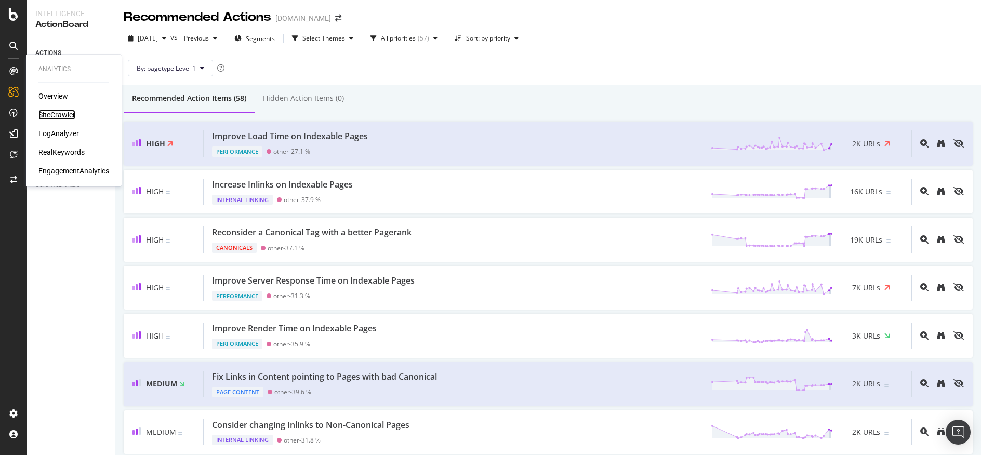
click at [64, 116] on div "SiteCrawler" at bounding box center [56, 115] width 37 height 10
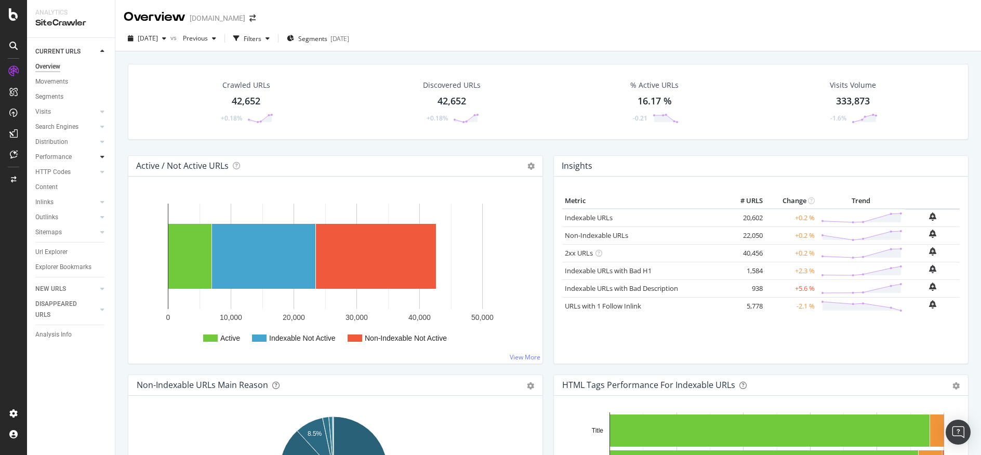
click at [104, 156] on div at bounding box center [102, 157] width 10 height 10
drag, startPoint x: 64, startPoint y: 157, endPoint x: 258, endPoint y: 156, distance: 194.3
click at [63, 157] on div "Performance" at bounding box center [53, 157] width 36 height 11
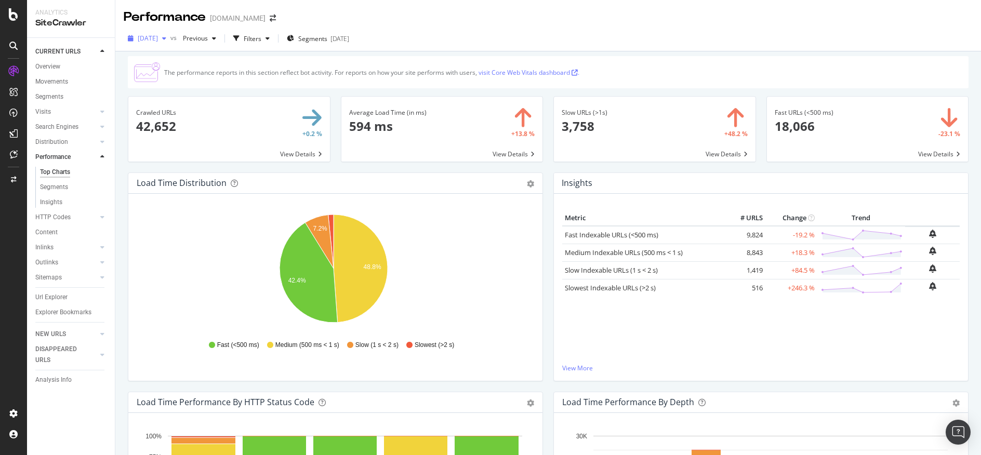
click at [166, 36] on icon "button" at bounding box center [164, 38] width 4 height 6
click at [528, 23] on div "Performance davidyurman.com" at bounding box center [548, 13] width 866 height 26
click at [170, 35] on div "2025 Sep. 21st" at bounding box center [147, 39] width 47 height 16
click at [209, 95] on div "42.6K URLs" at bounding box center [215, 94] width 32 height 9
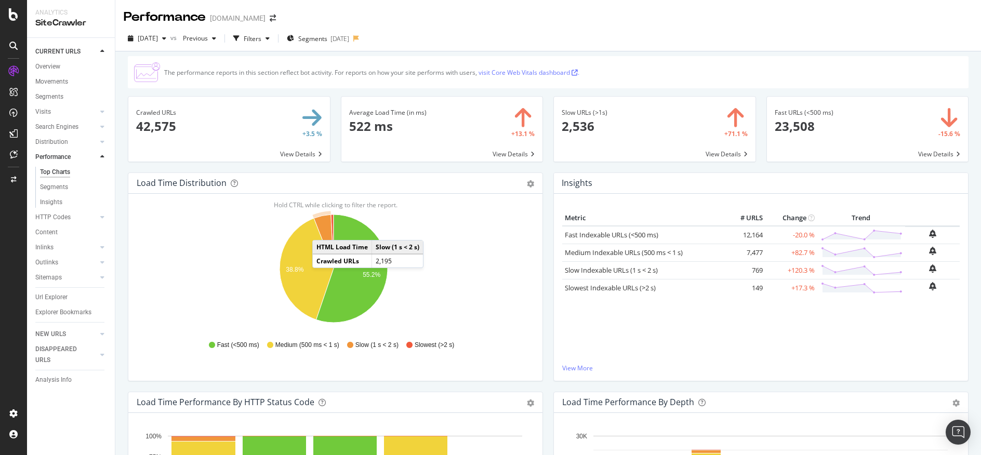
click at [323, 230] on icon "A chart." at bounding box center [324, 242] width 20 height 54
click at [333, 216] on icon "A chart." at bounding box center [332, 242] width 3 height 54
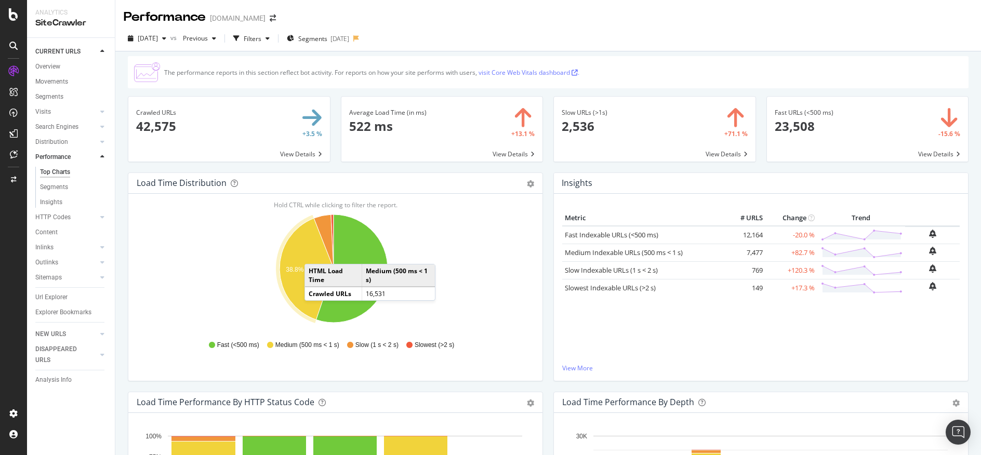
click at [315, 254] on icon "A chart." at bounding box center [307, 268] width 54 height 101
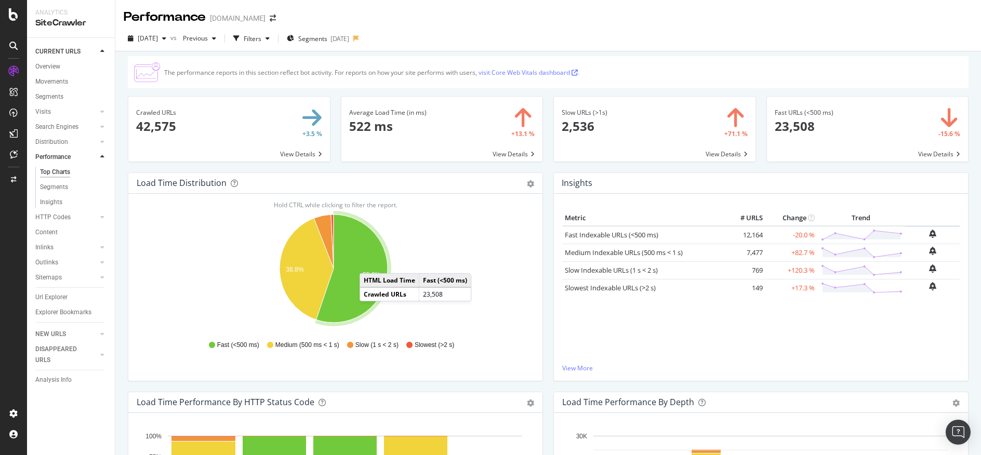
click at [370, 263] on icon "A chart." at bounding box center [351, 269] width 71 height 108
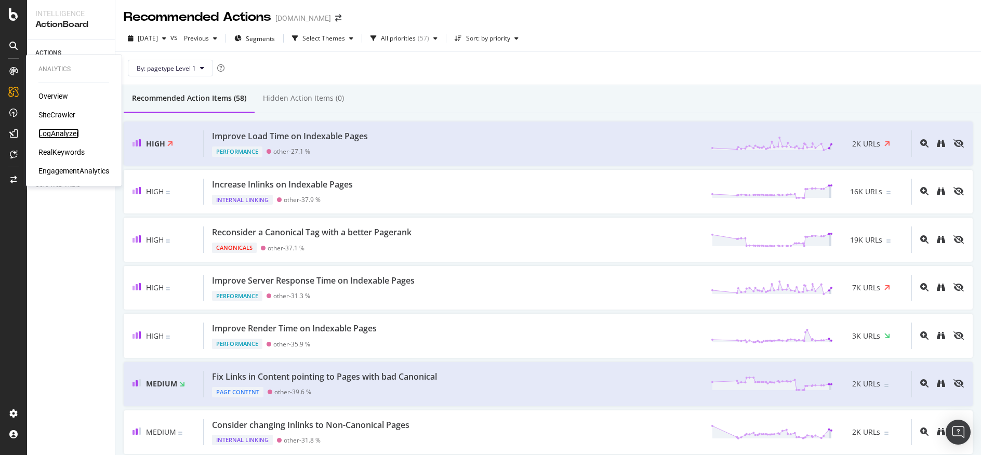
click at [64, 133] on div "LogAnalyzer" at bounding box center [58, 133] width 41 height 10
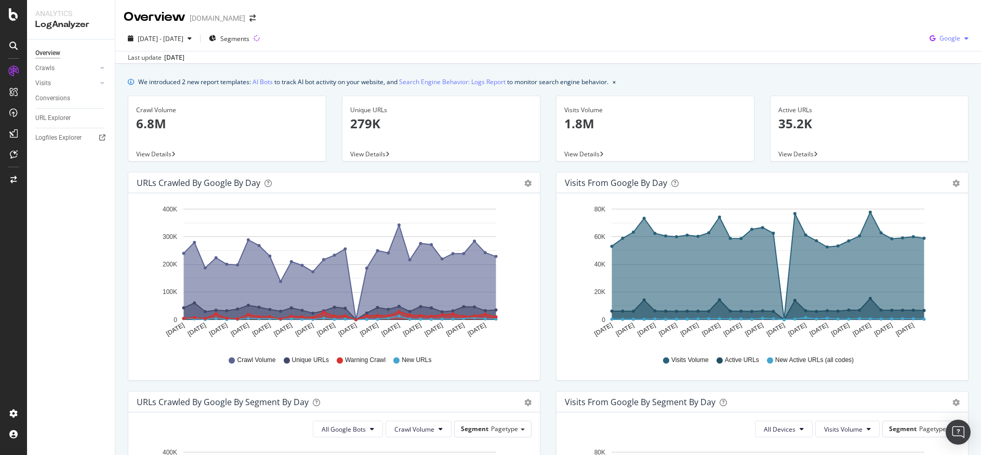
click at [962, 38] on div "button" at bounding box center [966, 38] width 12 height 6
click at [952, 102] on span "OpenAI" at bounding box center [949, 97] width 38 height 9
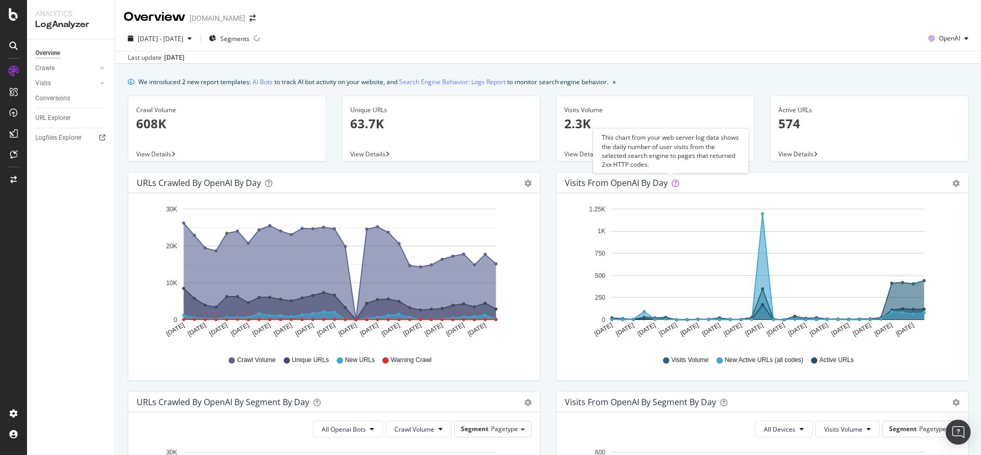
click at [672, 184] on icon at bounding box center [675, 183] width 7 height 7
click at [524, 181] on icon "gear" at bounding box center [527, 183] width 7 height 7
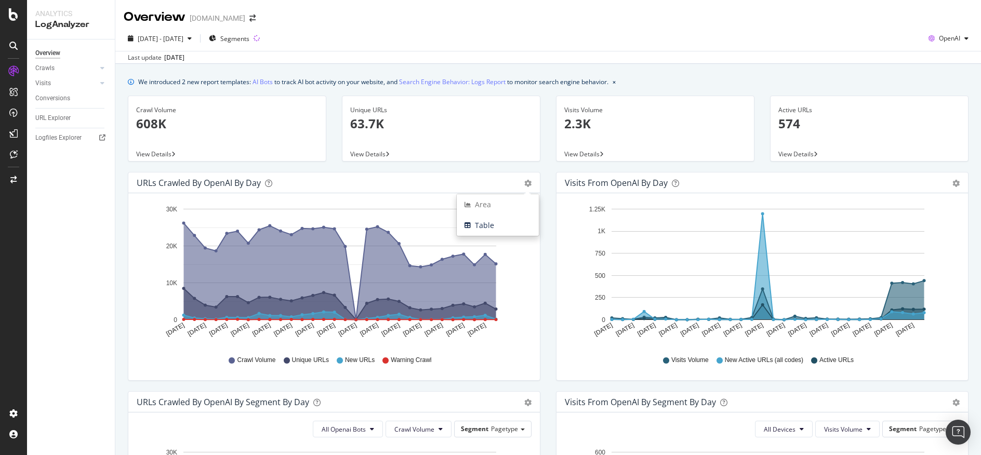
click at [544, 187] on div "URLs Crawled by OpenAI by day Area Table Hold CTRL while clicking to filter the…" at bounding box center [334, 281] width 428 height 219
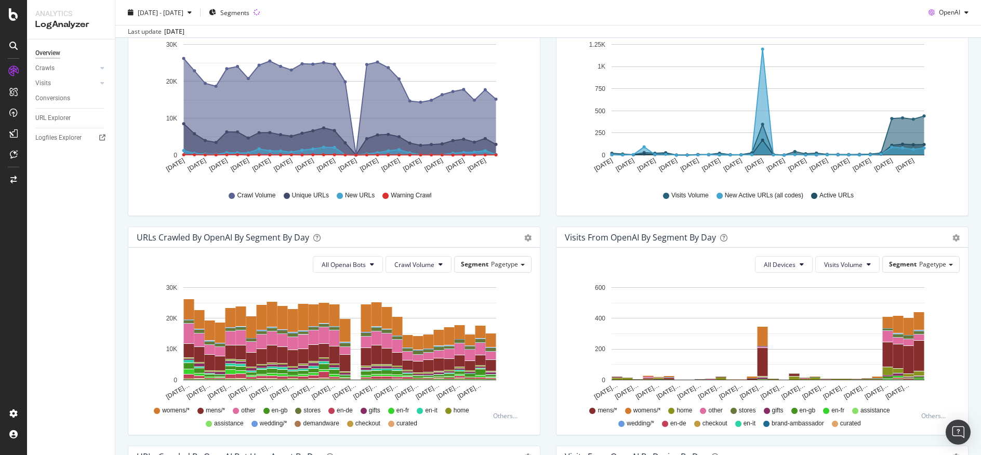
scroll to position [163, 0]
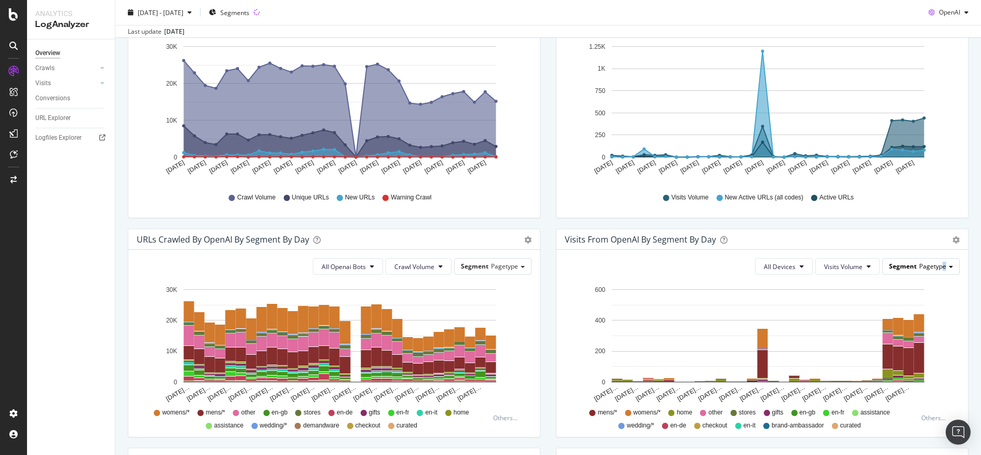
click at [936, 261] on div "Segment Pagetype" at bounding box center [921, 266] width 76 height 15
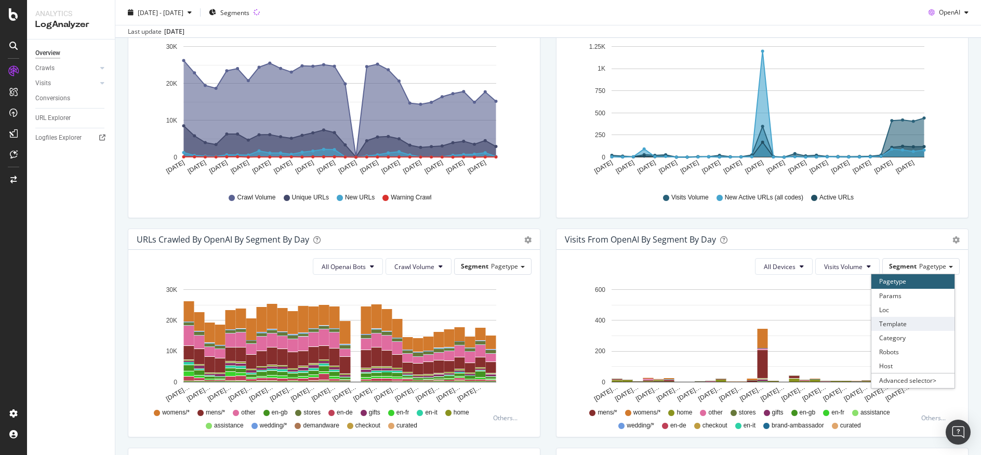
click at [921, 323] on div "Template" at bounding box center [912, 324] width 83 height 14
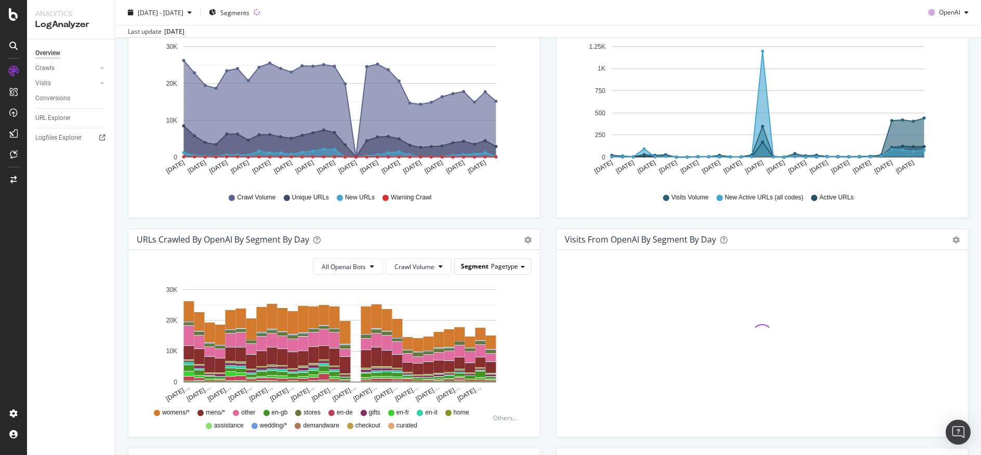
click at [506, 271] on div "Segment Pagetype" at bounding box center [493, 266] width 76 height 15
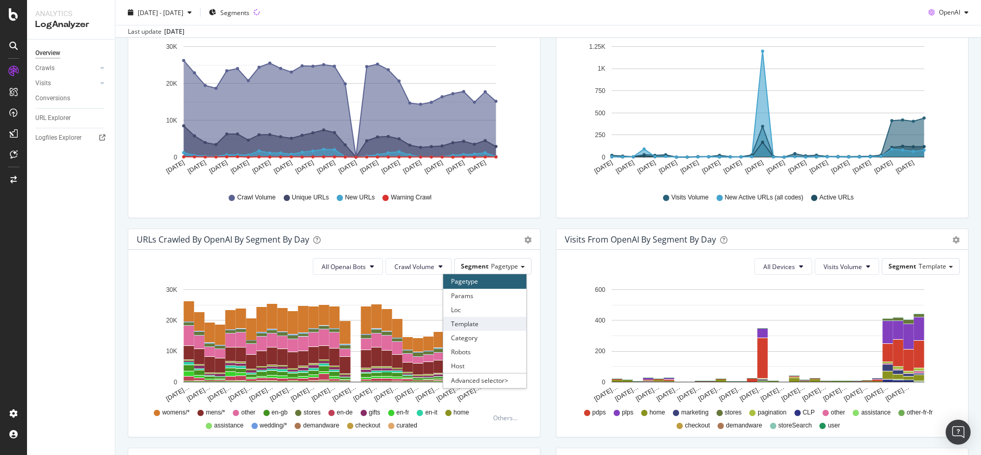
click at [507, 324] on div "Template" at bounding box center [484, 324] width 83 height 14
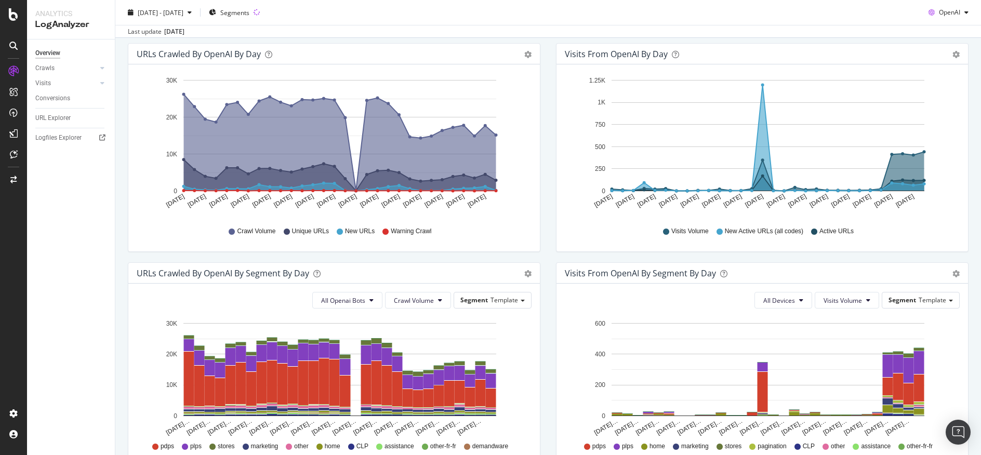
scroll to position [128, 0]
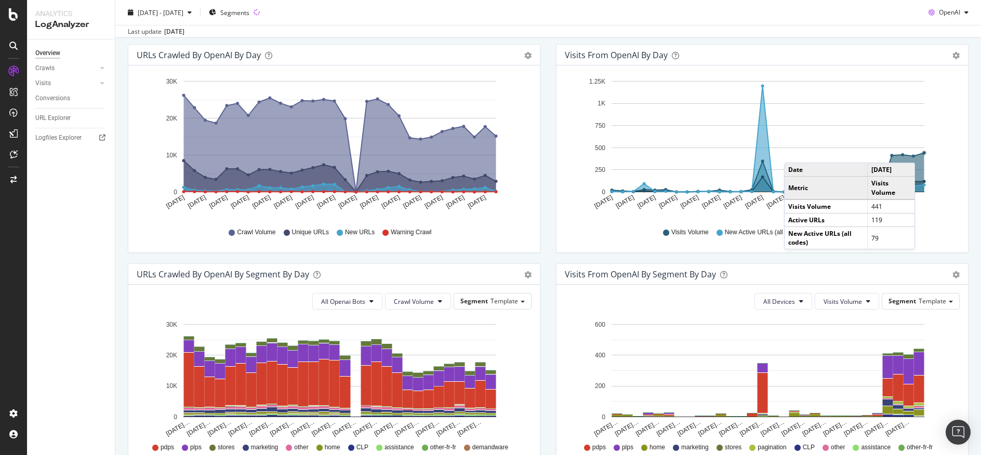
click at [918, 151] on rect "A chart." at bounding box center [768, 136] width 313 height 111
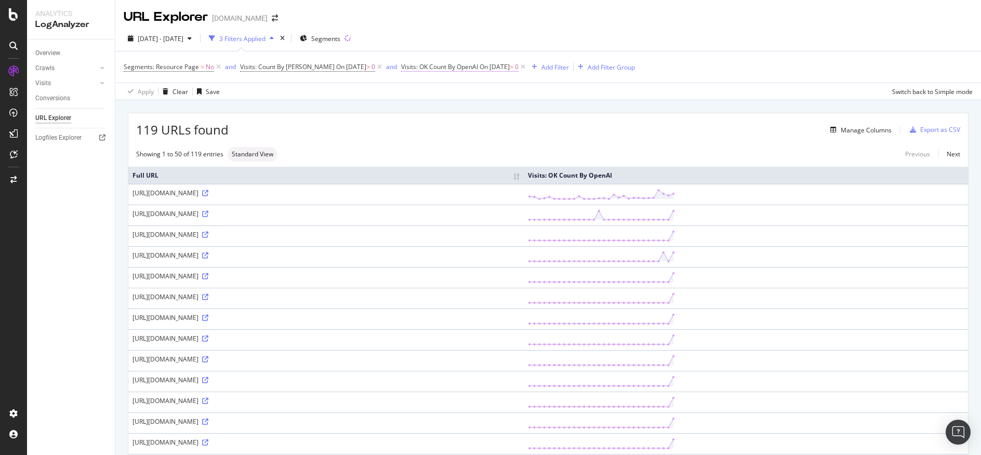
click at [450, 69] on span "Visits: OK Count By OpenAI" at bounding box center [439, 66] width 77 height 9
click at [652, 138] on div "119 URLs found Manage Columns Export as CSV" at bounding box center [548, 125] width 840 height 25
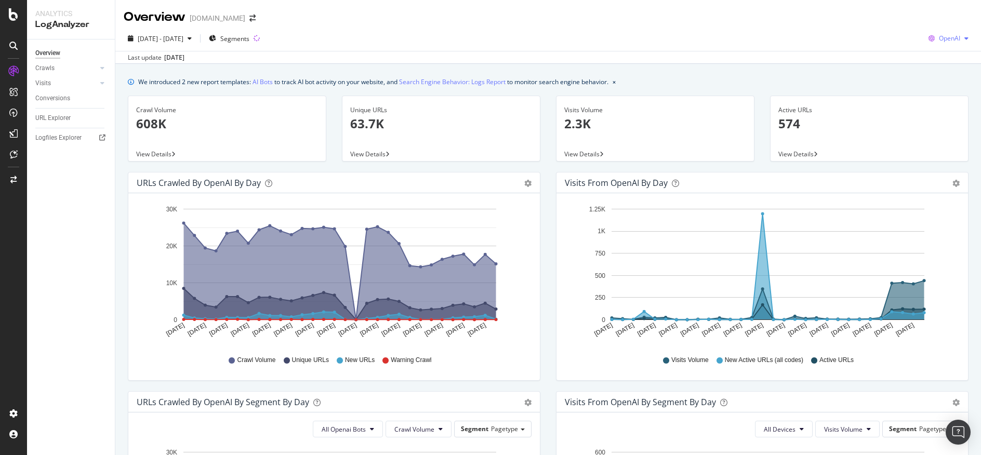
click at [962, 35] on div "OpenAI" at bounding box center [948, 39] width 48 height 16
click at [960, 115] on span "Other AI Bots" at bounding box center [949, 116] width 38 height 9
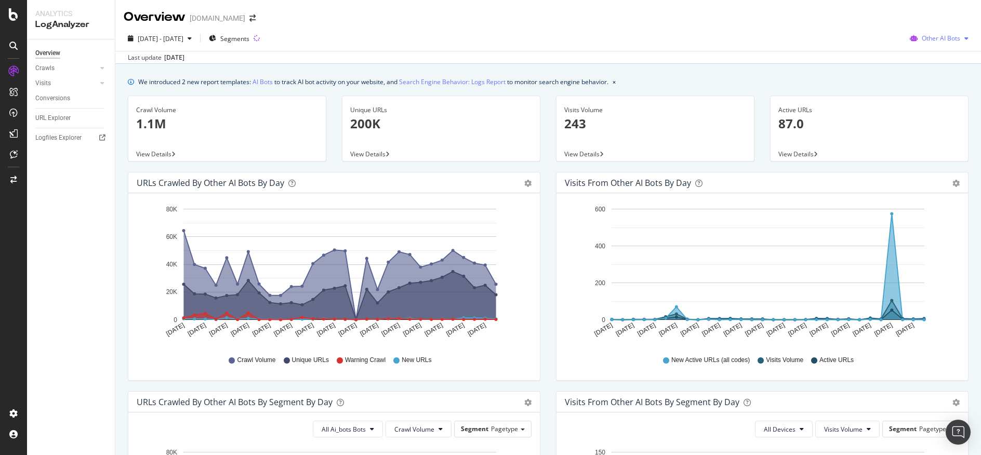
click at [964, 35] on icon "button" at bounding box center [966, 38] width 4 height 6
click at [923, 85] on div "Bing" at bounding box center [935, 78] width 74 height 15
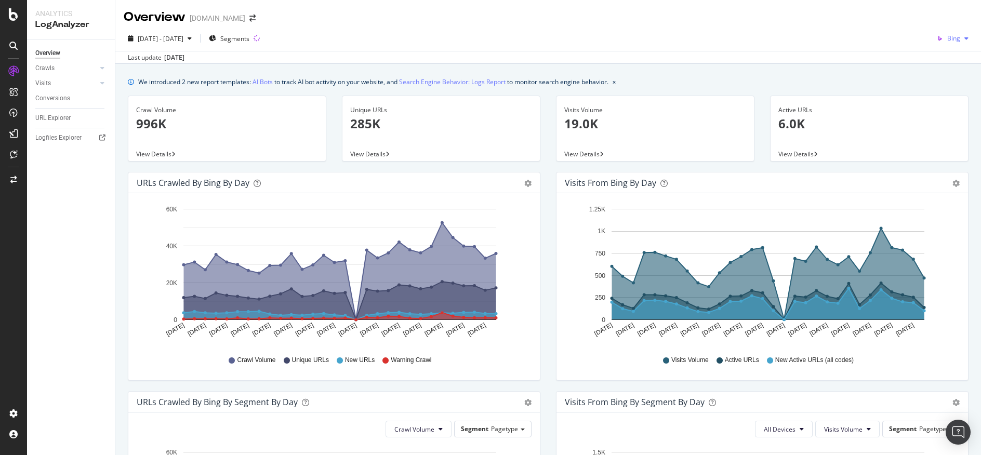
click at [961, 39] on div "button" at bounding box center [966, 38] width 12 height 6
click at [946, 96] on span "OpenAI" at bounding box center [950, 97] width 38 height 9
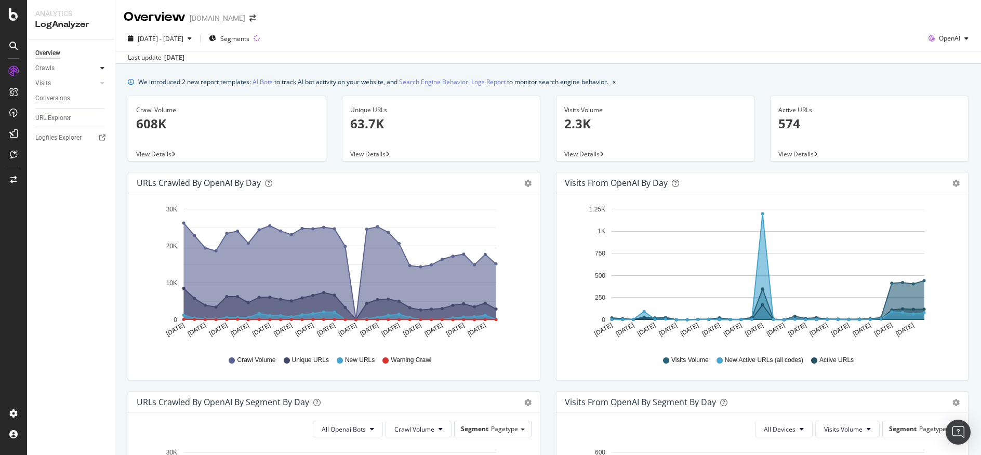
click at [106, 64] on div at bounding box center [102, 68] width 10 height 10
click at [65, 86] on div "Daily Distribution" at bounding box center [64, 83] width 48 height 11
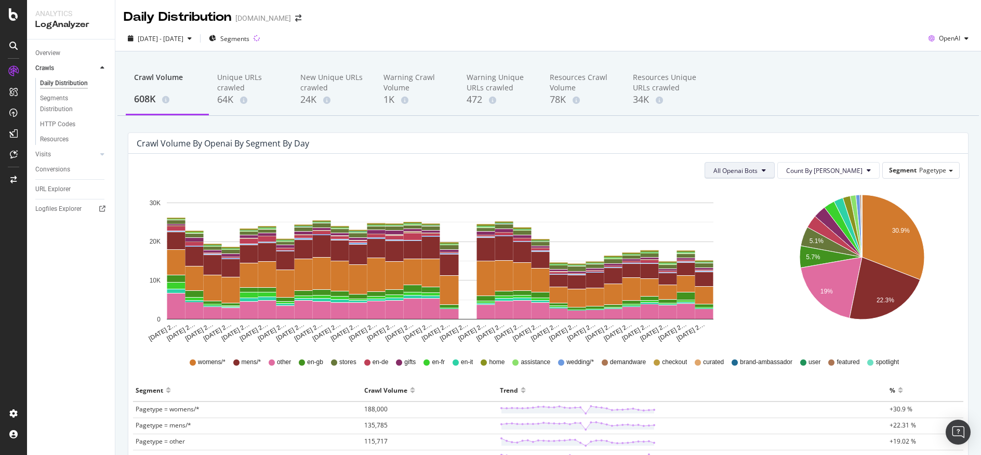
click at [766, 174] on icon at bounding box center [764, 170] width 4 height 6
click at [755, 207] on span "GPTBot" at bounding box center [766, 210] width 45 height 9
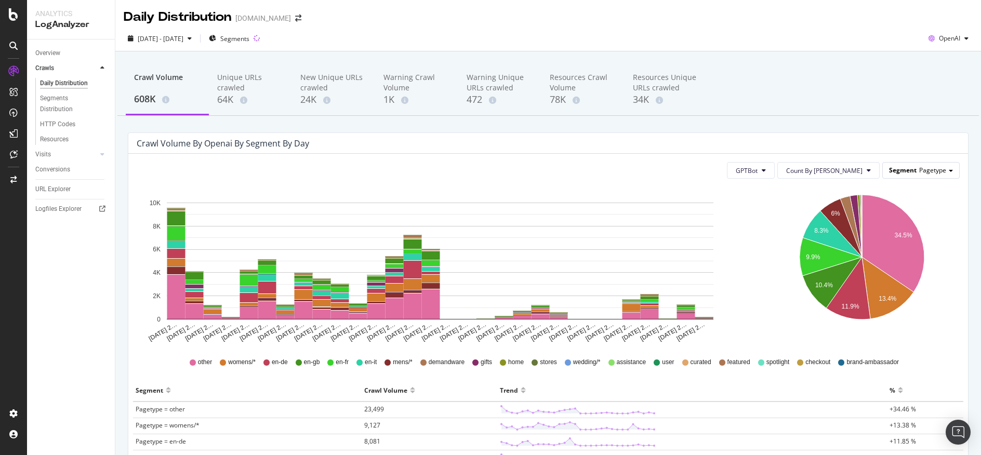
click at [936, 173] on span "Pagetype" at bounding box center [932, 170] width 27 height 9
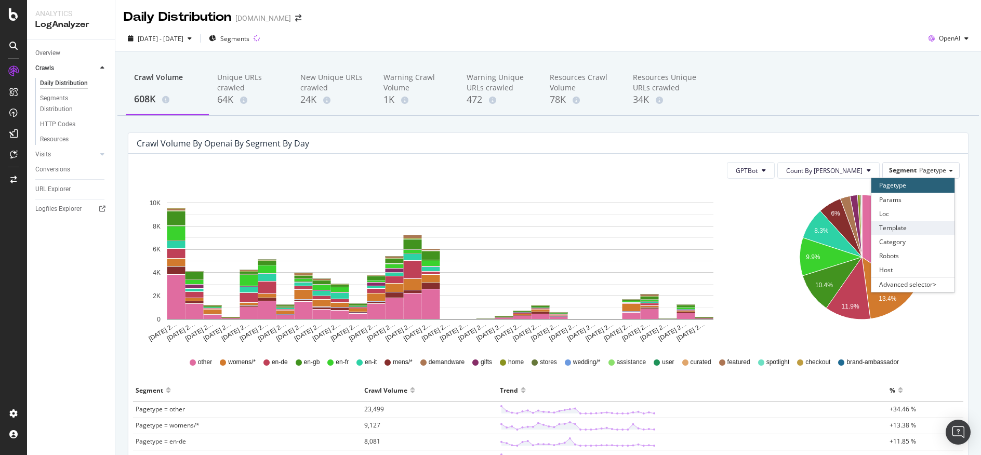
click at [918, 232] on div "Template" at bounding box center [912, 228] width 83 height 14
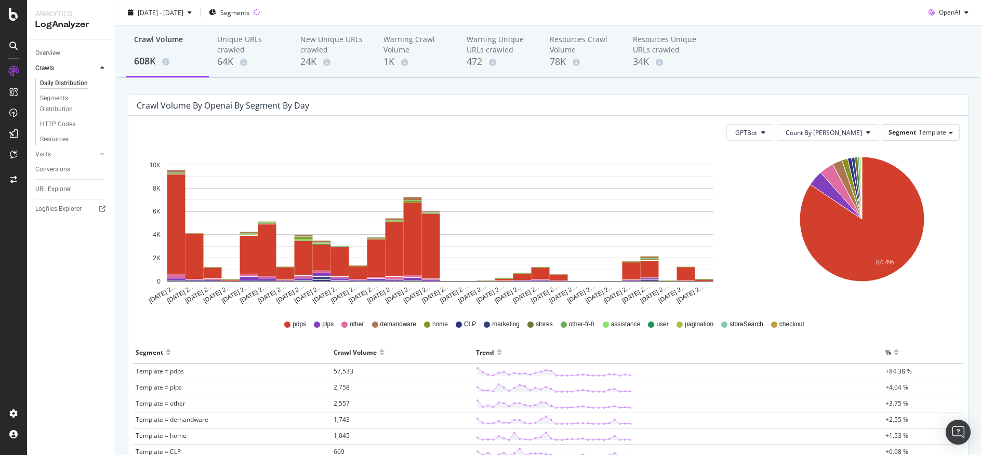
scroll to position [30, 0]
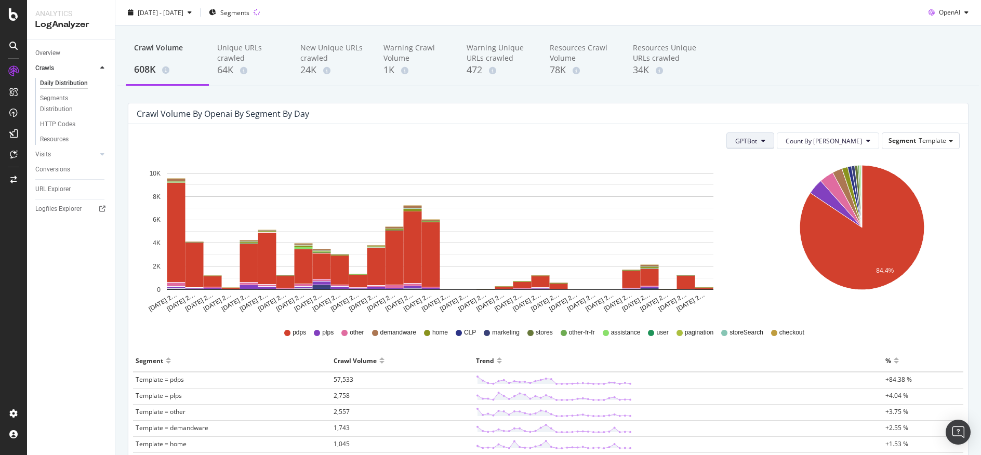
click at [774, 143] on button "GPTBot" at bounding box center [750, 140] width 48 height 17
click at [796, 203] on span "OAI-SearchBot" at bounding box center [788, 199] width 44 height 9
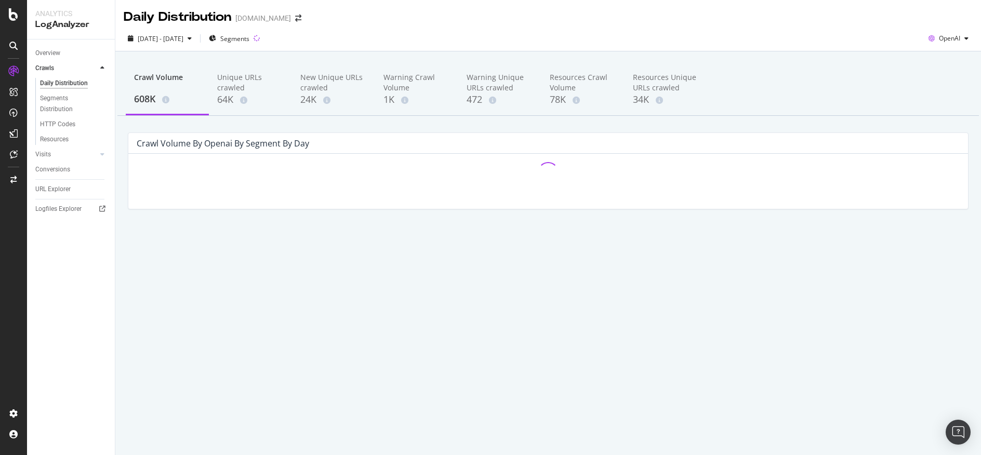
scroll to position [0, 0]
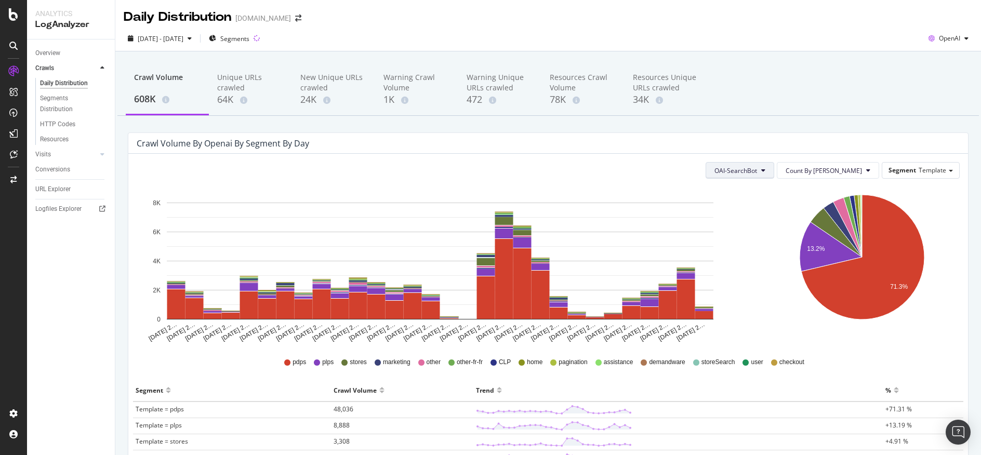
click at [774, 170] on button "OAI-SearchBot" at bounding box center [740, 170] width 69 height 17
click at [786, 254] on div "ChatGPT-User" at bounding box center [767, 248] width 61 height 15
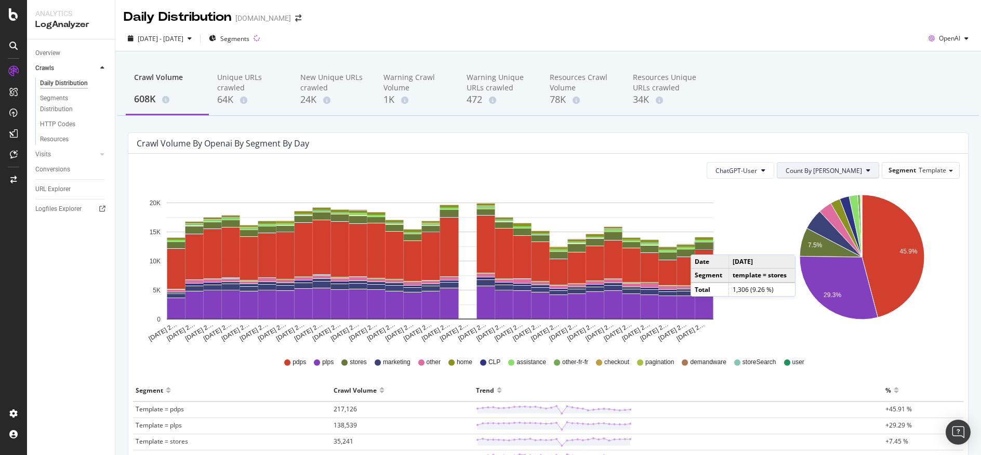
click at [843, 172] on span "Count By Day" at bounding box center [824, 170] width 76 height 9
click at [719, 171] on div "ChatGPT-User Count By Day Segment Template" at bounding box center [548, 170] width 823 height 17
click at [757, 173] on span "ChatGPT-User" at bounding box center [736, 170] width 42 height 9
click at [786, 188] on span "All Openai Bots" at bounding box center [769, 191] width 44 height 9
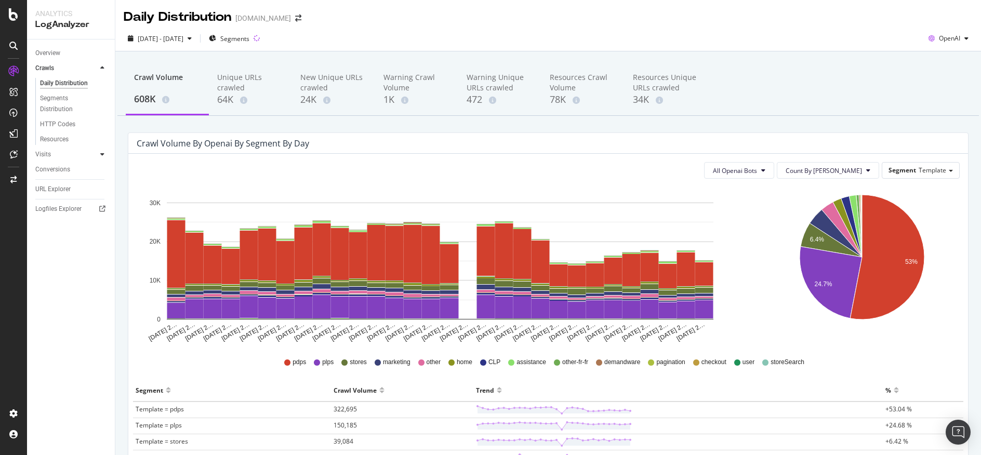
click at [97, 154] on div at bounding box center [102, 154] width 10 height 10
click at [44, 78] on div "Visits" at bounding box center [43, 83] width 16 height 11
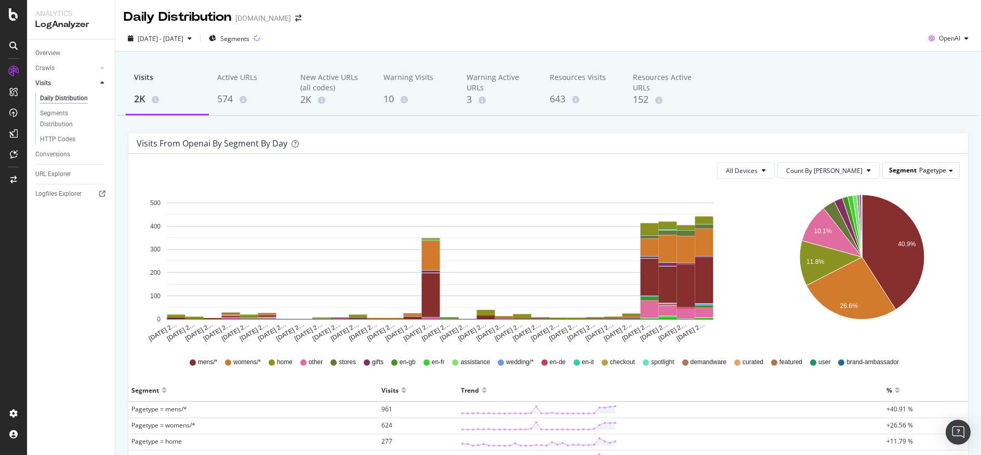
click at [941, 171] on div "Segment Pagetype" at bounding box center [921, 170] width 76 height 15
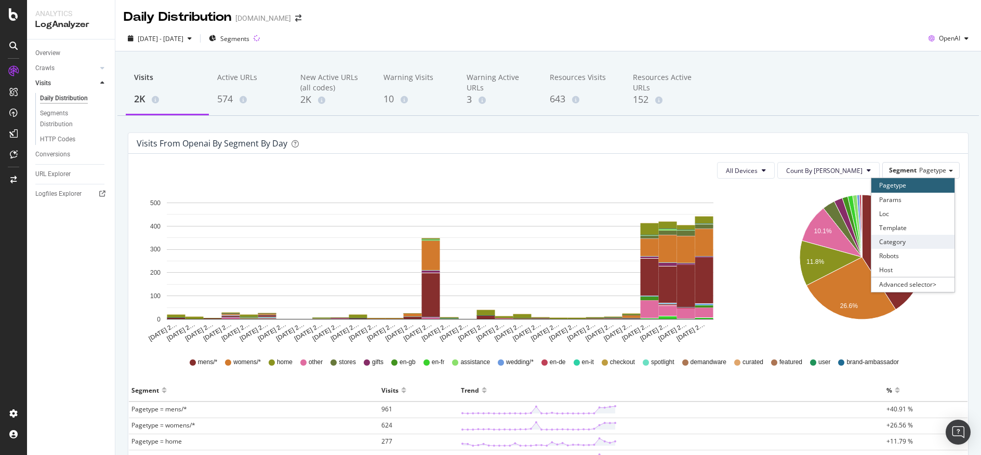
click at [932, 244] on div "Category" at bounding box center [912, 242] width 83 height 14
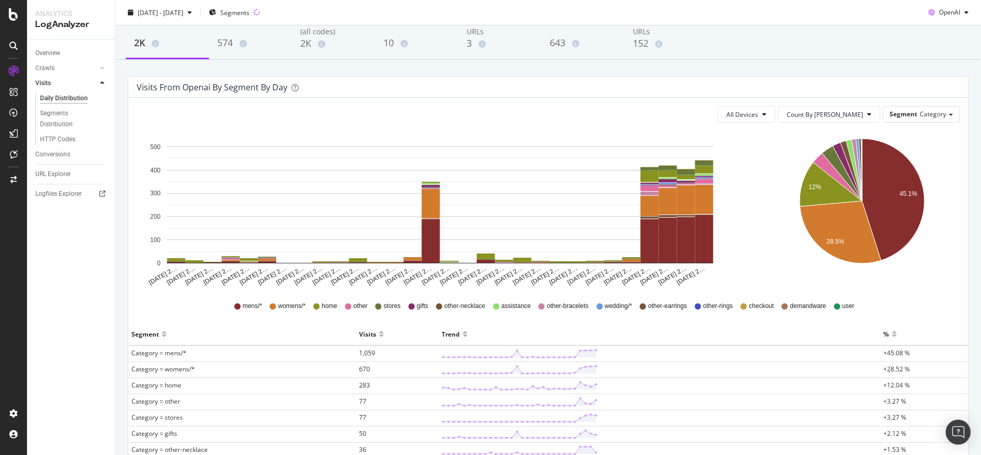
scroll to position [55, 0]
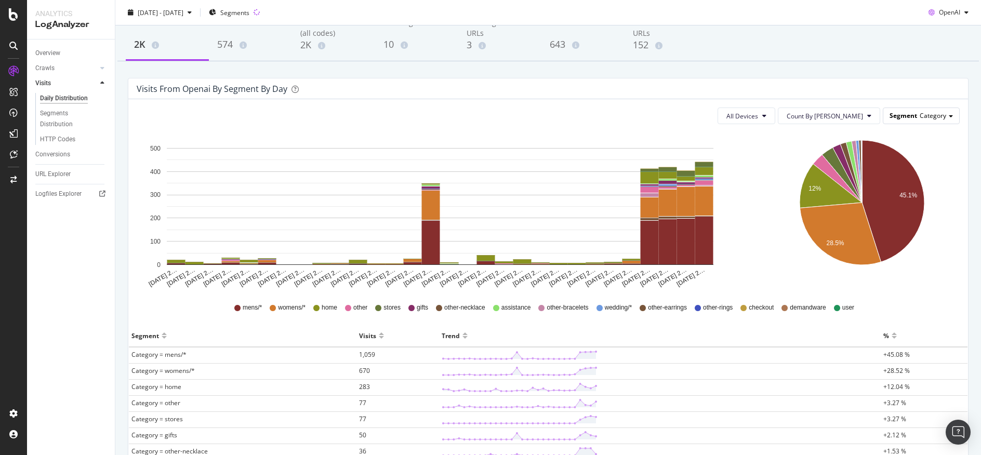
click at [914, 122] on div "Segment Category" at bounding box center [921, 115] width 76 height 15
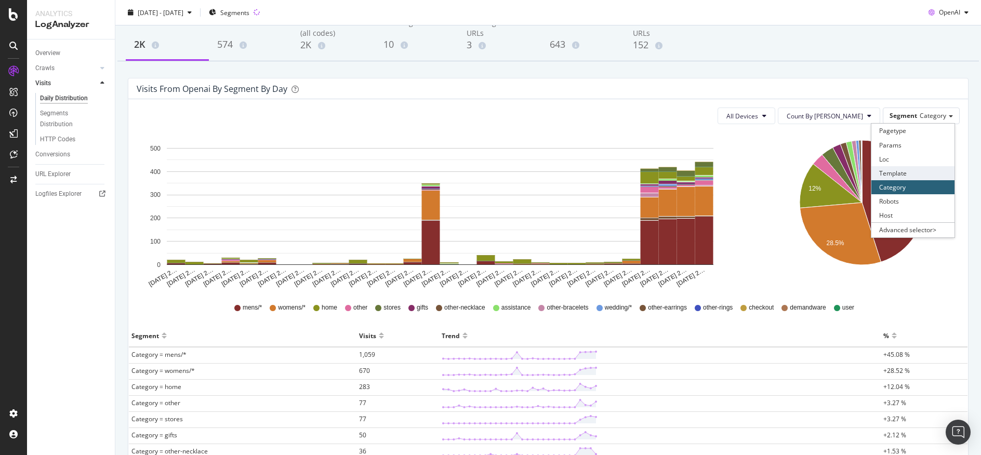
click at [906, 174] on div "Template" at bounding box center [912, 173] width 83 height 14
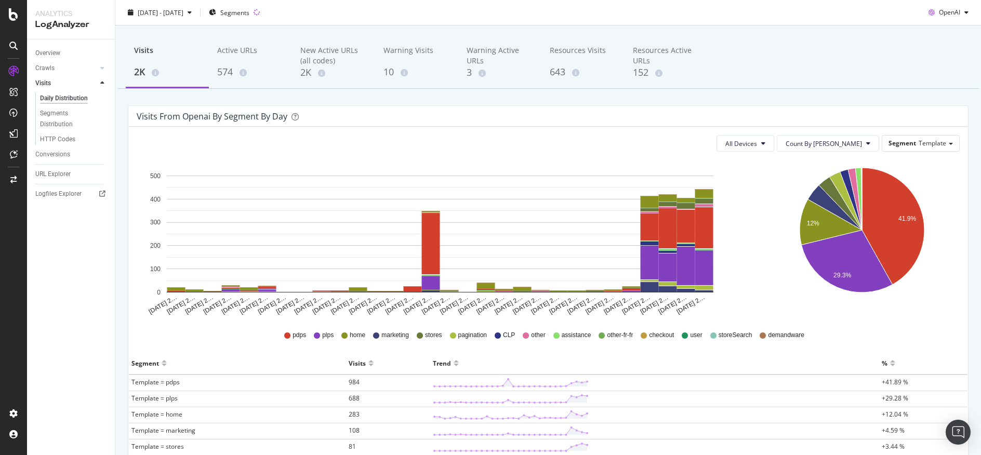
scroll to position [0, 0]
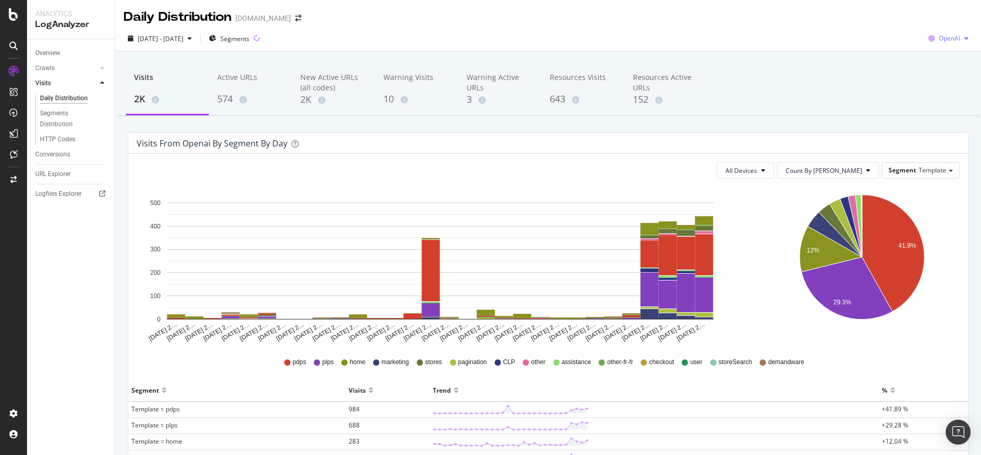
click at [957, 42] on div "OpenAI" at bounding box center [948, 39] width 48 height 16
click at [723, 165] on div "All Devices Count By Day Segment Template" at bounding box center [548, 170] width 823 height 17
click at [406, 77] on div "Warning Visits" at bounding box center [416, 82] width 67 height 20
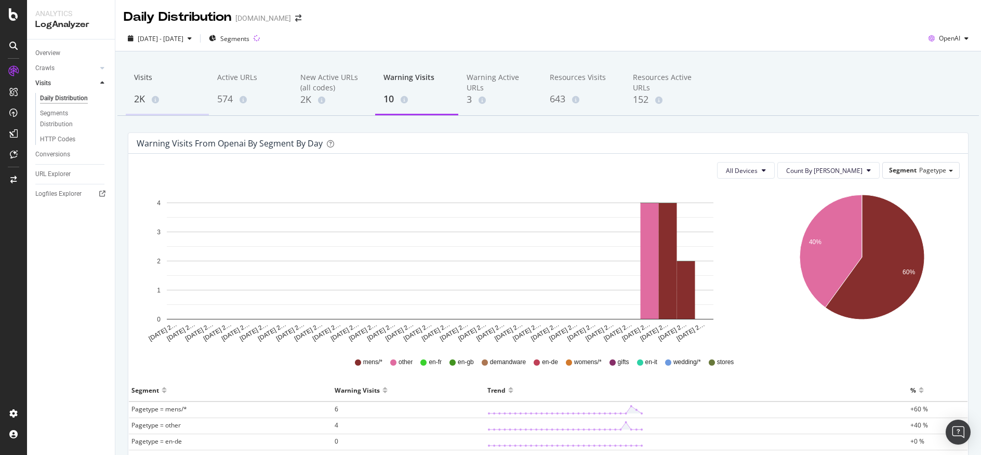
click at [168, 101] on div "2K" at bounding box center [167, 99] width 67 height 14
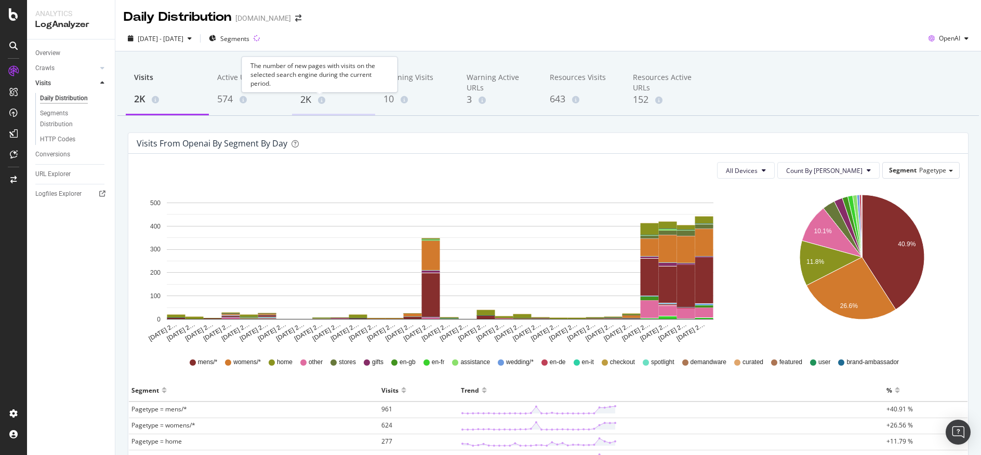
click at [325, 102] on icon at bounding box center [321, 100] width 7 height 7
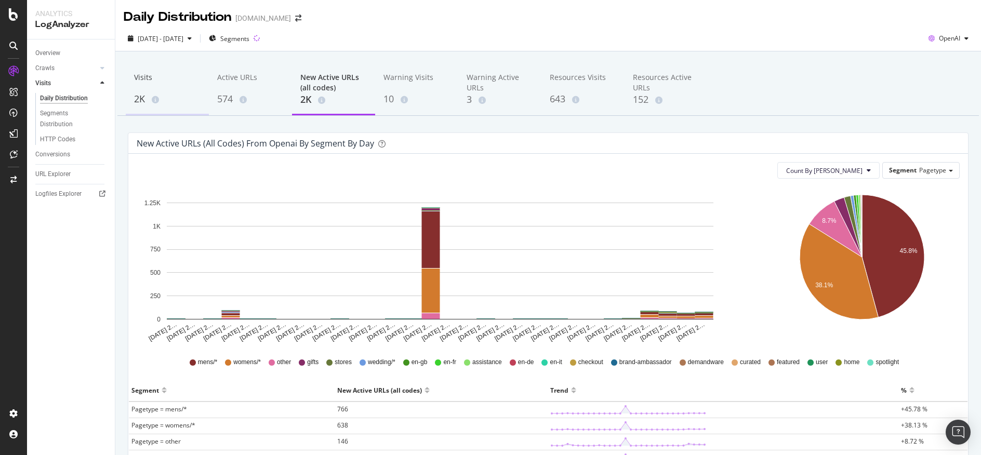
click at [166, 100] on div "2K" at bounding box center [167, 99] width 67 height 14
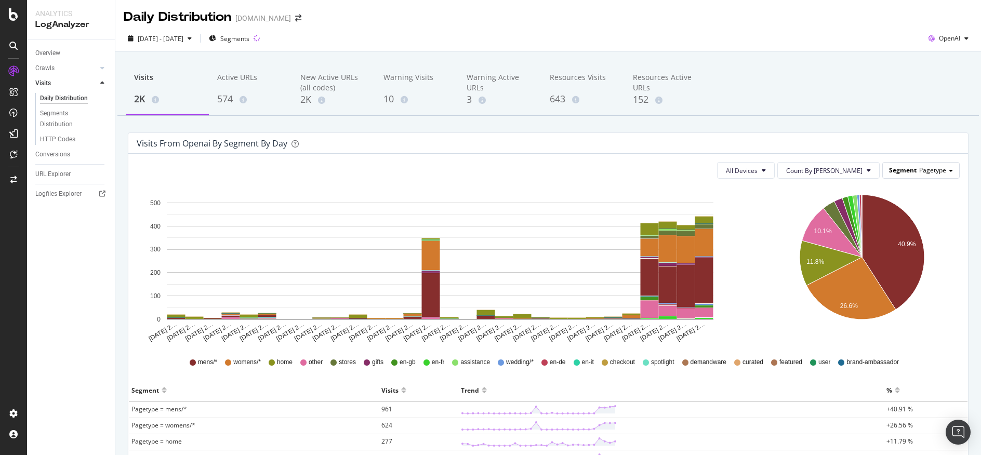
click at [919, 169] on span "Pagetype" at bounding box center [932, 170] width 27 height 9
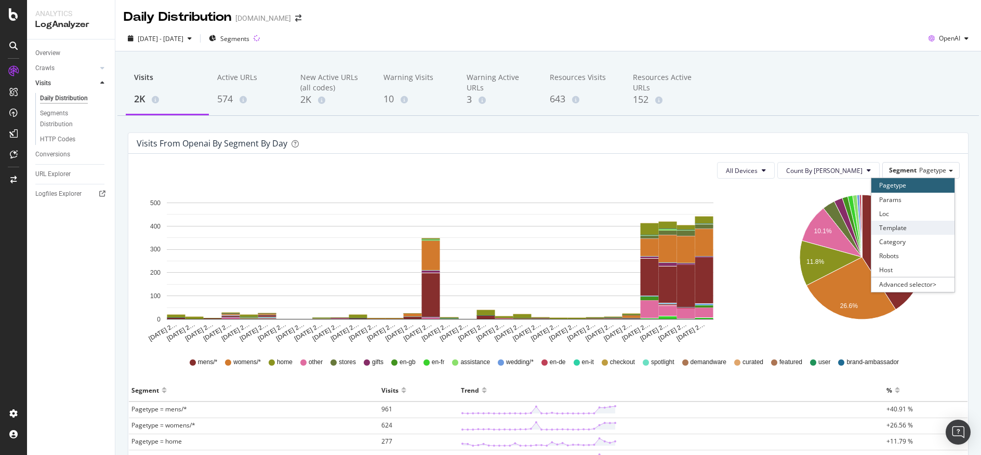
click at [942, 226] on div "Template" at bounding box center [912, 228] width 83 height 14
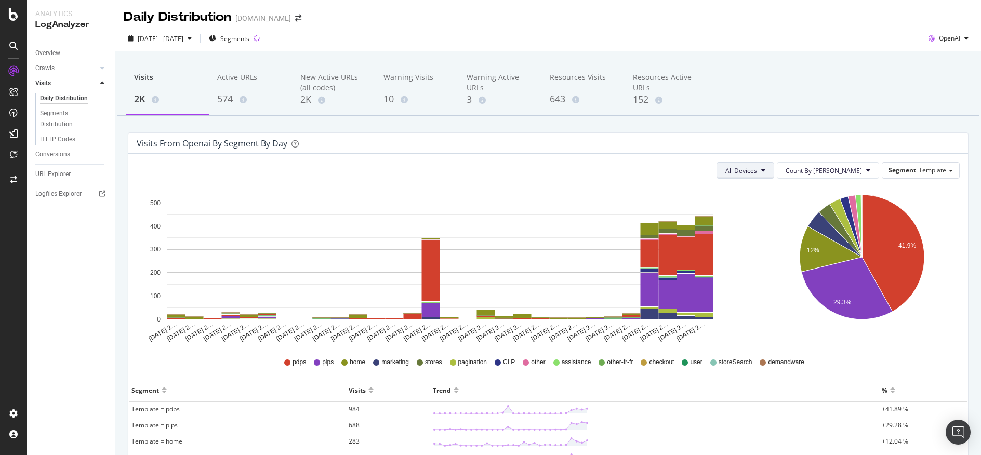
click at [757, 168] on span "All Devices" at bounding box center [741, 170] width 32 height 9
click at [793, 207] on div "Mobile" at bounding box center [772, 210] width 48 height 15
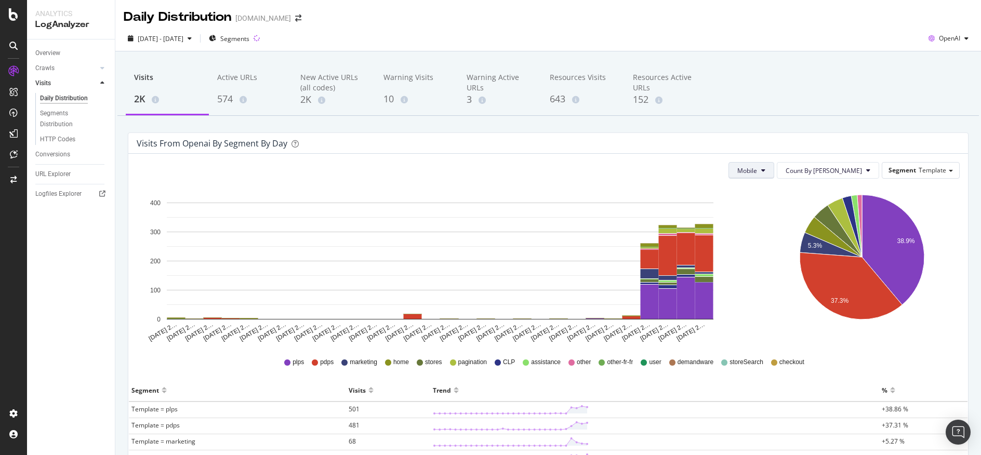
click at [765, 174] on icon at bounding box center [763, 170] width 4 height 6
click at [799, 224] on div "Desktop" at bounding box center [784, 229] width 48 height 15
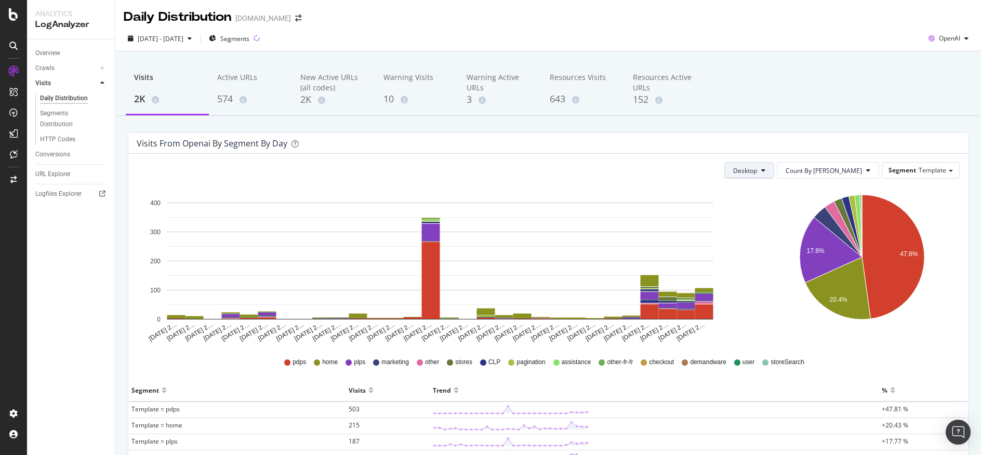
click at [757, 170] on span "Desktop" at bounding box center [745, 170] width 24 height 9
click at [792, 192] on span "All Devices" at bounding box center [780, 191] width 32 height 9
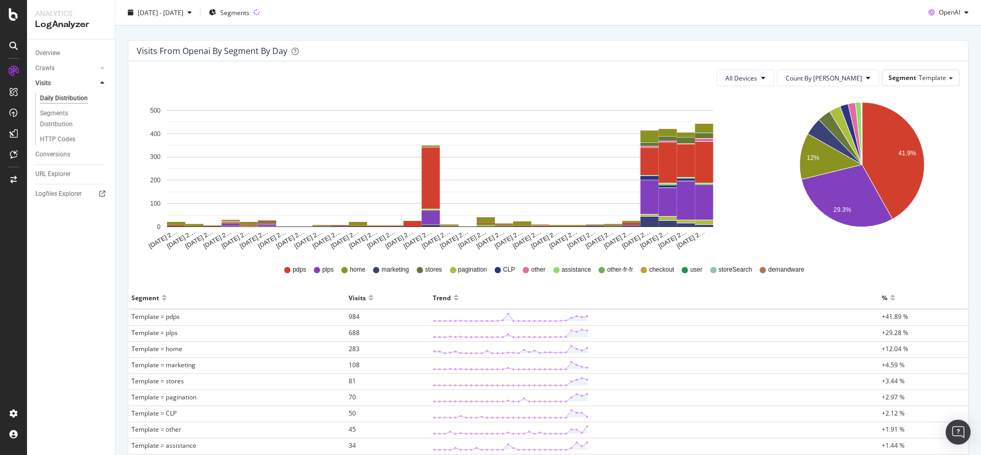
scroll to position [91, 0]
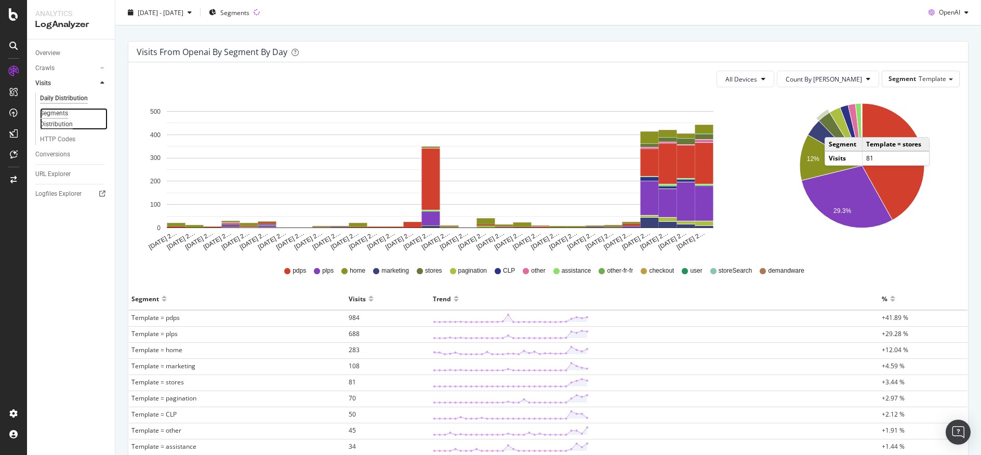
click at [68, 128] on div "Segments Distribution" at bounding box center [69, 119] width 58 height 22
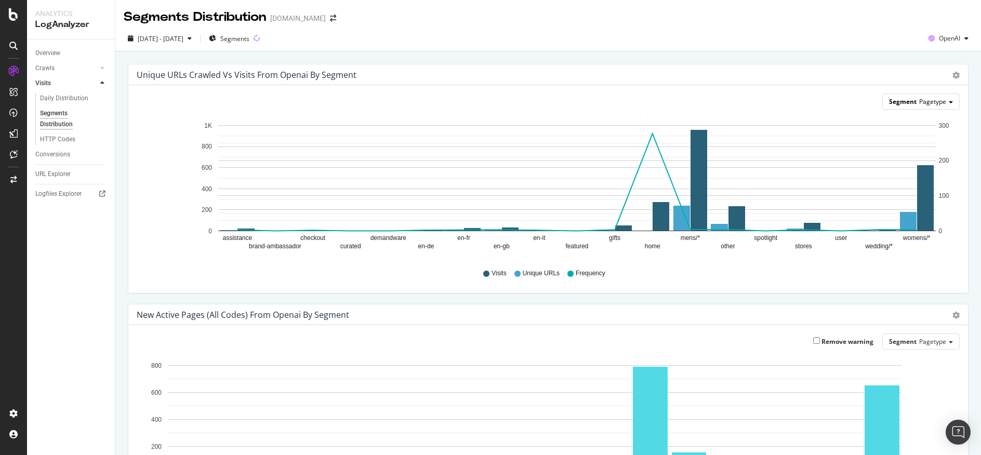
click at [938, 102] on span "Pagetype" at bounding box center [932, 101] width 27 height 9
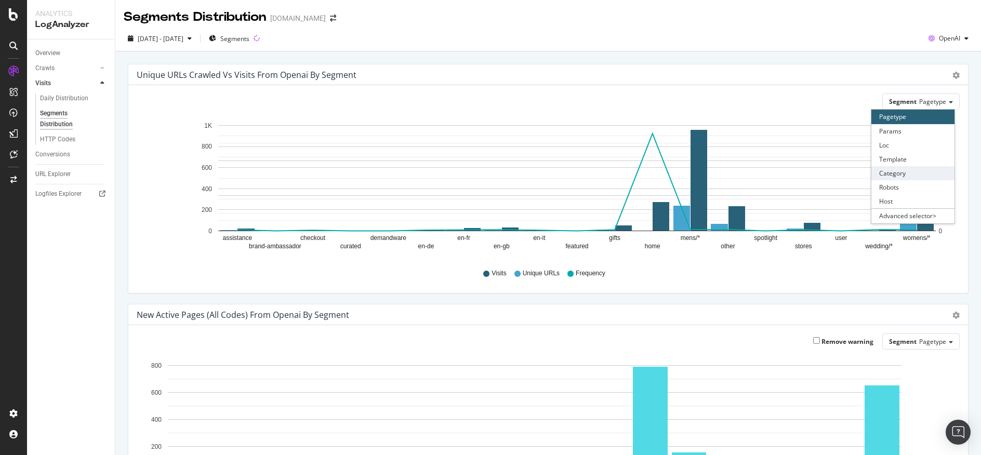
click at [908, 171] on div "Category" at bounding box center [912, 173] width 83 height 14
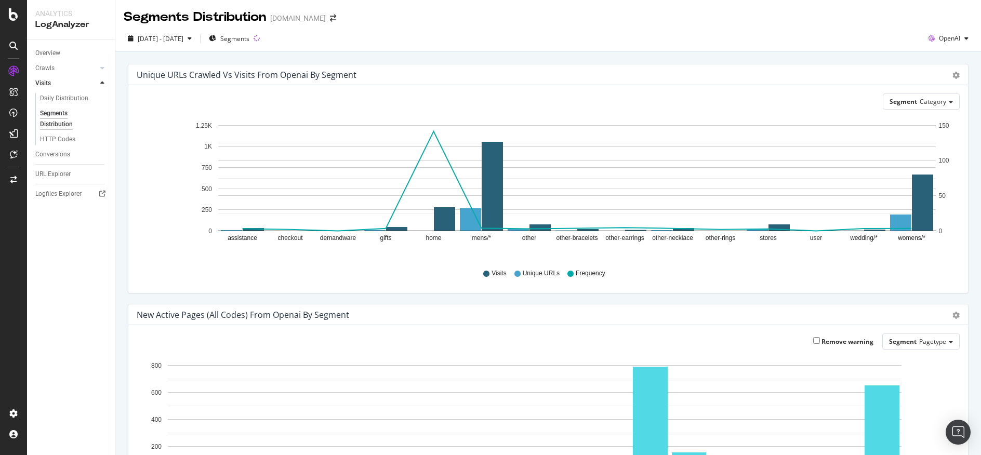
scroll to position [125, 0]
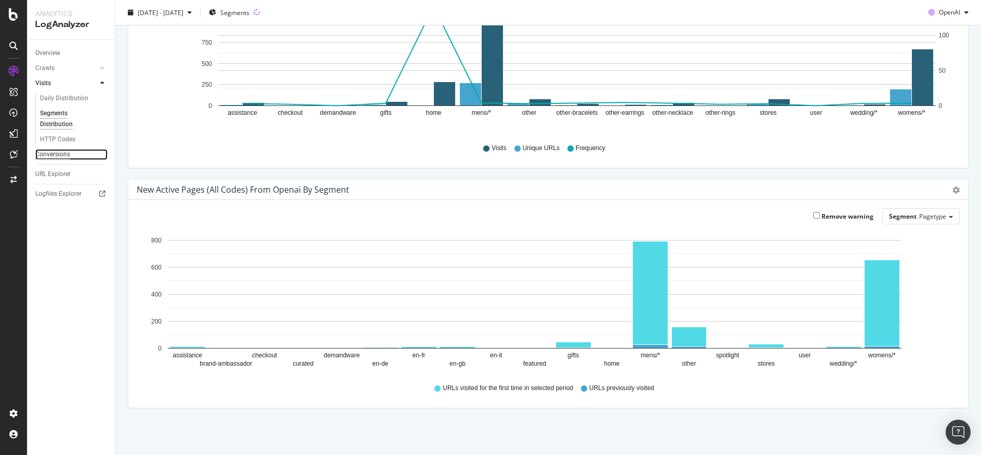
click at [53, 149] on div "Conversions" at bounding box center [52, 154] width 35 height 11
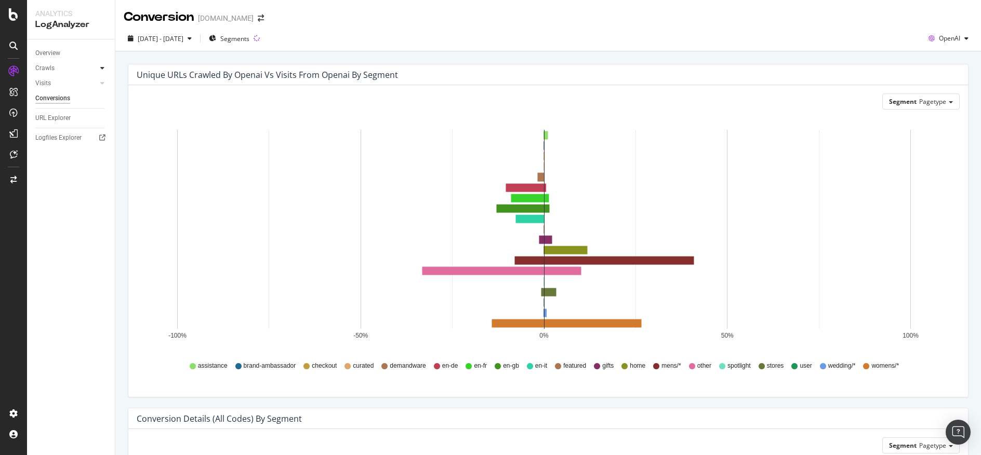
click at [104, 67] on icon at bounding box center [102, 68] width 4 height 6
click at [74, 83] on div "Daily Distribution" at bounding box center [64, 83] width 48 height 11
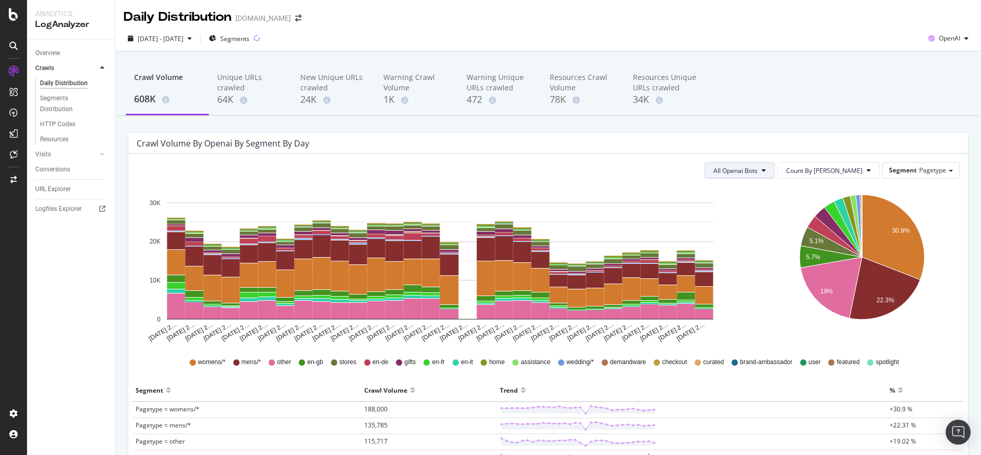
click at [758, 174] on span "All Openai Bots" at bounding box center [735, 170] width 44 height 9
click at [73, 103] on div "Segments Distribution" at bounding box center [69, 104] width 58 height 22
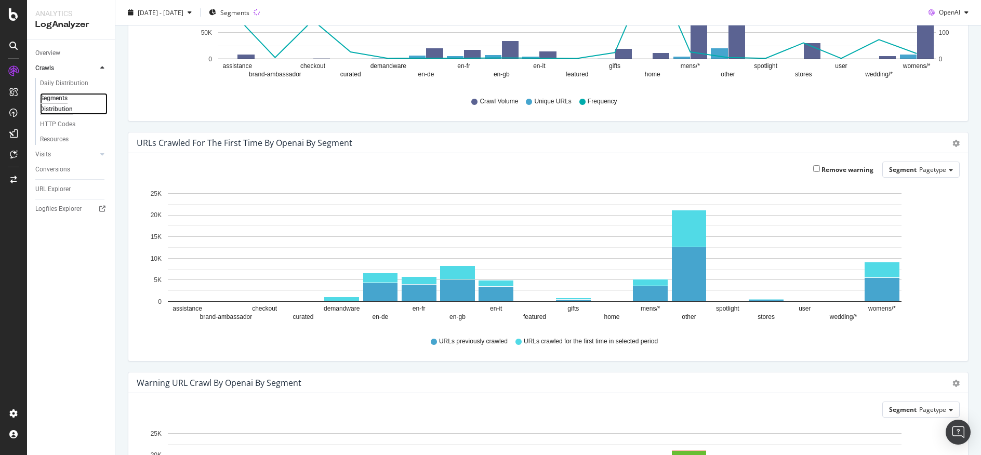
scroll to position [267, 0]
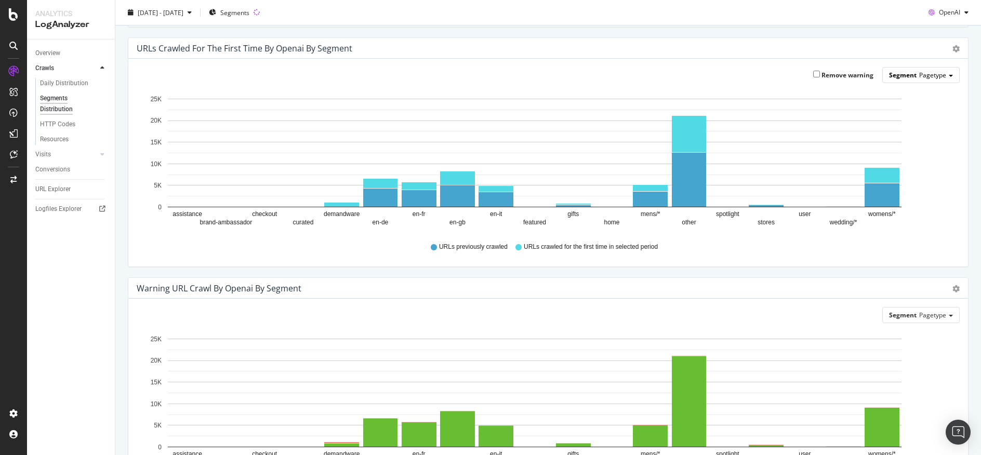
click at [926, 75] on span "Pagetype" at bounding box center [932, 75] width 27 height 9
click at [919, 146] on div "Category" at bounding box center [912, 147] width 83 height 14
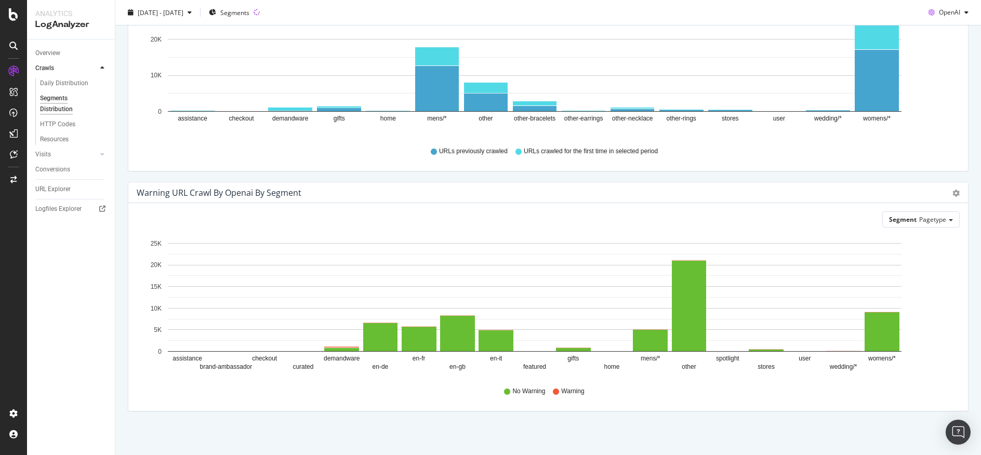
scroll to position [365, 0]
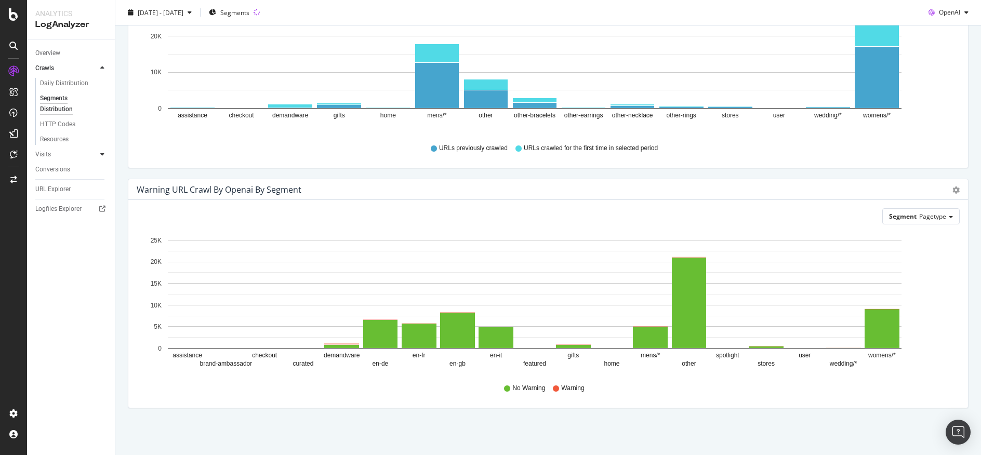
click at [103, 156] on div at bounding box center [102, 154] width 10 height 10
click at [65, 116] on div "Segments Distribution" at bounding box center [69, 119] width 58 height 22
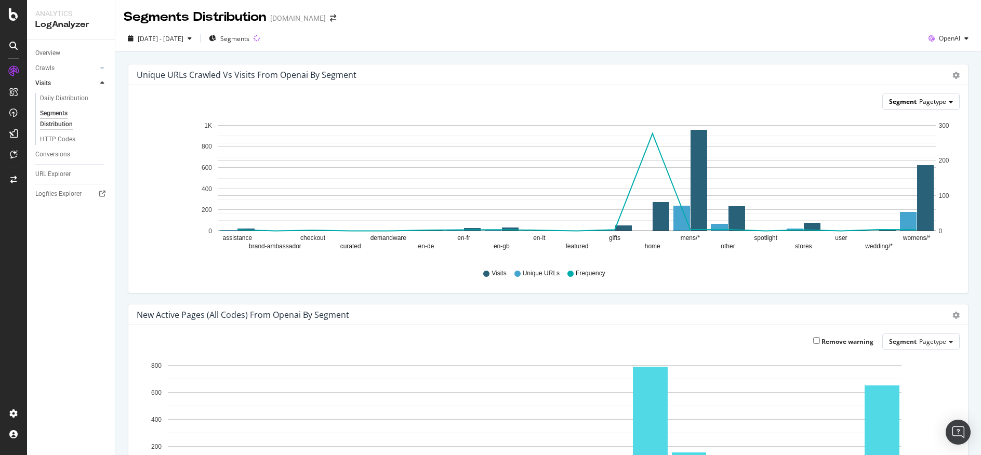
click at [908, 107] on div "Segment Pagetype" at bounding box center [921, 101] width 76 height 15
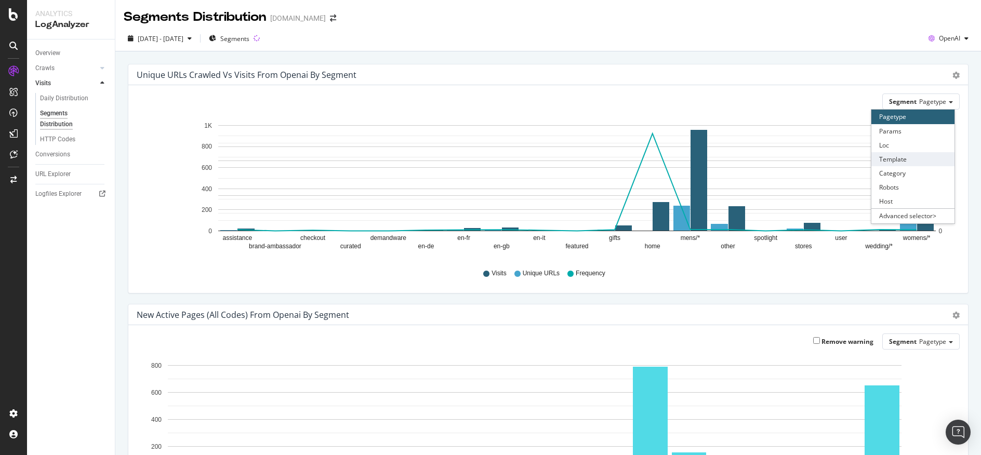
click at [939, 163] on div "Template" at bounding box center [912, 159] width 83 height 14
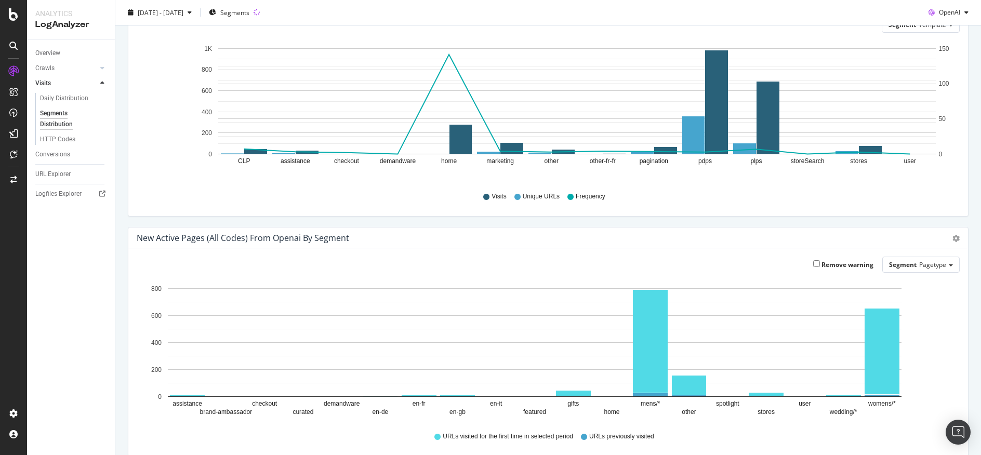
scroll to position [73, 0]
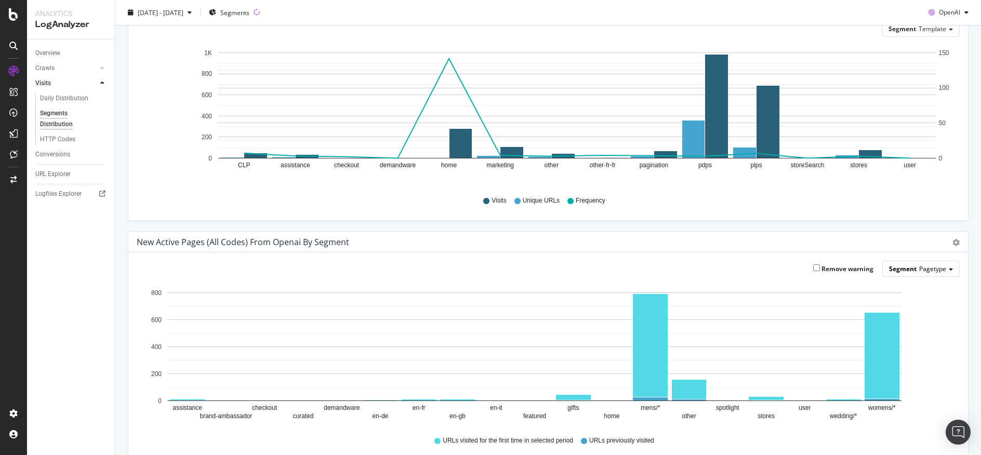
click at [946, 267] on div "Segment Pagetype" at bounding box center [921, 268] width 76 height 15
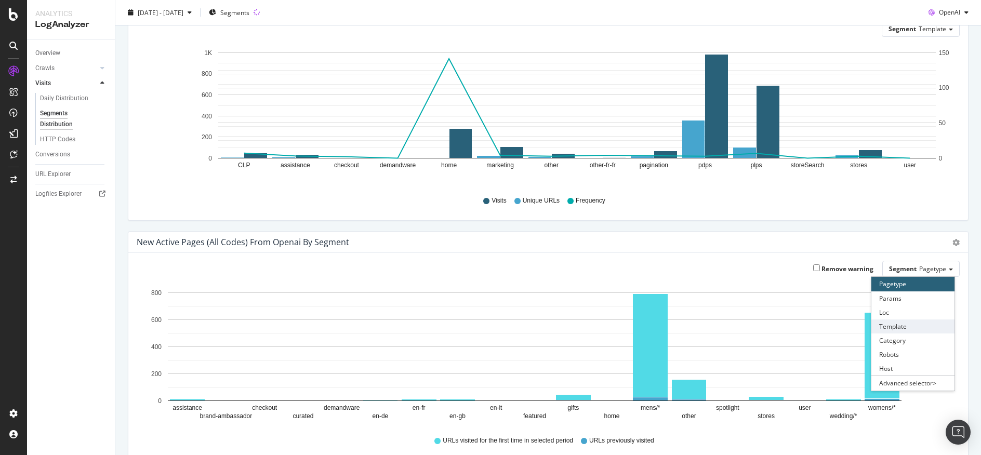
click at [937, 321] on div "Template" at bounding box center [912, 327] width 83 height 14
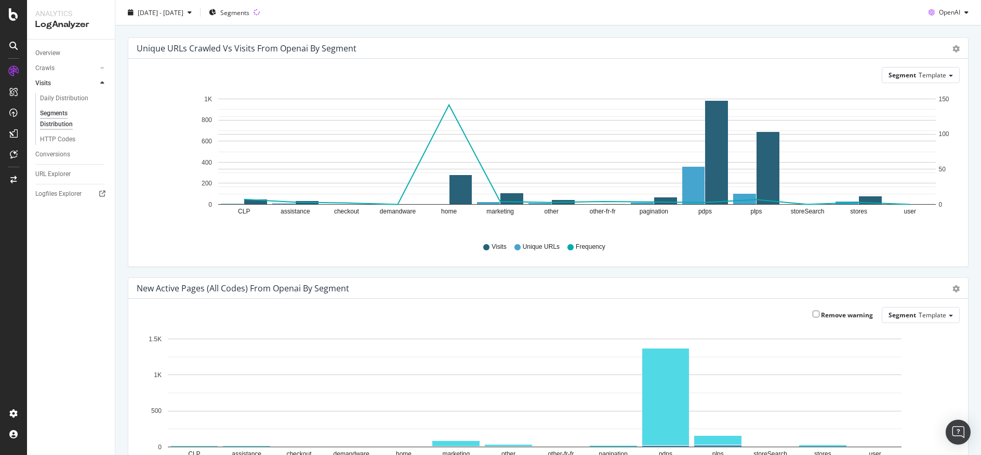
scroll to position [0, 0]
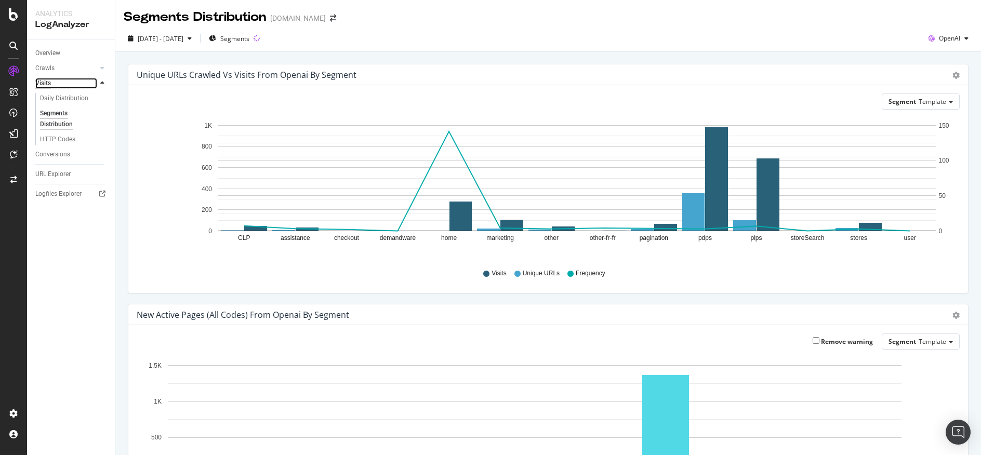
click at [48, 82] on div "Visits" at bounding box center [43, 83] width 16 height 11
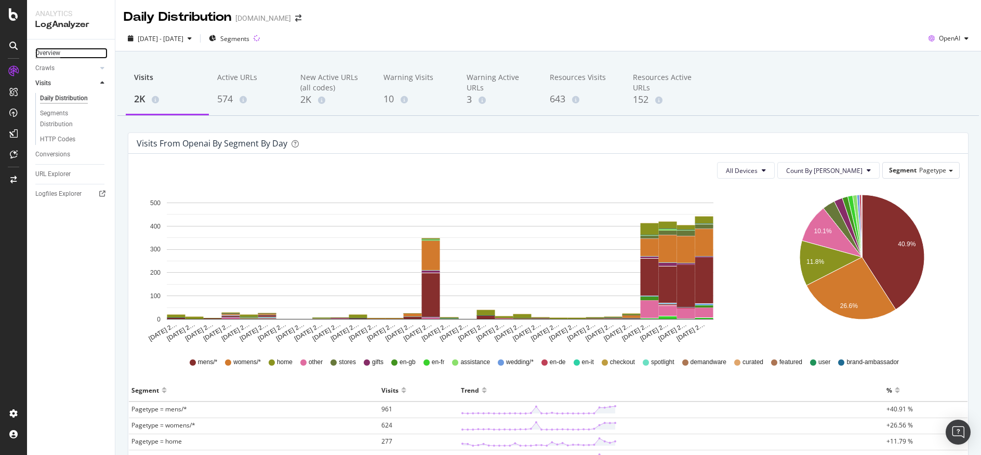
click at [48, 51] on div "Overview" at bounding box center [47, 53] width 25 height 11
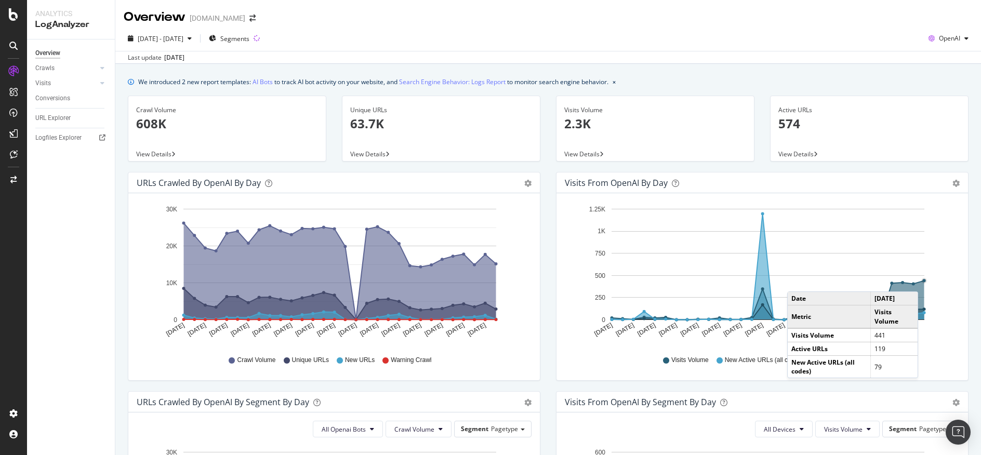
click at [923, 281] on circle "A chart." at bounding box center [924, 281] width 3 height 3
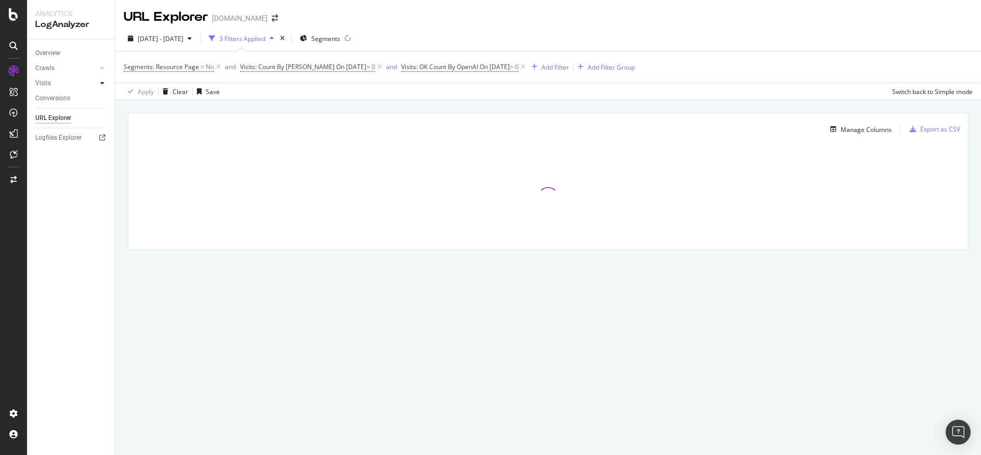
click at [105, 85] on div at bounding box center [102, 83] width 10 height 10
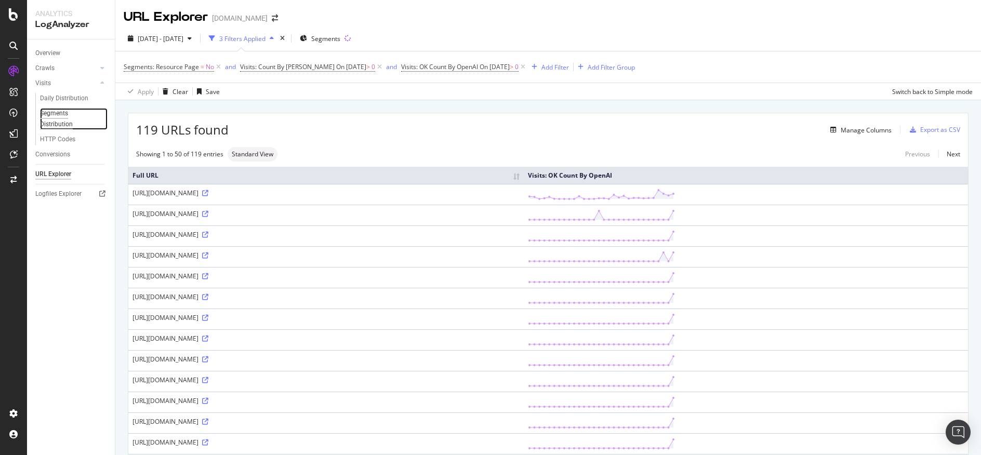
click at [62, 123] on div "Segments Distribution" at bounding box center [69, 119] width 58 height 22
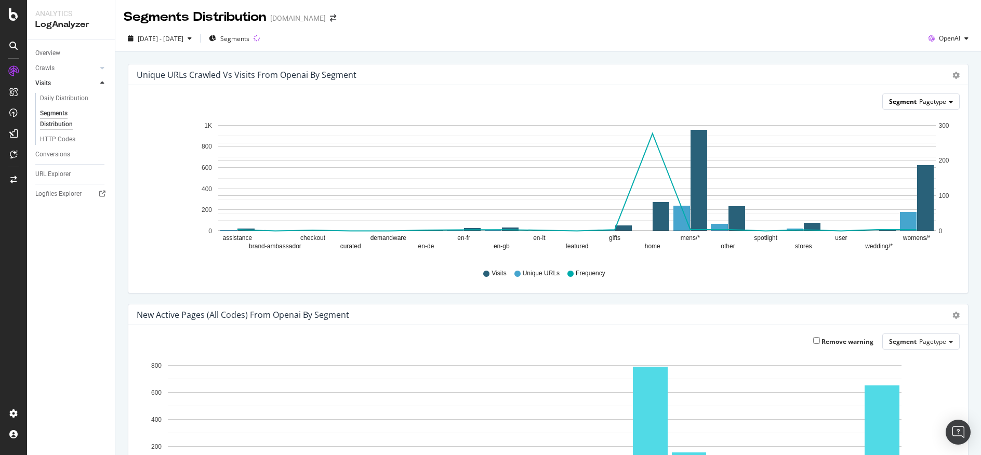
click at [937, 104] on span "Pagetype" at bounding box center [932, 101] width 27 height 9
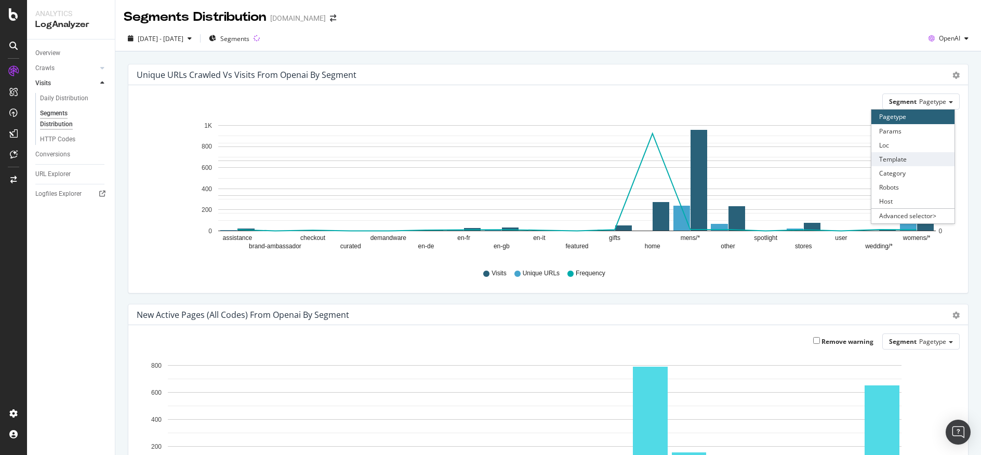
click at [871, 160] on div "Template" at bounding box center [912, 159] width 83 height 14
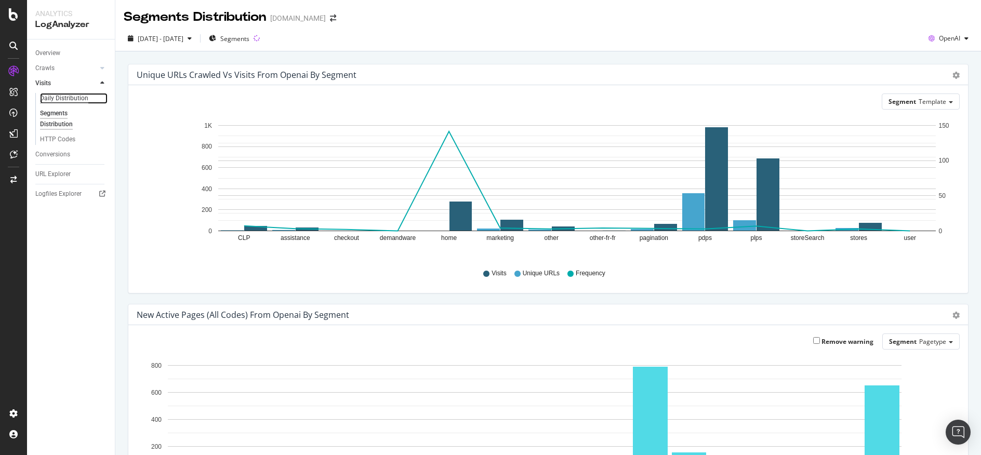
click at [51, 93] on div "Daily Distribution" at bounding box center [64, 98] width 48 height 11
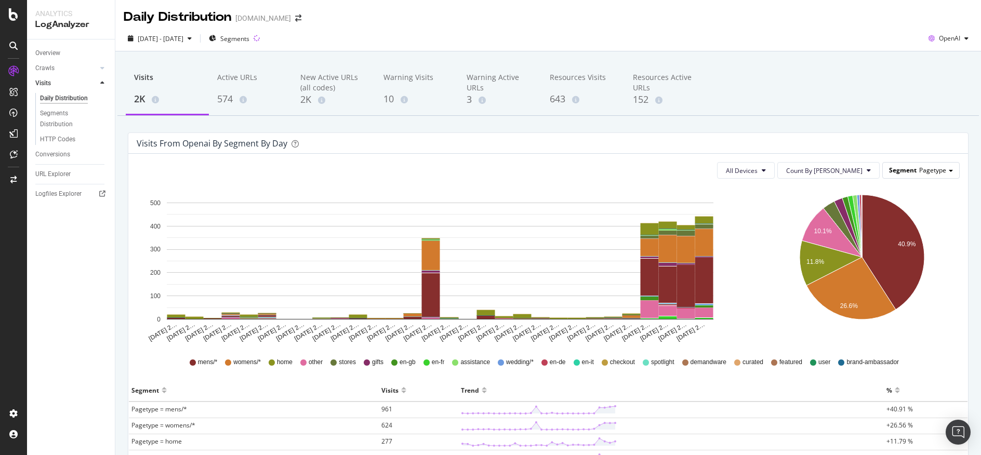
click at [945, 169] on div "Segment Pagetype" at bounding box center [921, 170] width 76 height 15
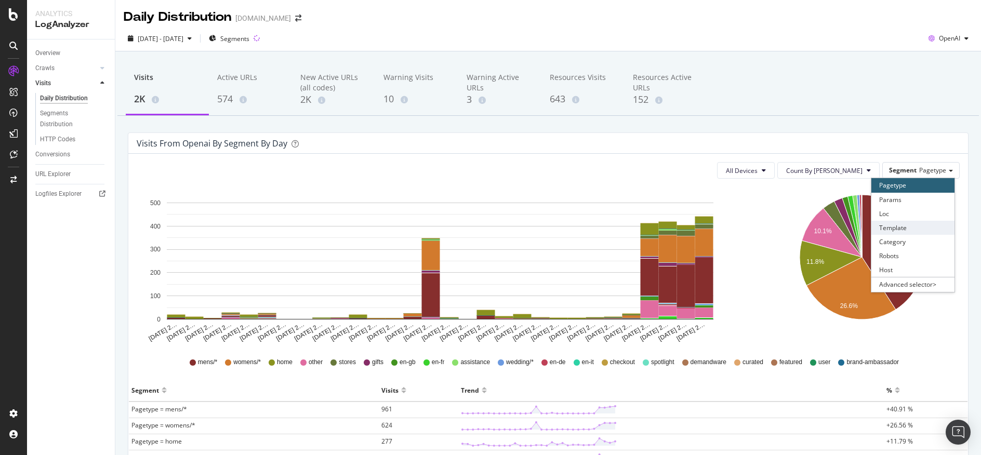
click at [929, 223] on div "Template" at bounding box center [912, 228] width 83 height 14
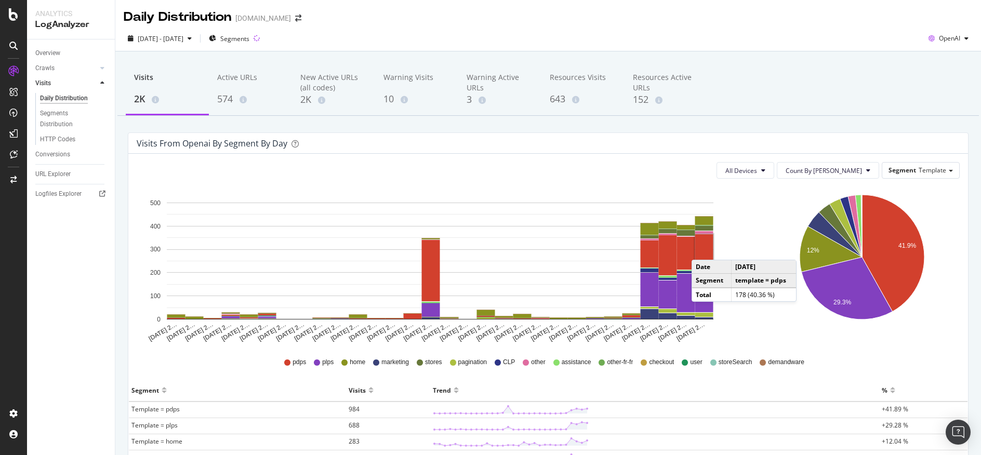
click at [946, 251] on icon "41.9% 12% 29.3%" at bounding box center [862, 265] width 192 height 156
click at [918, 294] on icon "41.9% 12% 29.3%" at bounding box center [862, 265] width 192 height 156
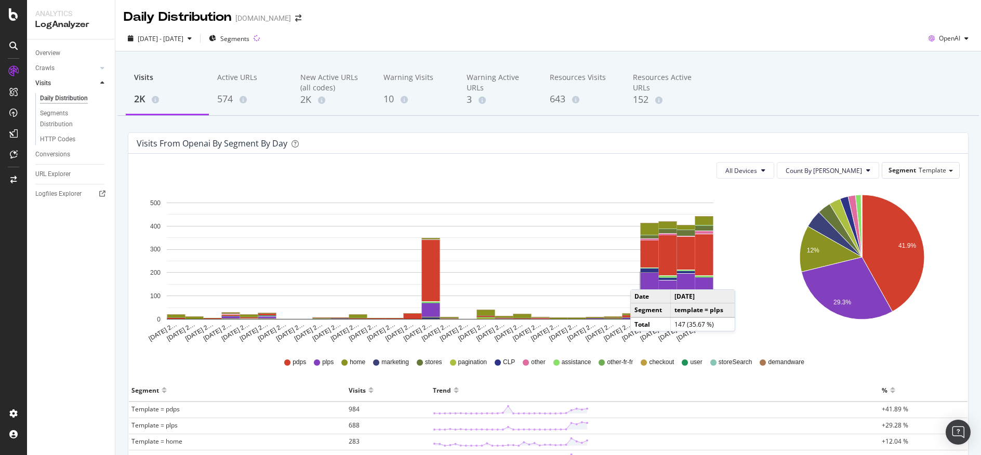
click at [958, 270] on div "41.9% 12% 29.3% Segment Visits Template = pdps 984 Template = plps 688 Template…" at bounding box center [863, 265] width 210 height 156
click at [935, 373] on div "pdps plps home marketing stores pagination CLP other assistance other-fr-fr che…" at bounding box center [548, 362] width 828 height 23
click at [962, 357] on div "Visits from openai by Segment by Day All Devices Count By Day Segment Template …" at bounding box center [548, 403] width 856 height 542
click at [817, 122] on div "Visits 2K Active URLs 574 New Active URLs (all codes) 2K Warning Visits 10 Warn…" at bounding box center [548, 380] width 866 height 659
drag, startPoint x: 49, startPoint y: 80, endPoint x: 209, endPoint y: 56, distance: 161.9
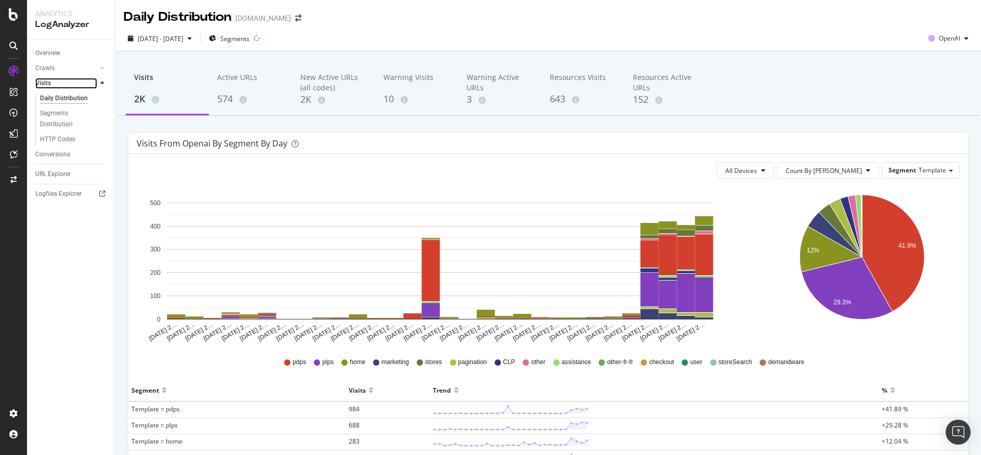
click at [49, 80] on div "Visits" at bounding box center [43, 83] width 16 height 11
click at [48, 51] on div "Overview" at bounding box center [47, 53] width 25 height 11
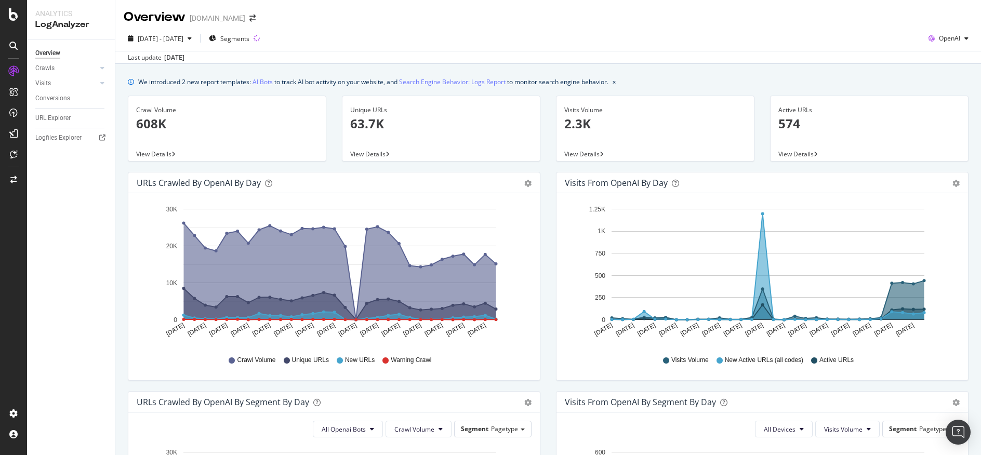
click at [967, 238] on div "Visits from OpenAI by day Area Table Hold CTRL while clicking to filter the rep…" at bounding box center [762, 281] width 428 height 219
click at [963, 284] on div "Visits from OpenAI by day Area Table Hold CTRL while clicking to filter the rep…" at bounding box center [762, 281] width 428 height 219
click at [103, 82] on icon at bounding box center [102, 83] width 4 height 6
click at [69, 93] on div "Daily Distribution" at bounding box center [64, 98] width 48 height 11
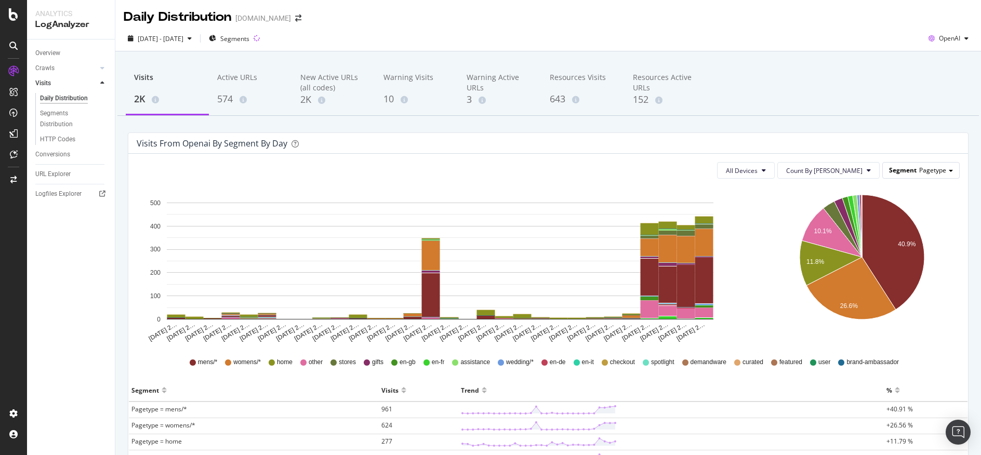
click at [907, 175] on div "Segment Pagetype" at bounding box center [921, 170] width 76 height 15
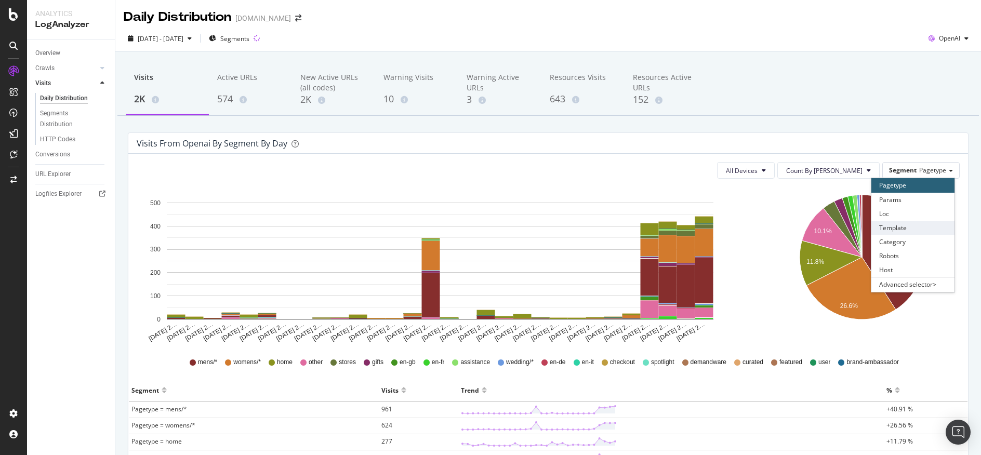
click at [917, 231] on div "Template" at bounding box center [912, 228] width 83 height 14
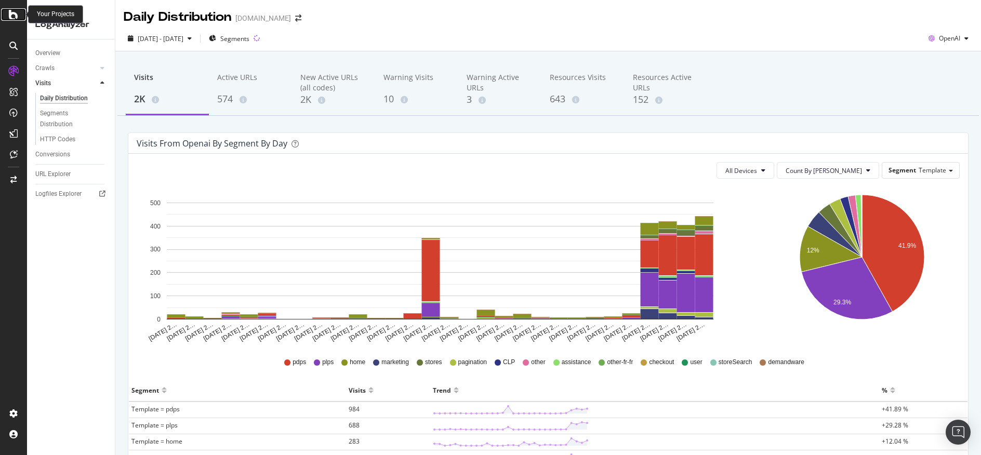
click at [16, 11] on icon at bounding box center [13, 14] width 9 height 12
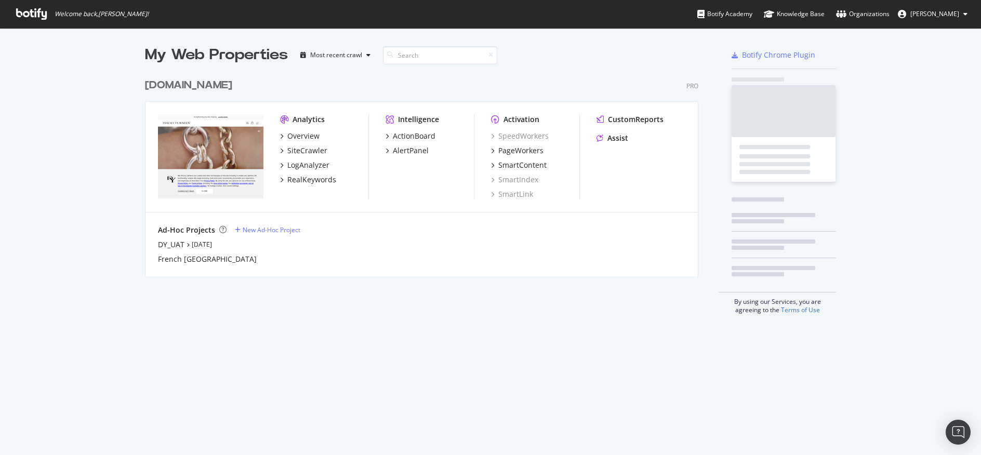
scroll to position [447, 965]
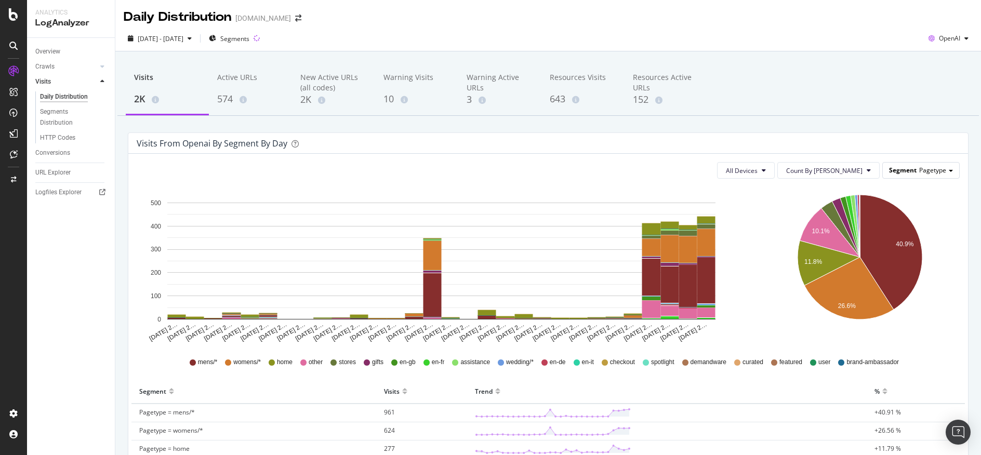
click at [938, 170] on span "Pagetype" at bounding box center [932, 170] width 27 height 9
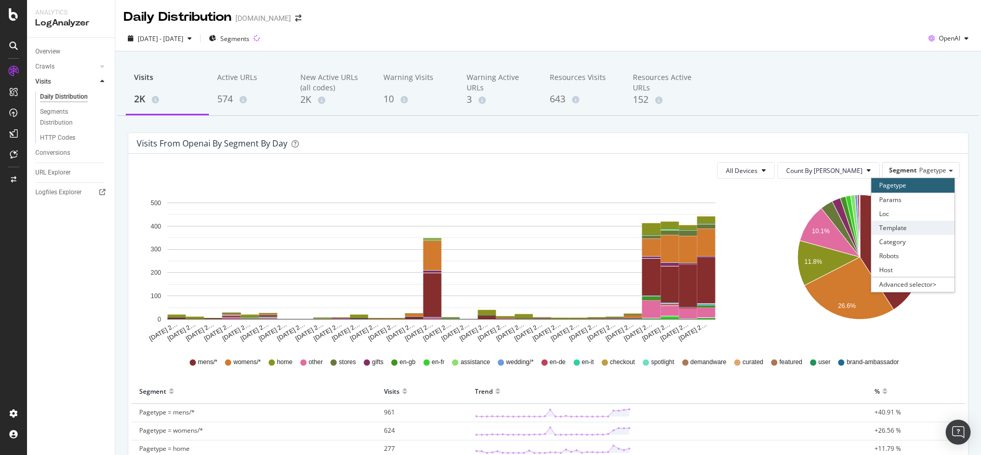
click at [921, 224] on div "Template" at bounding box center [912, 228] width 83 height 14
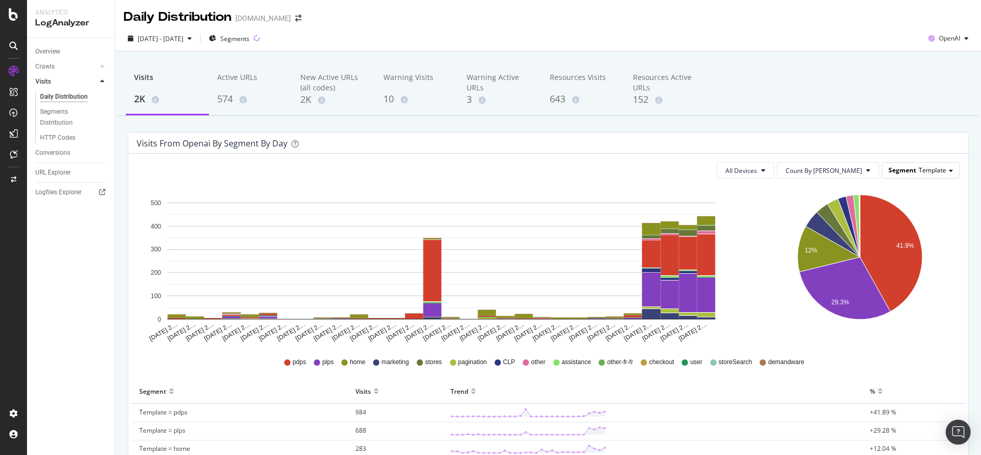
click at [929, 172] on span "Template" at bounding box center [933, 170] width 28 height 9
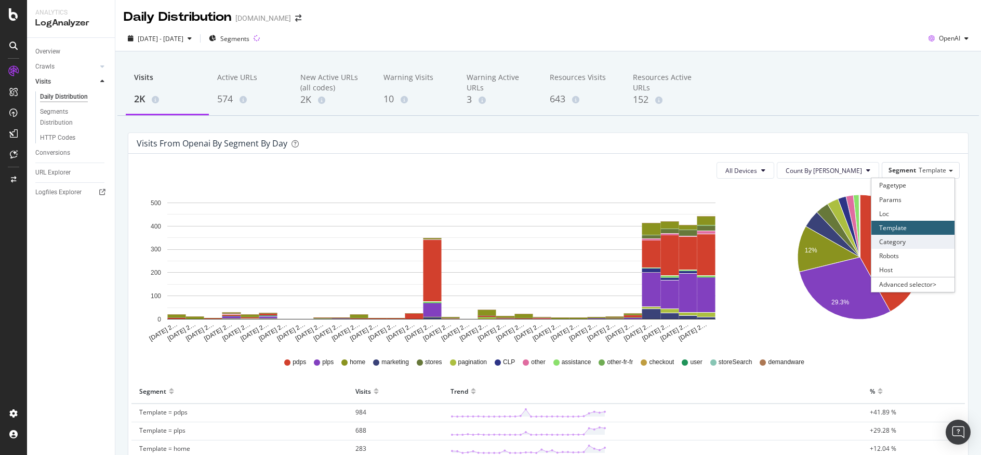
click at [928, 237] on div "Category" at bounding box center [912, 242] width 83 height 14
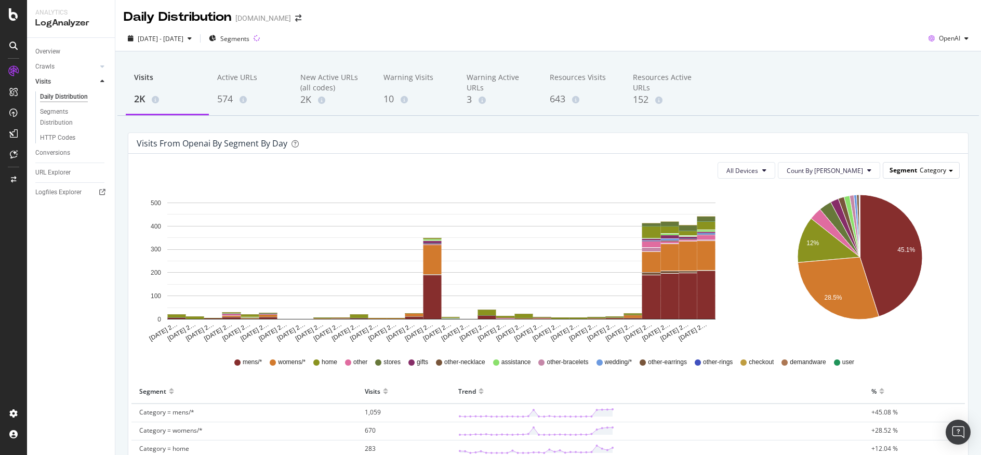
click at [897, 167] on span "Segment" at bounding box center [904, 170] width 28 height 9
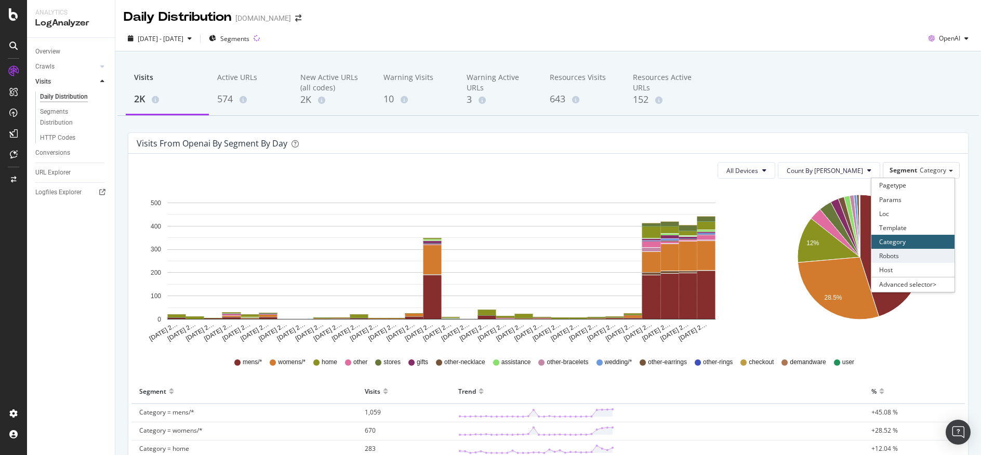
click at [915, 250] on div "Robots" at bounding box center [912, 256] width 83 height 14
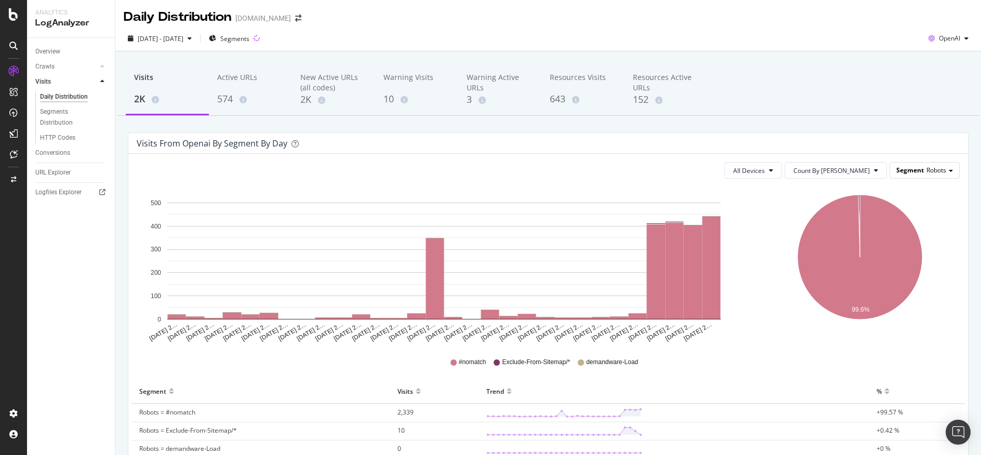
click at [926, 171] on span "Robots" at bounding box center [936, 170] width 20 height 9
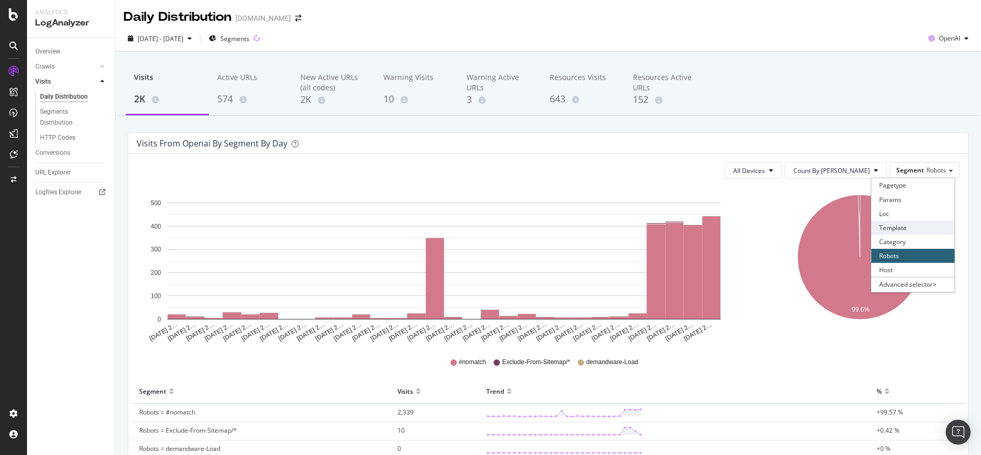
click at [932, 229] on div "Template" at bounding box center [912, 228] width 83 height 14
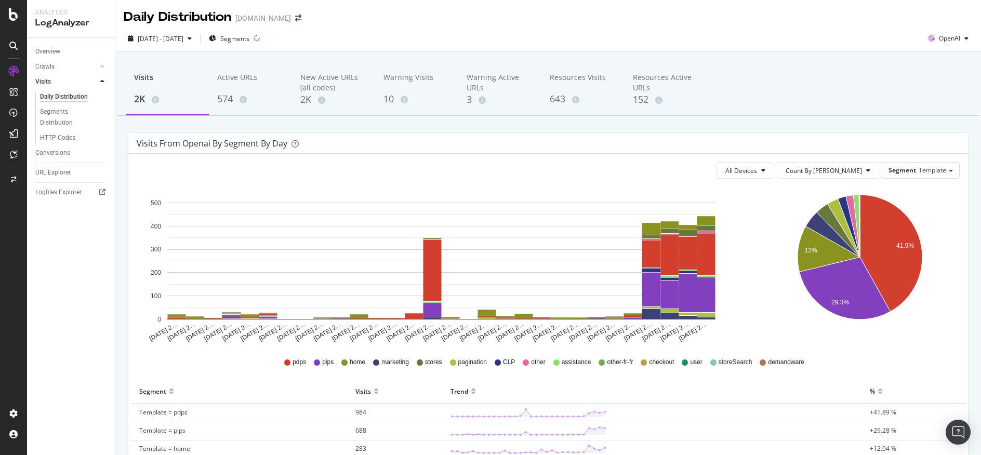
click at [740, 217] on icon "Aug 22 2… Aug 23 2… Aug 24 2… Aug 25 2… Aug 26 2… Aug 27 2… Aug 28 2… Aug 29 2……" at bounding box center [441, 265] width 609 height 156
click at [922, 177] on div "Segment Template" at bounding box center [920, 170] width 77 height 15
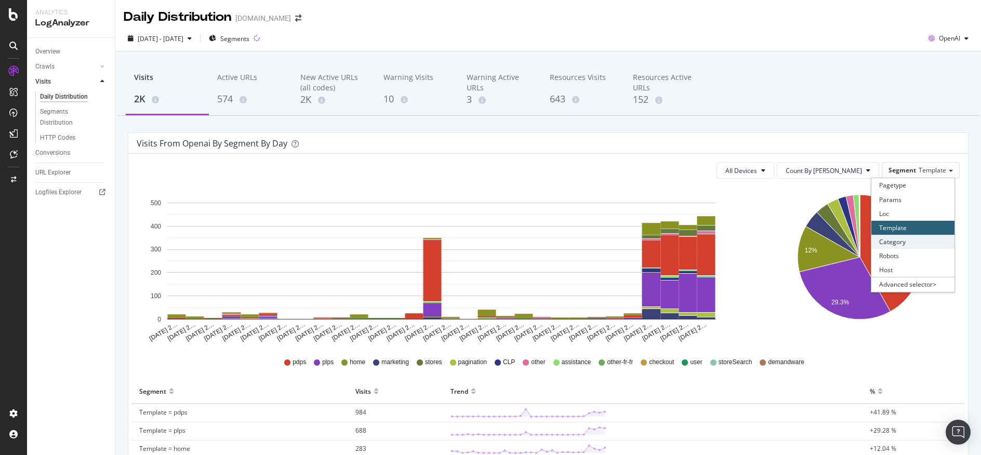
click at [908, 241] on div "Category" at bounding box center [912, 242] width 83 height 14
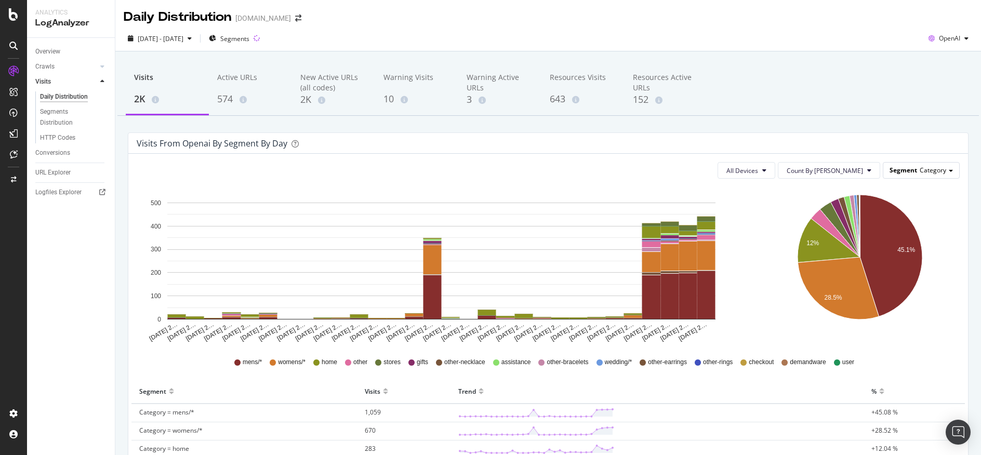
click at [911, 168] on div "Segment Category" at bounding box center [921, 170] width 76 height 15
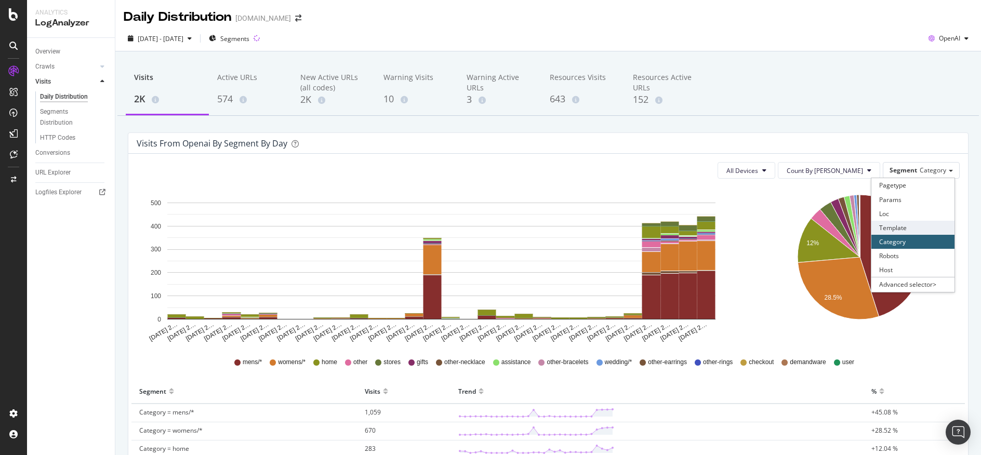
click at [906, 229] on div "Template" at bounding box center [912, 228] width 83 height 14
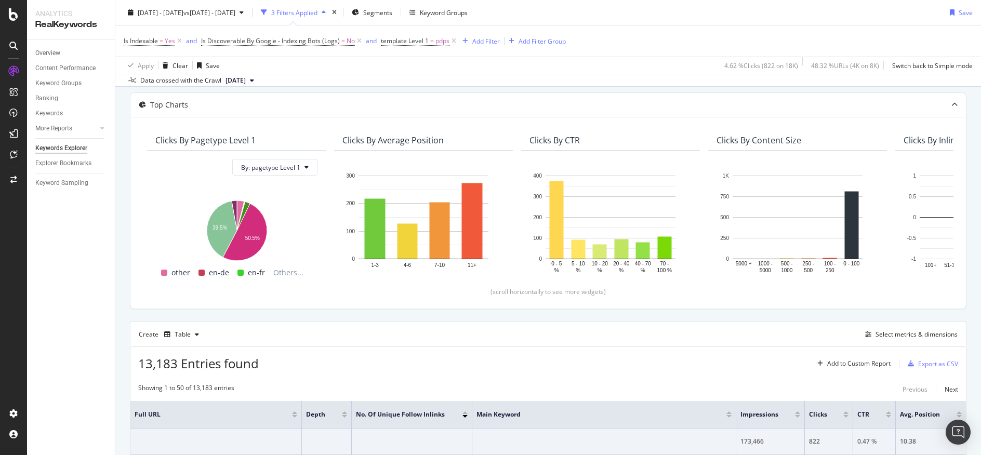
scroll to position [34, 0]
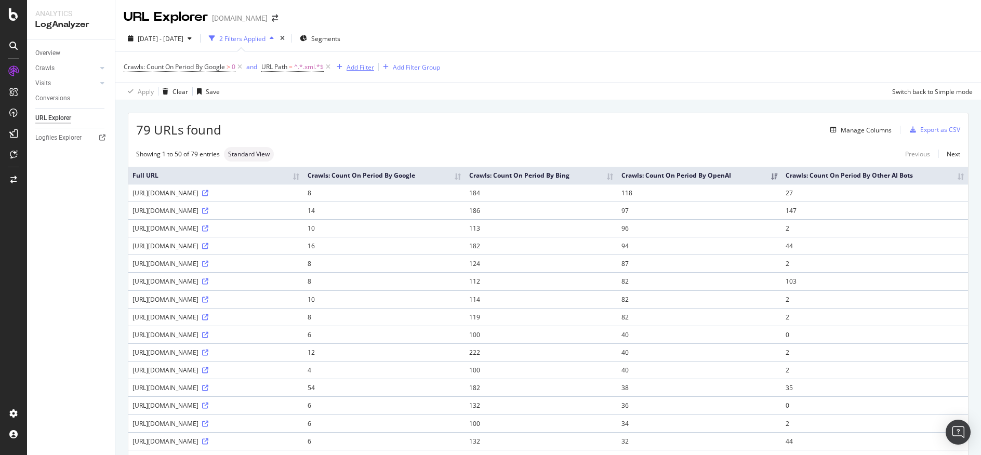
click at [361, 69] on div "Add Filter" at bounding box center [361, 67] width 28 height 9
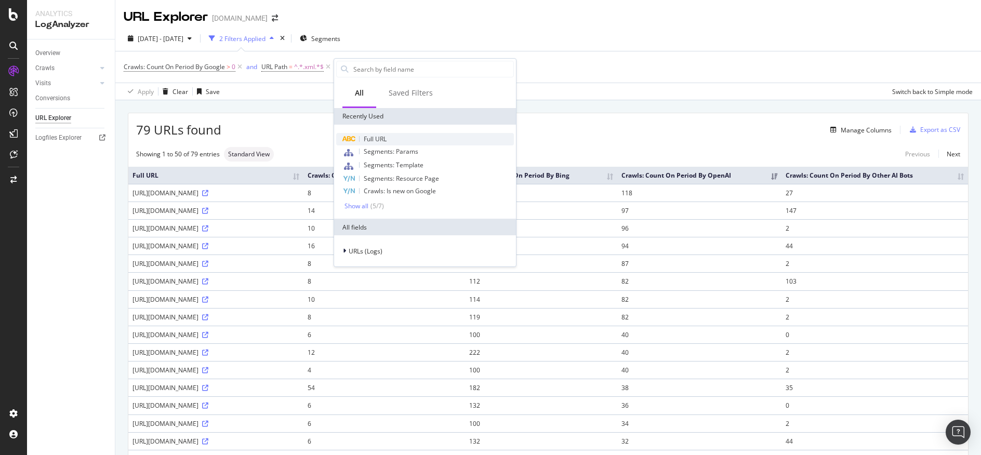
click at [379, 138] on span "Full URL" at bounding box center [375, 139] width 23 height 9
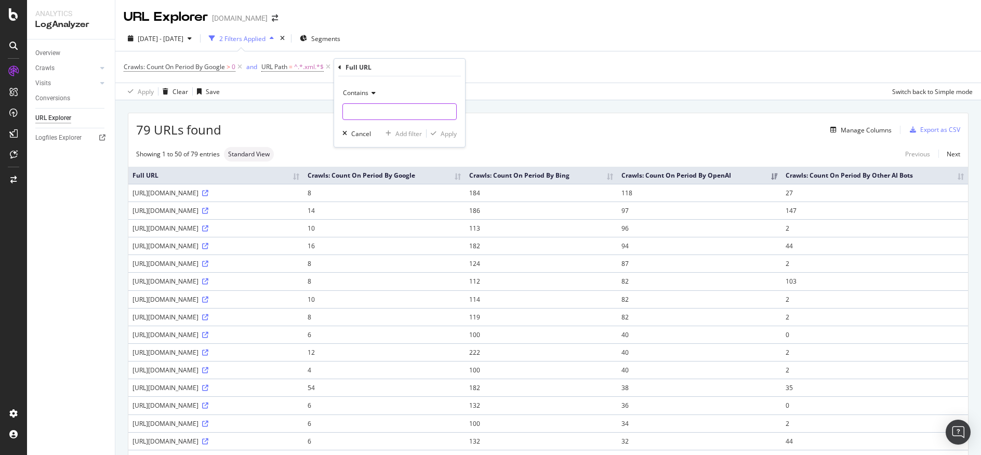
click at [380, 112] on input "text" at bounding box center [399, 111] width 113 height 17
type input "filter"
click at [442, 129] on div "Apply" at bounding box center [449, 133] width 16 height 9
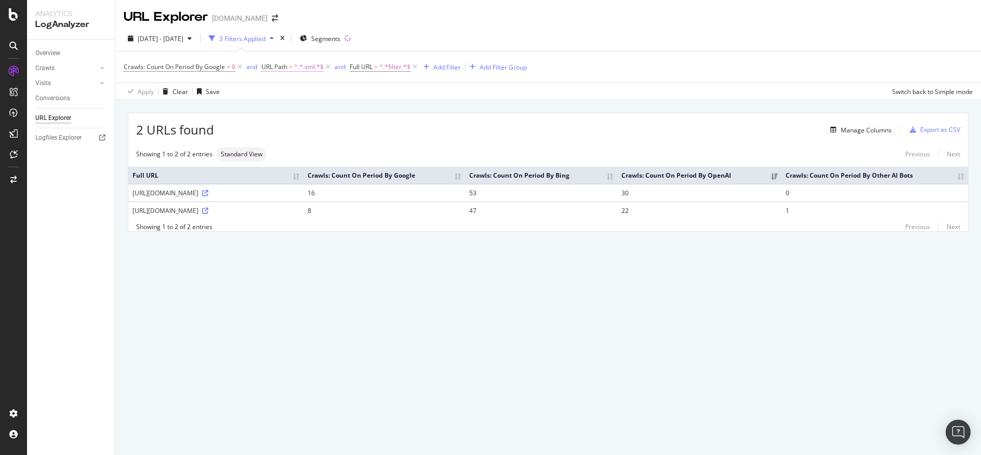
click at [293, 69] on span "=" at bounding box center [291, 66] width 4 height 9
click at [310, 108] on input ".xml" at bounding box center [320, 110] width 98 height 17
type input "json"
click at [373, 133] on div "Apply" at bounding box center [377, 132] width 16 height 9
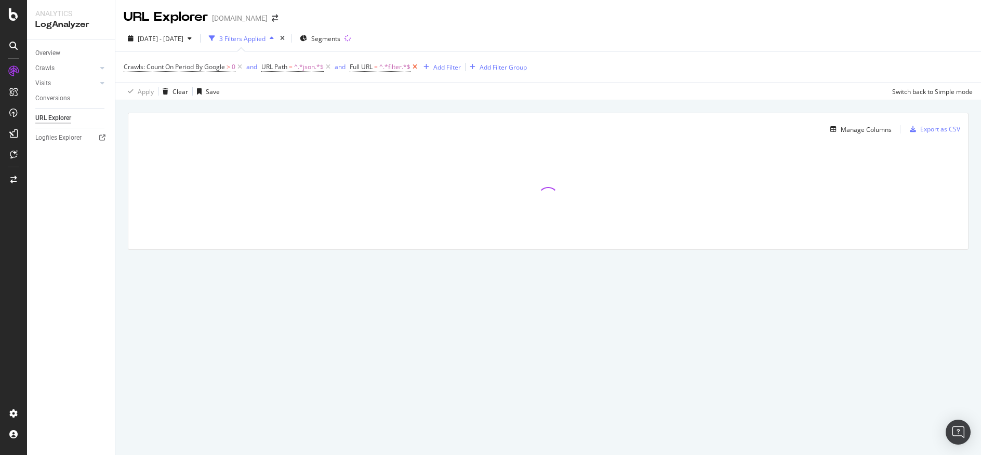
click at [415, 67] on icon at bounding box center [414, 67] width 9 height 10
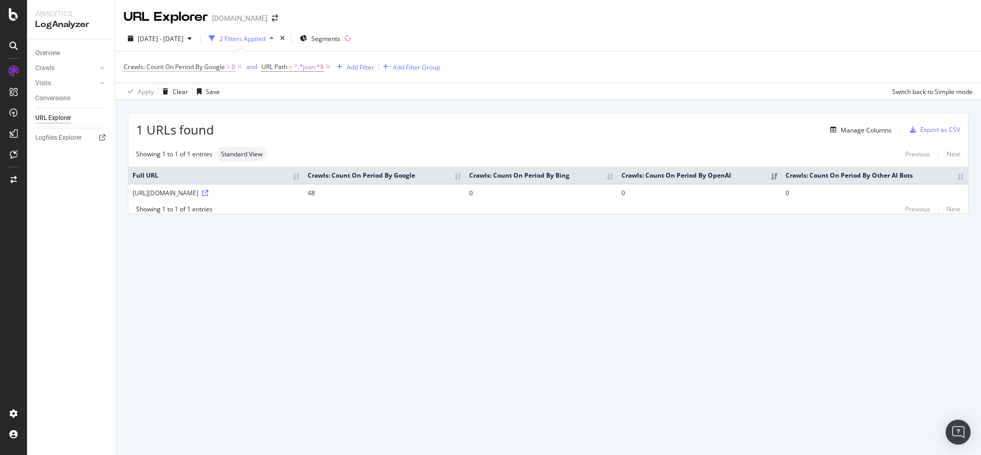
click at [204, 67] on span "Crawls: Count On Period By Google" at bounding box center [174, 66] width 101 height 9
click at [166, 88] on icon at bounding box center [166, 91] width 7 height 6
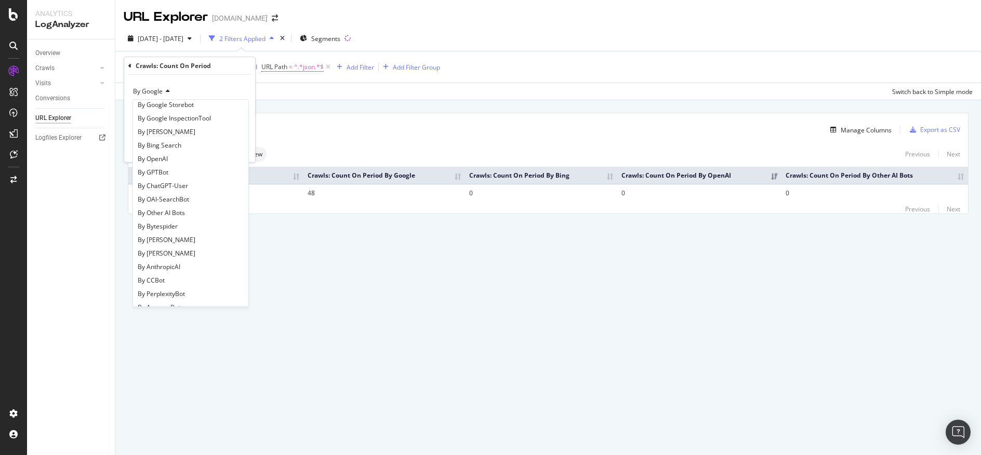
scroll to position [144, 0]
click at [226, 156] on div "By OpenAI" at bounding box center [190, 158] width 111 height 14
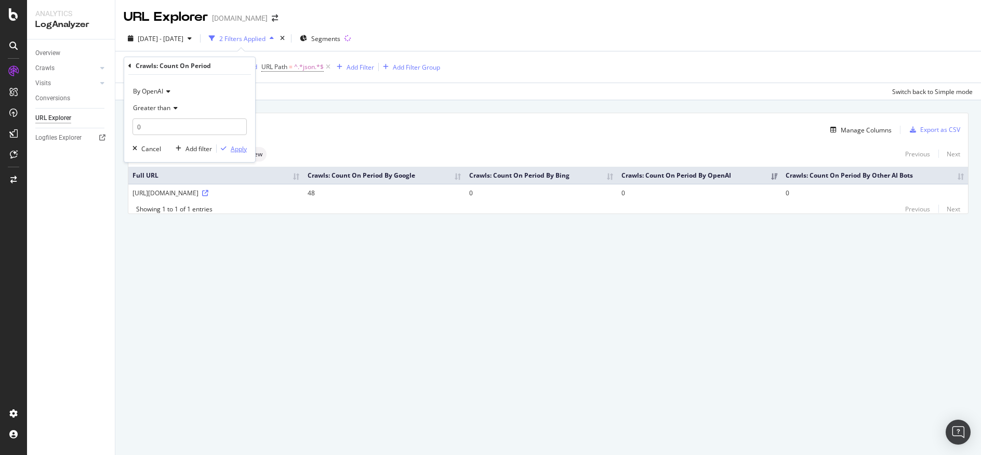
click at [235, 153] on div "Apply" at bounding box center [232, 148] width 30 height 9
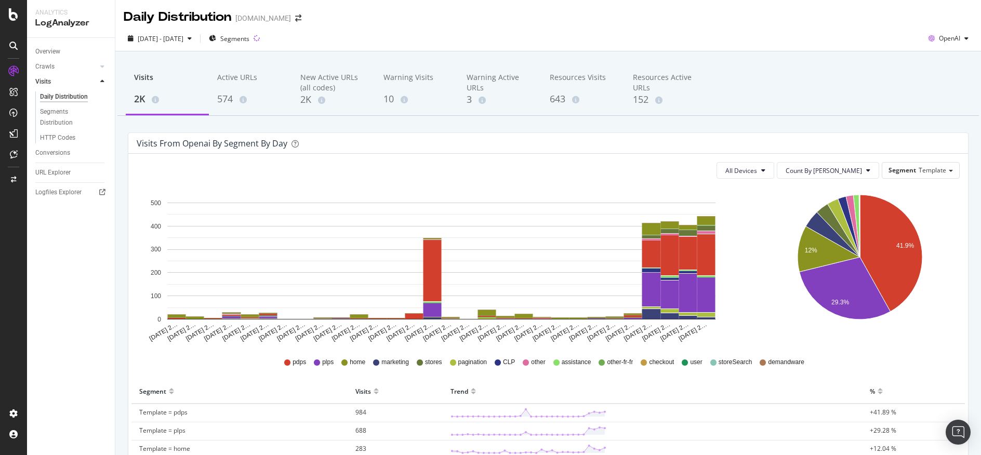
click at [967, 187] on div "Visits 2K Active URLs 574 New Active URLs (all codes) 2K Warning Visits 10 Warn…" at bounding box center [548, 396] width 866 height 691
click at [49, 50] on div "Overview" at bounding box center [47, 51] width 25 height 11
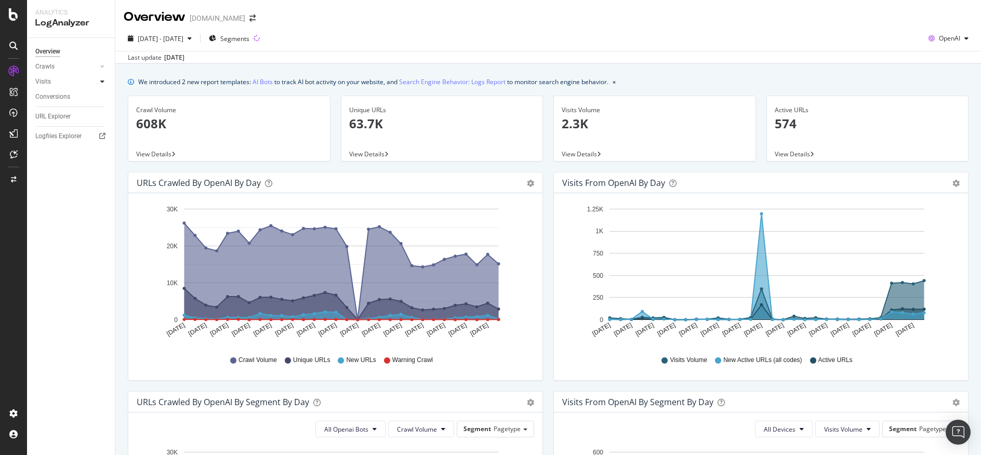
click at [99, 82] on div at bounding box center [102, 81] width 10 height 10
click at [68, 94] on div "Daily Distribution" at bounding box center [64, 96] width 48 height 11
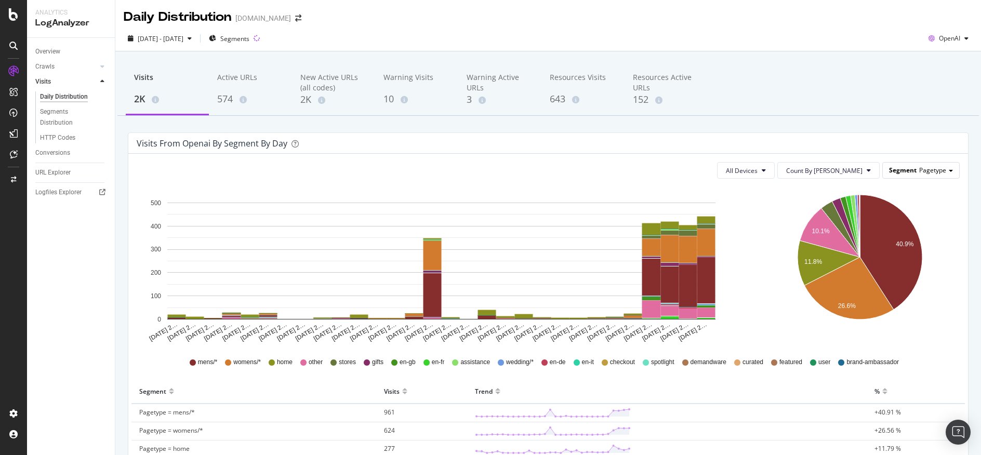
click at [949, 170] on span at bounding box center [951, 171] width 4 height 2
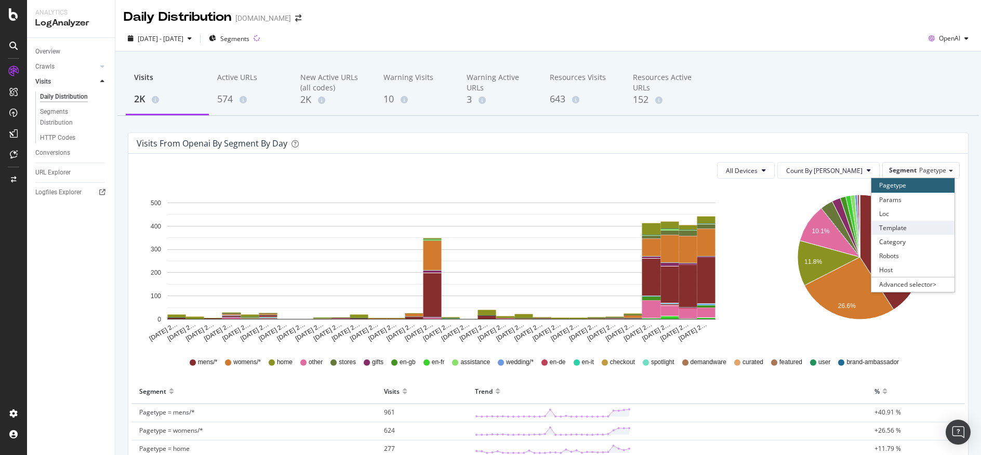
click at [935, 226] on div "Template" at bounding box center [912, 228] width 83 height 14
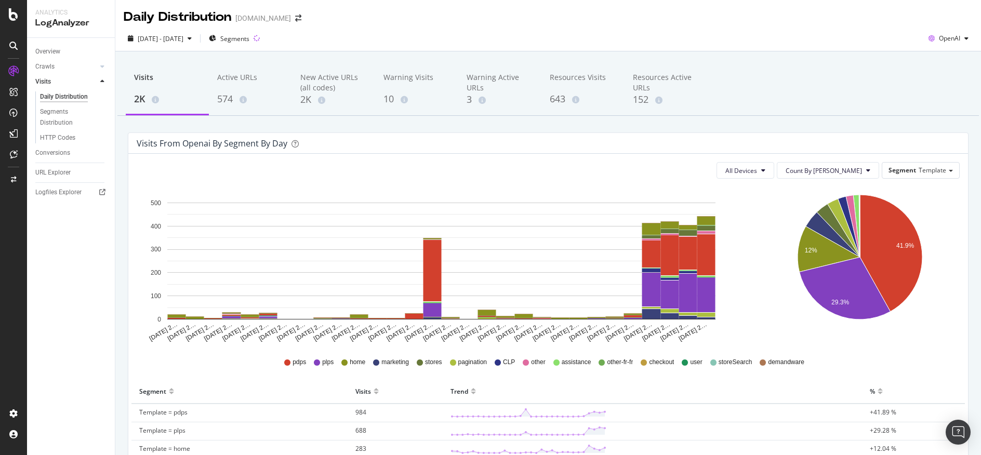
click at [845, 77] on div "Visits 2K Active URLs 574 New Active URLs (all codes) 2K Warning Visits 10 Warn…" at bounding box center [547, 90] width 861 height 52
click at [354, 76] on div "New Active URLs (all codes)" at bounding box center [333, 82] width 67 height 21
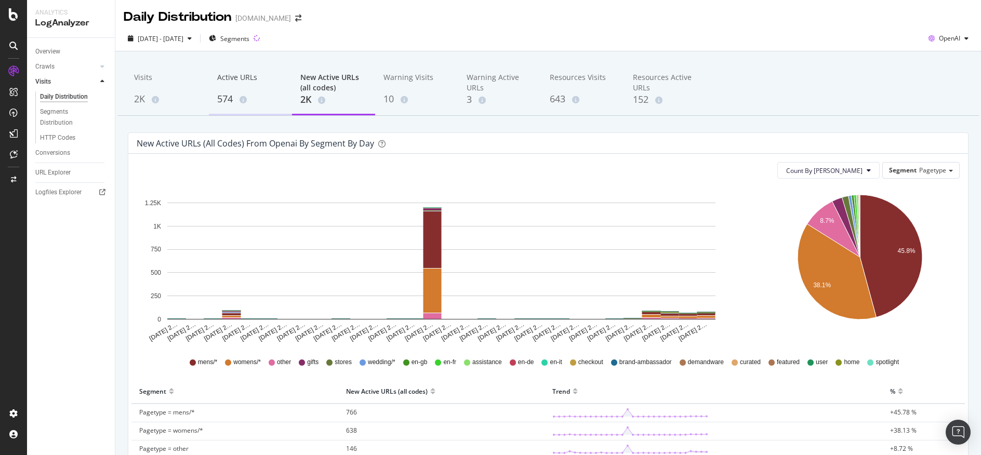
click at [245, 104] on div "574" at bounding box center [250, 99] width 67 height 14
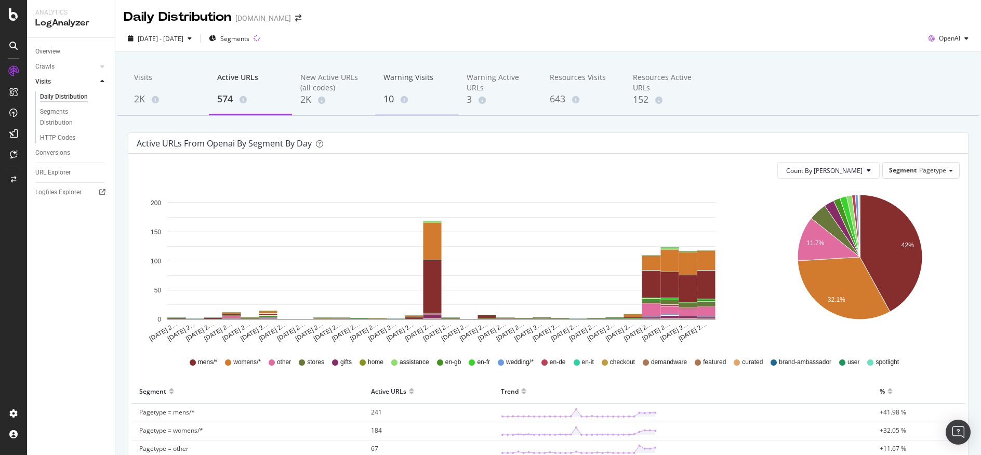
click at [404, 73] on div "Warning Visits" at bounding box center [416, 82] width 67 height 20
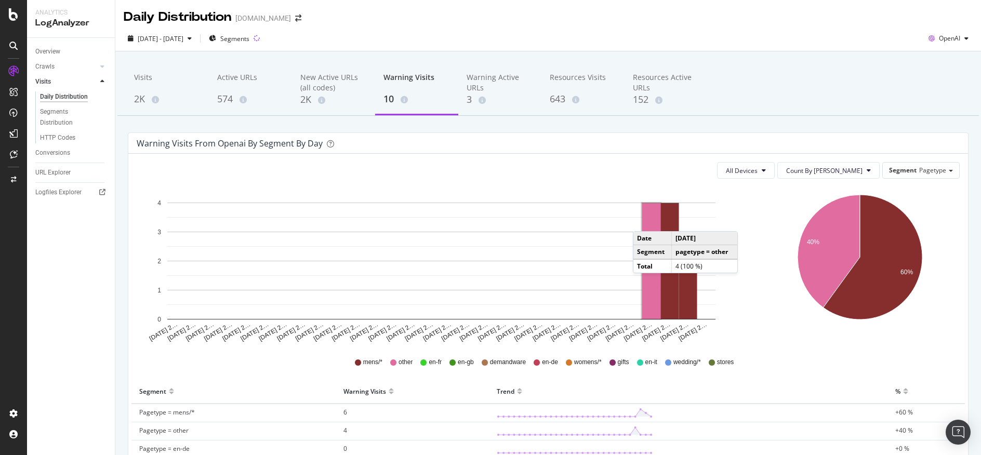
click at [643, 221] on rect "A chart." at bounding box center [651, 261] width 19 height 116
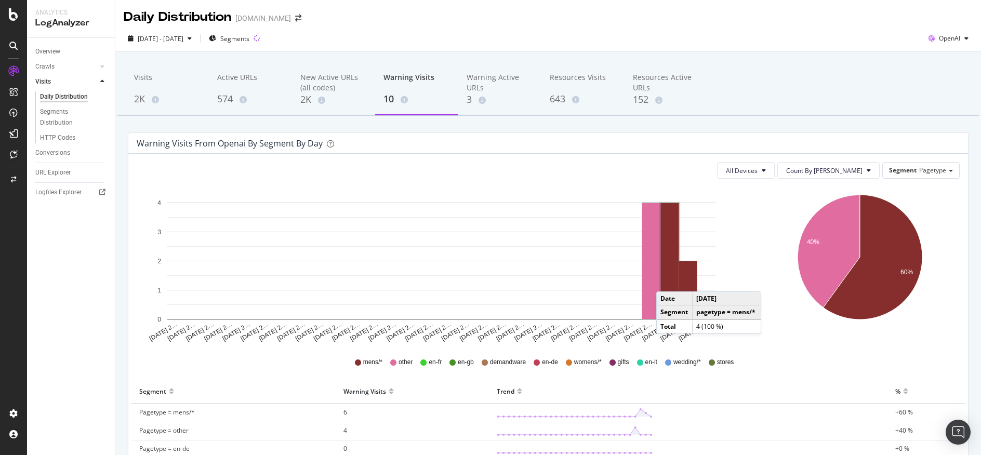
click at [667, 281] on rect "A chart." at bounding box center [670, 261] width 18 height 116
click at [570, 86] on div "Resources Visits" at bounding box center [583, 82] width 67 height 20
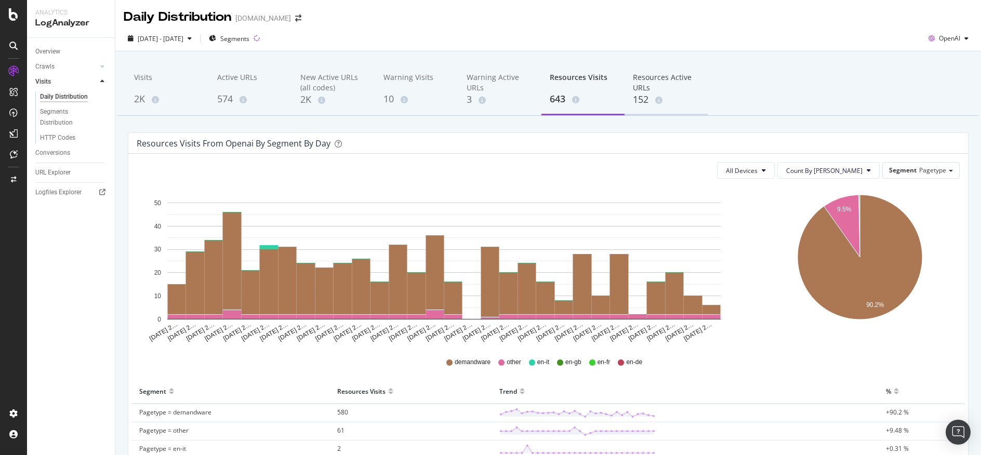
click at [645, 98] on div "152" at bounding box center [666, 100] width 67 height 14
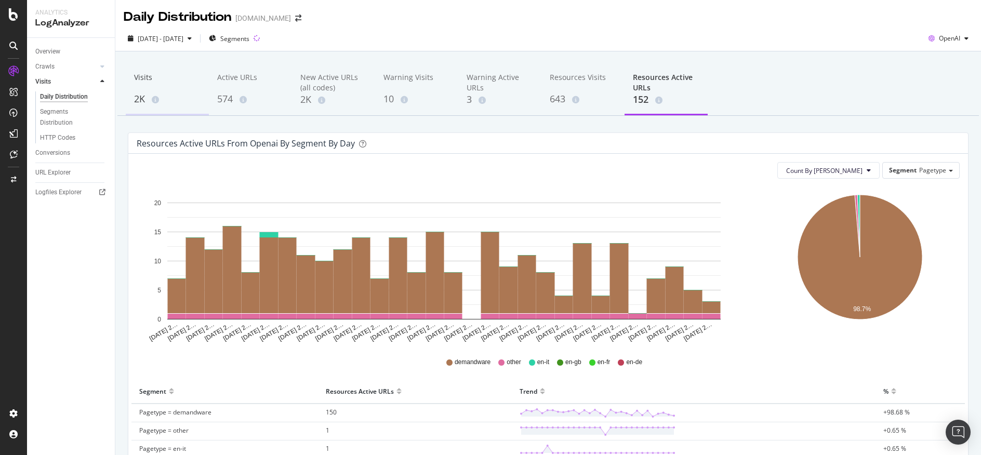
click at [152, 77] on div "Visits" at bounding box center [167, 82] width 67 height 20
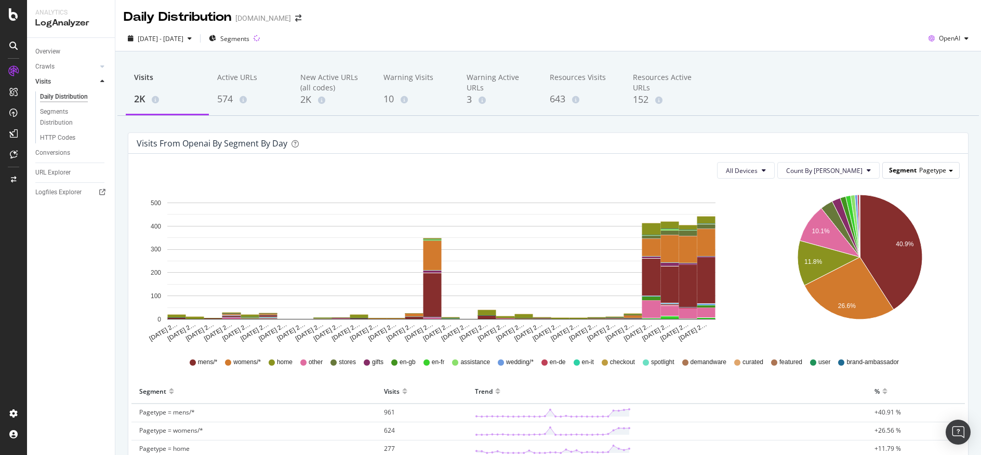
click at [910, 169] on div "Segment Pagetype" at bounding box center [921, 170] width 76 height 15
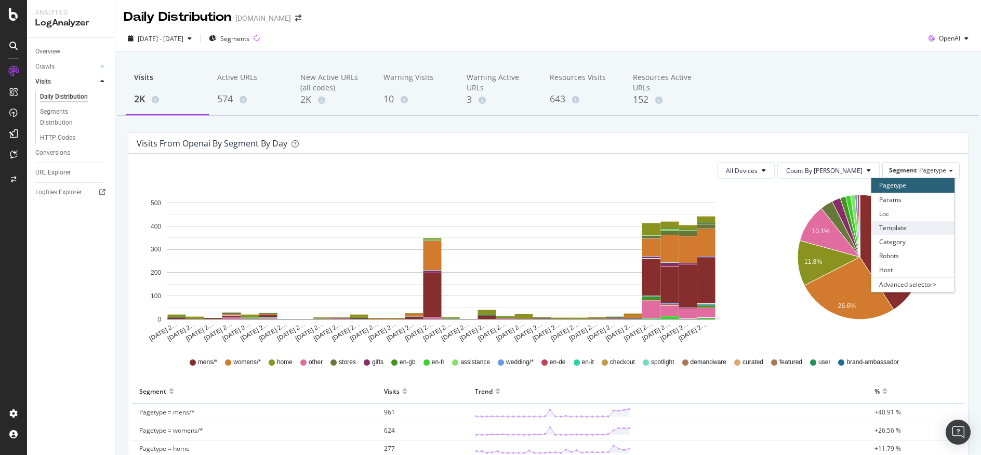
click at [913, 231] on div "Template" at bounding box center [912, 228] width 83 height 14
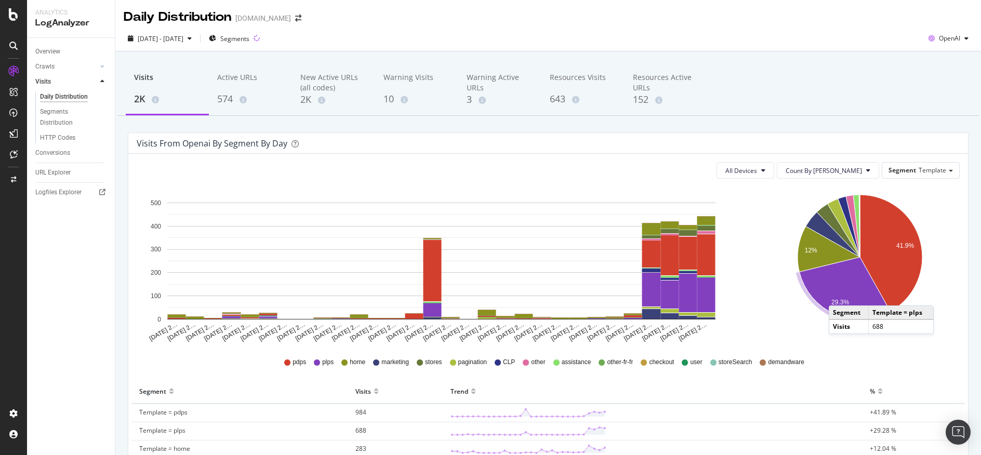
click at [833, 295] on icon "A chart." at bounding box center [844, 288] width 91 height 62
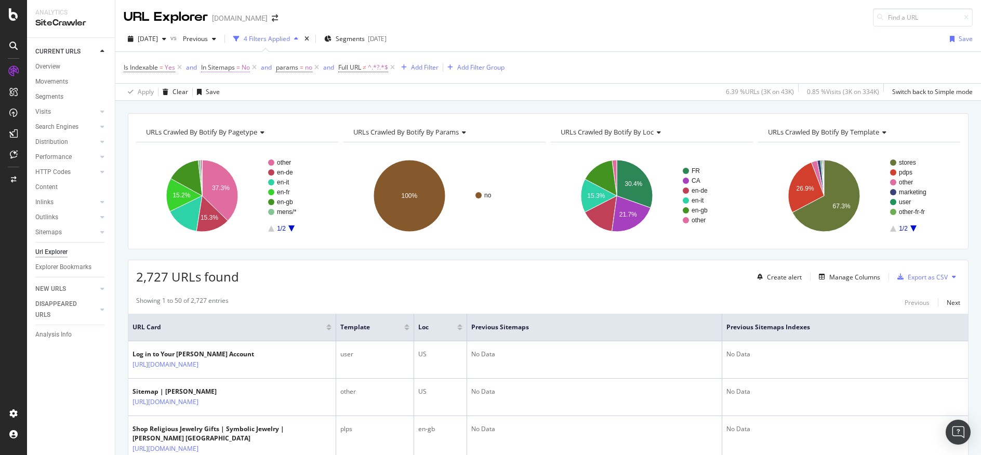
click at [230, 70] on span "In Sitemaps" at bounding box center [218, 67] width 34 height 9
click at [228, 104] on div "No" at bounding box center [267, 108] width 114 height 17
click at [237, 126] on div "Yes" at bounding box center [268, 130] width 111 height 14
click at [315, 134] on div "Apply" at bounding box center [317, 130] width 16 height 9
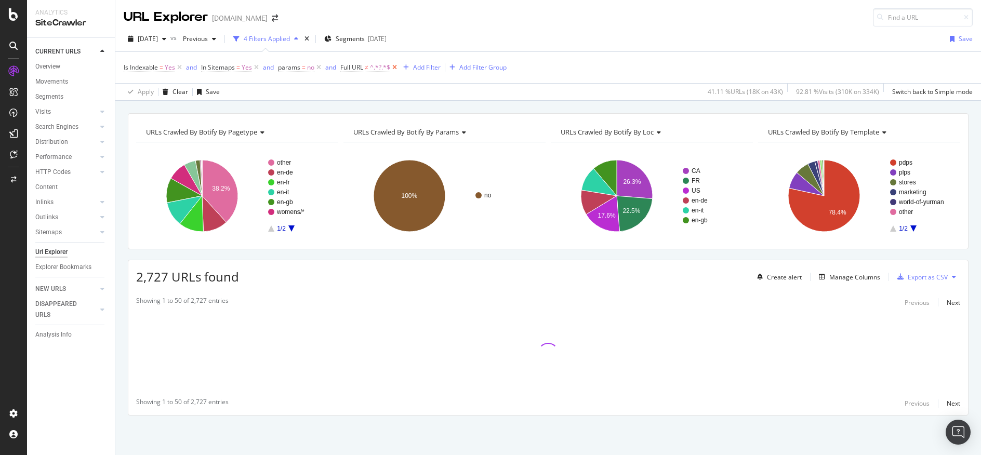
click at [392, 68] on icon at bounding box center [394, 67] width 9 height 10
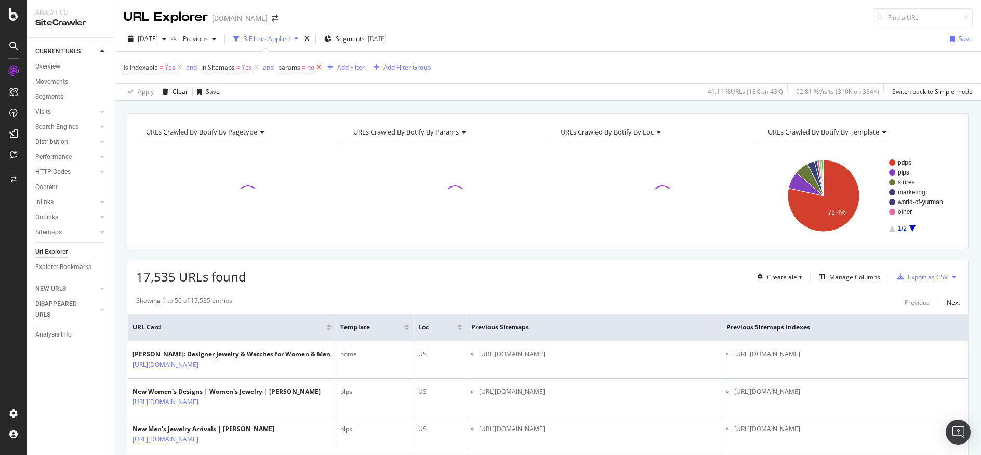
click at [320, 66] on icon at bounding box center [318, 67] width 9 height 10
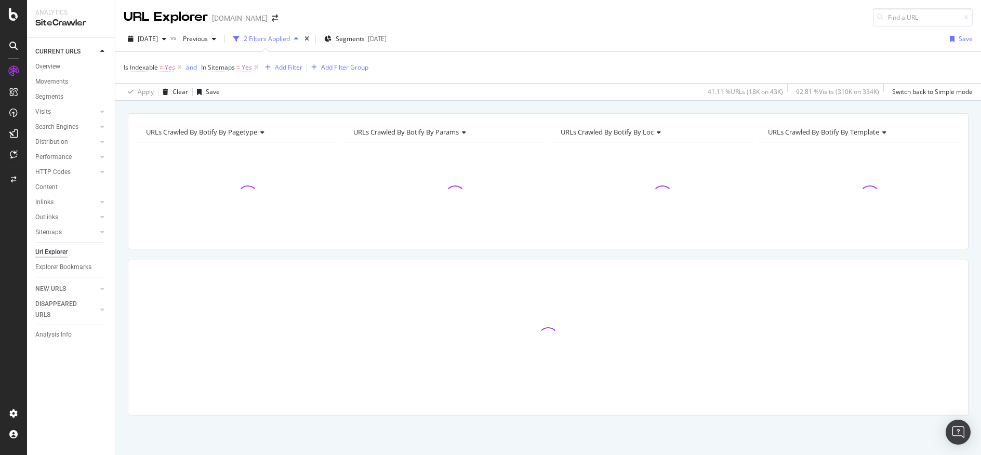
click at [227, 69] on span "In Sitemaps" at bounding box center [218, 67] width 34 height 9
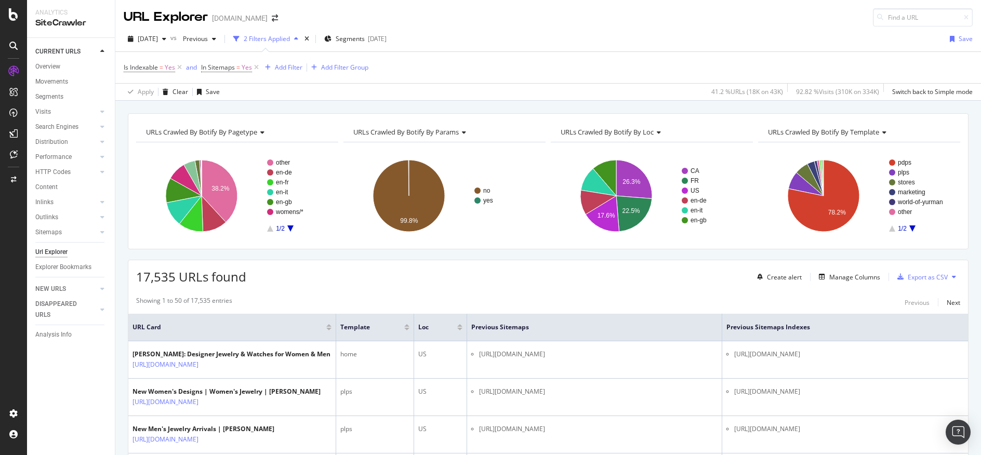
click at [360, 86] on div "Apply Clear Save 41.2 % URLs ( 18K on 43K ) 92.82 % Visits ( 310K on 334K ) Swi…" at bounding box center [548, 91] width 866 height 17
click at [256, 68] on icon at bounding box center [256, 67] width 9 height 10
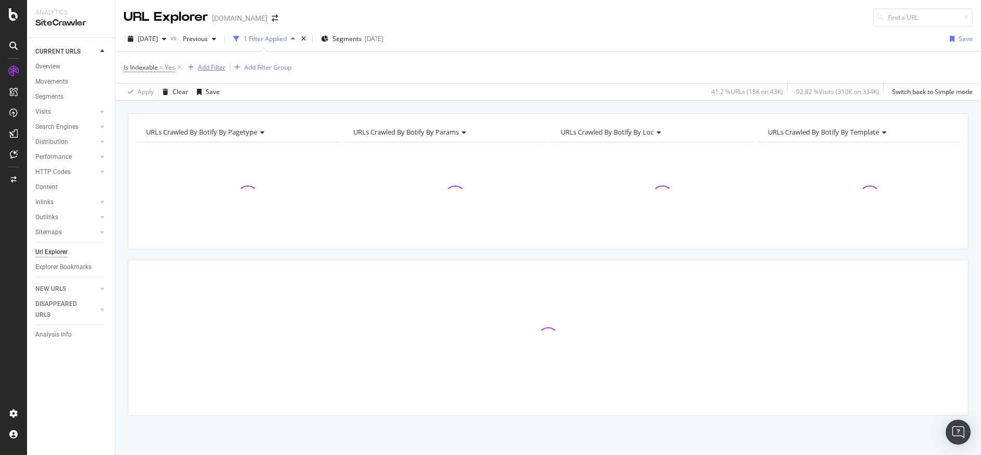
click at [211, 68] on div "Add Filter" at bounding box center [212, 67] width 28 height 9
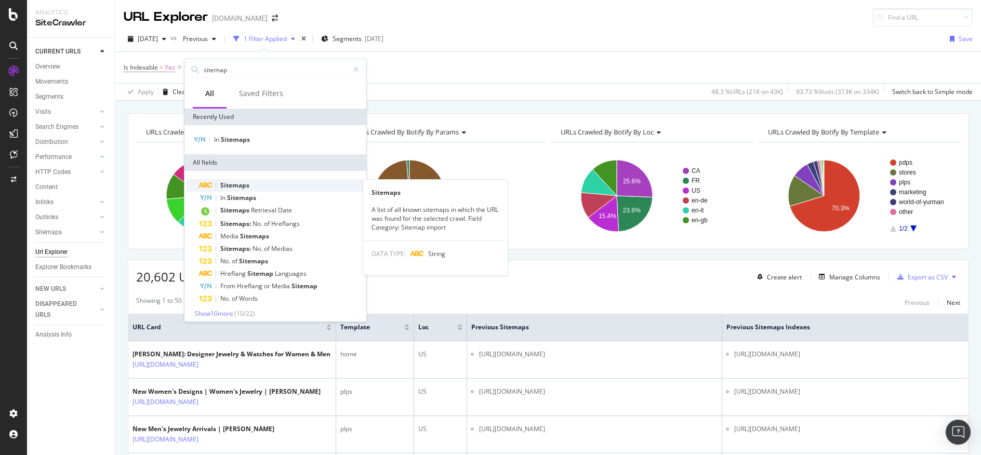
type input "sitemap"
click at [245, 188] on span "Sitemaps" at bounding box center [234, 185] width 29 height 9
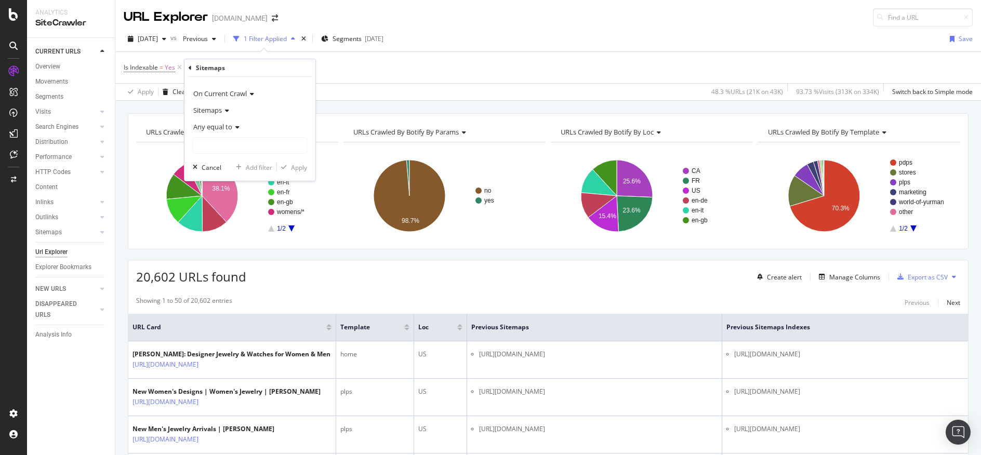
click at [224, 111] on icon at bounding box center [225, 111] width 7 height 6
click at [233, 130] on div "Sitemaps" at bounding box center [250, 132] width 111 height 14
click at [241, 127] on div "Any equal to" at bounding box center [250, 126] width 114 height 17
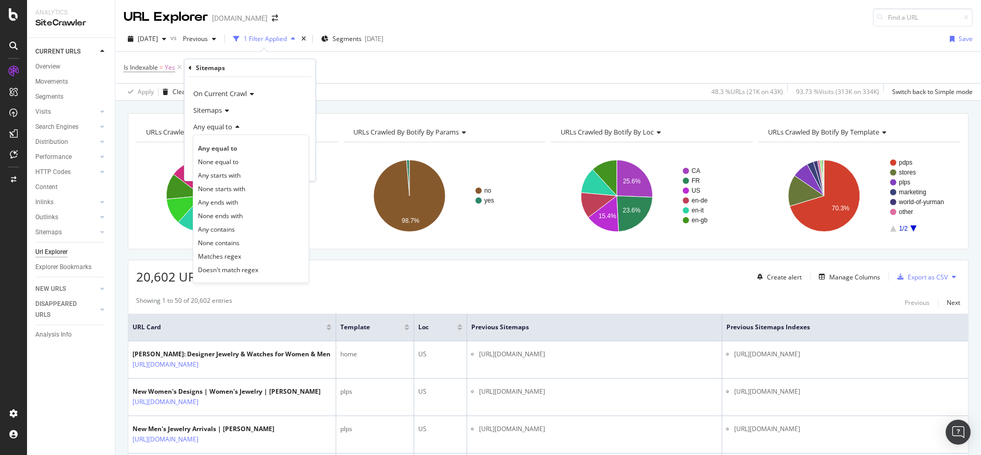
click at [280, 120] on div "Any equal to" at bounding box center [250, 126] width 114 height 17
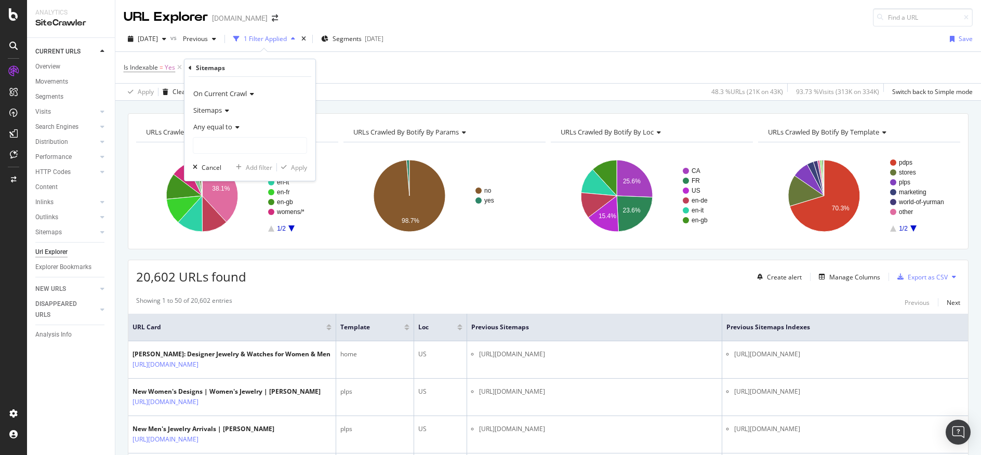
click at [235, 128] on icon at bounding box center [235, 127] width 7 height 6
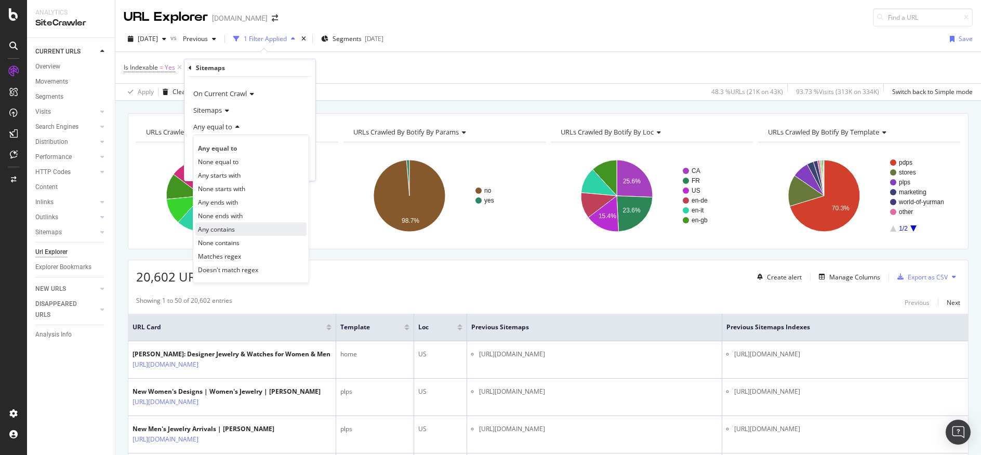
click at [248, 230] on div "Any contains" at bounding box center [250, 229] width 111 height 14
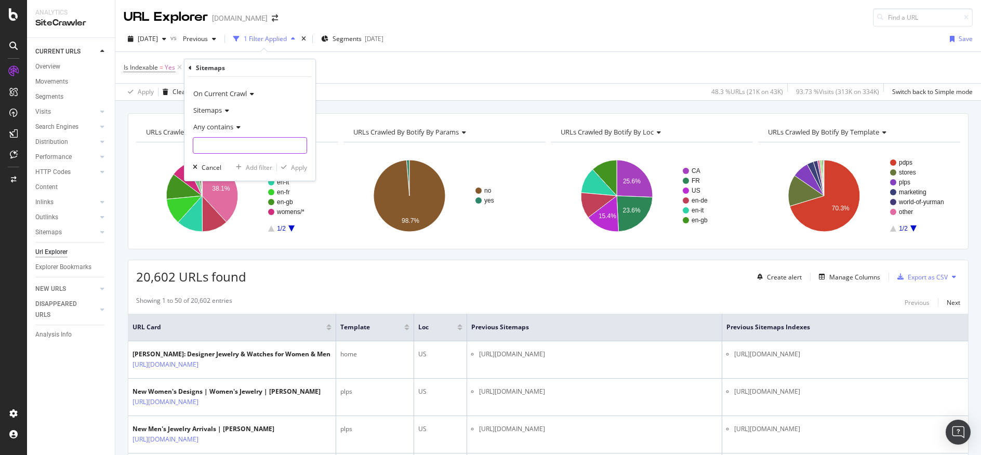
click at [240, 148] on input "text" at bounding box center [249, 145] width 113 height 17
type input "filter"
click at [293, 165] on div "Apply" at bounding box center [299, 167] width 16 height 9
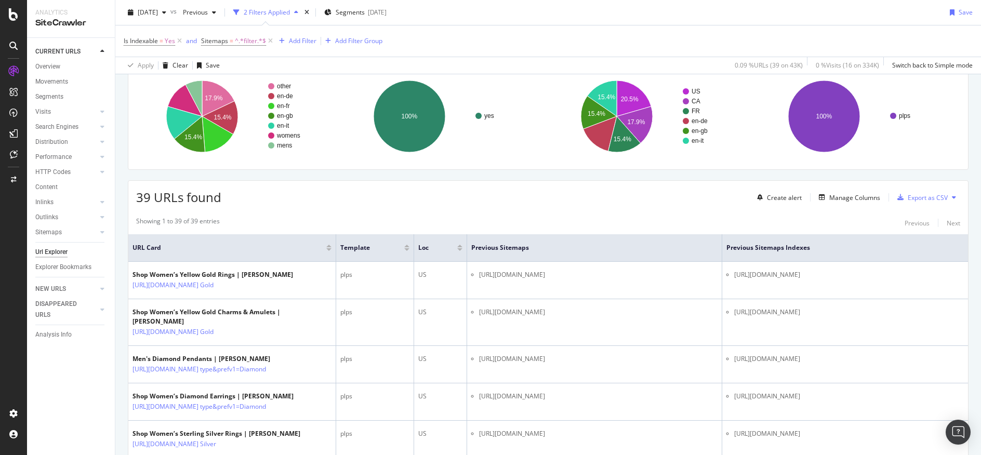
scroll to position [70, 0]
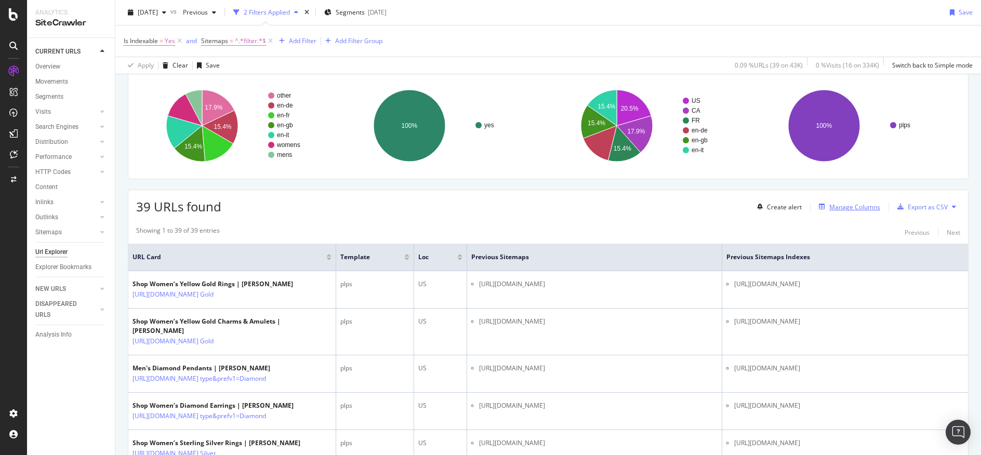
click at [820, 207] on div "button" at bounding box center [822, 207] width 15 height 6
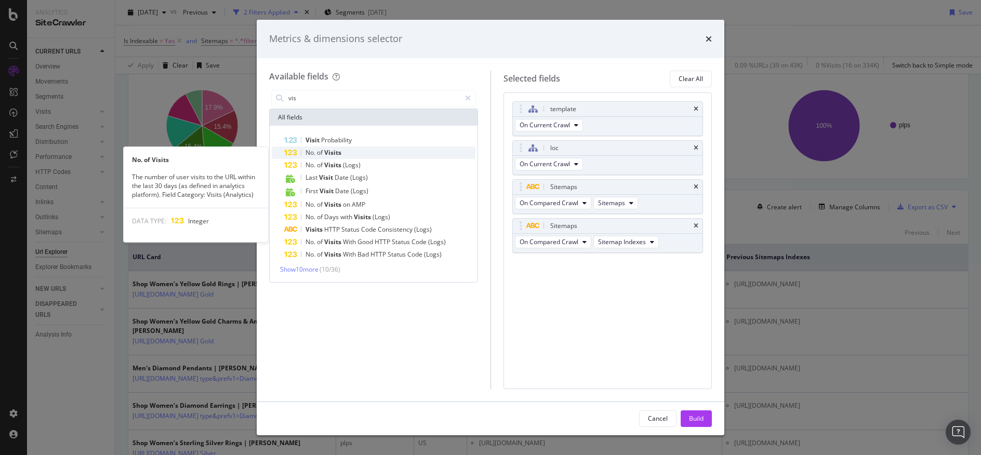
type input "vis"
click at [357, 151] on div "No. of Visits" at bounding box center [379, 153] width 191 height 12
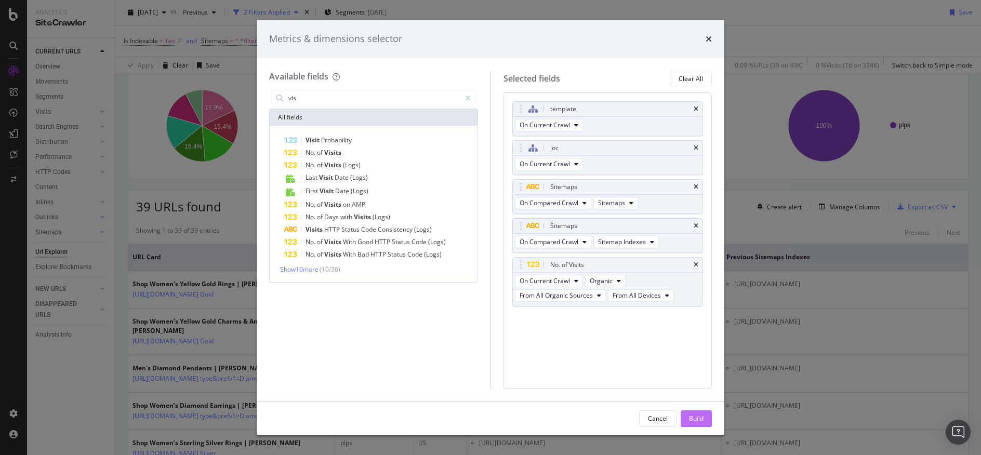
click at [697, 418] on div "Build" at bounding box center [696, 418] width 15 height 9
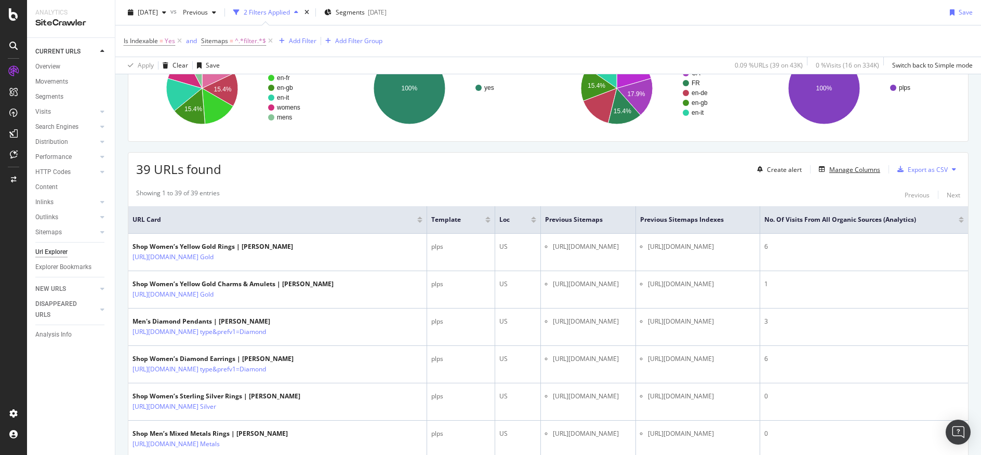
scroll to position [91, 0]
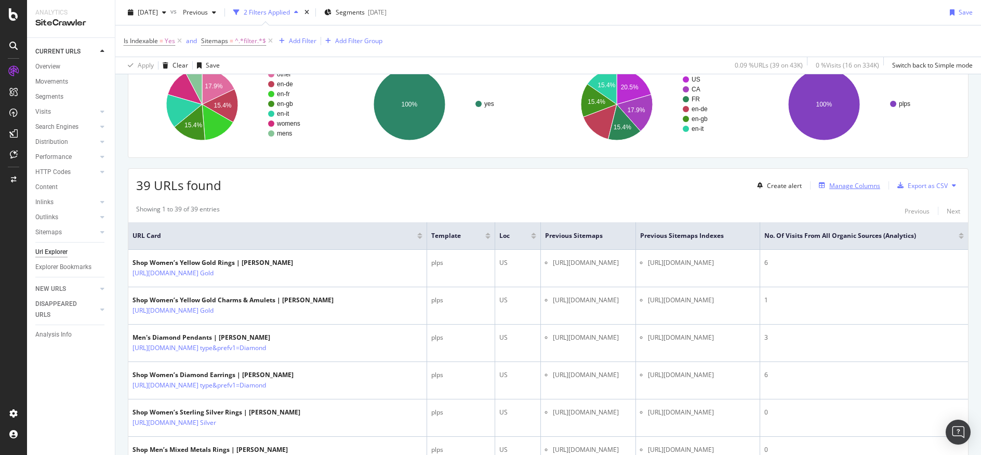
click at [846, 187] on div "Manage Columns" at bounding box center [854, 185] width 51 height 9
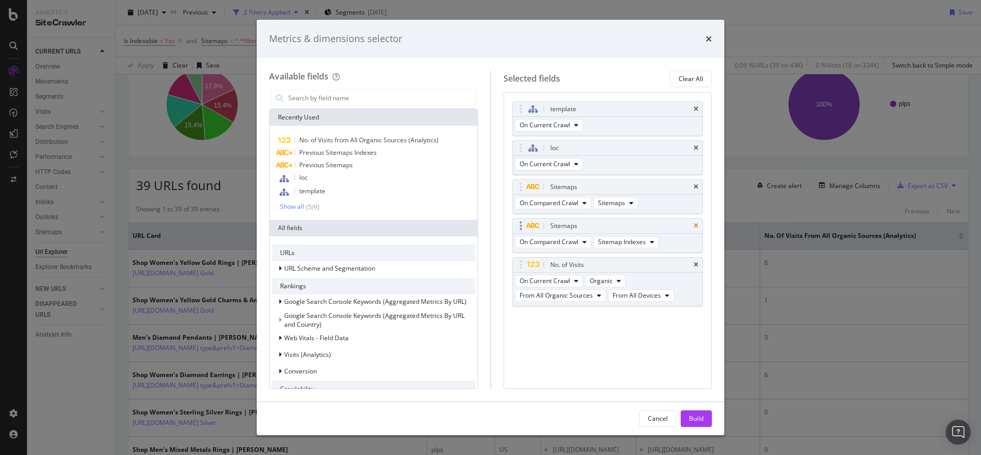
click at [696, 223] on icon "times" at bounding box center [696, 226] width 5 height 6
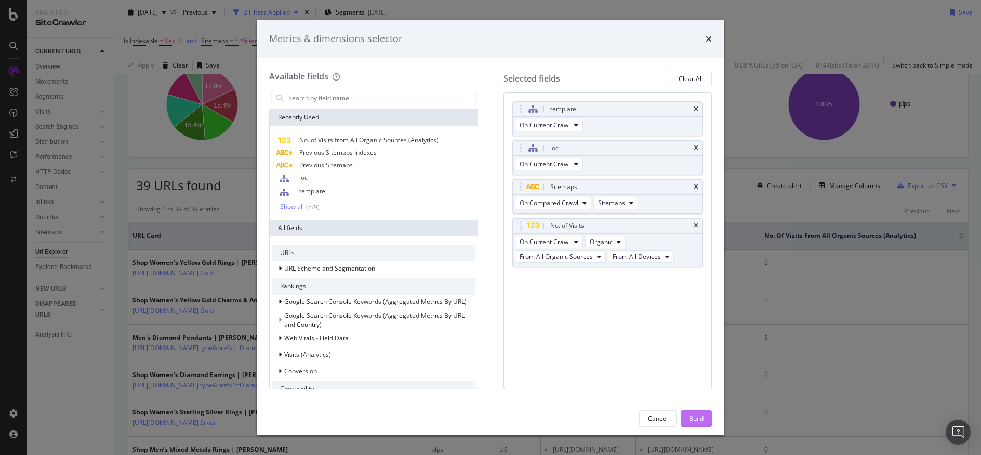
click at [702, 424] on div "Build" at bounding box center [696, 419] width 15 height 16
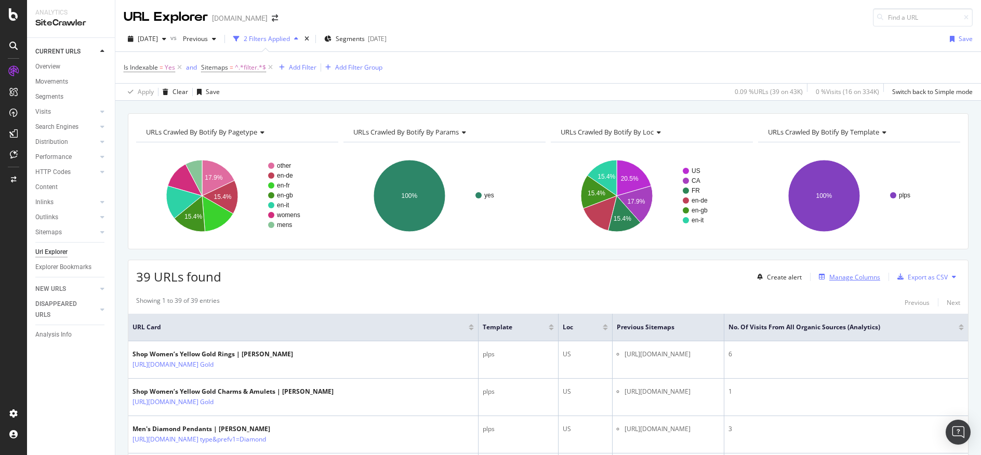
click at [856, 282] on div "Manage Columns" at bounding box center [847, 276] width 65 height 11
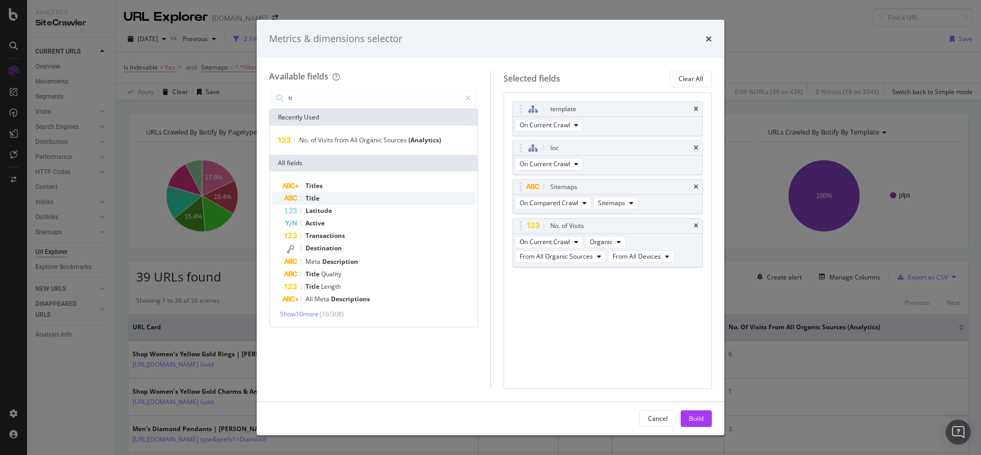
click at [336, 197] on div "Title" at bounding box center [379, 198] width 191 height 12
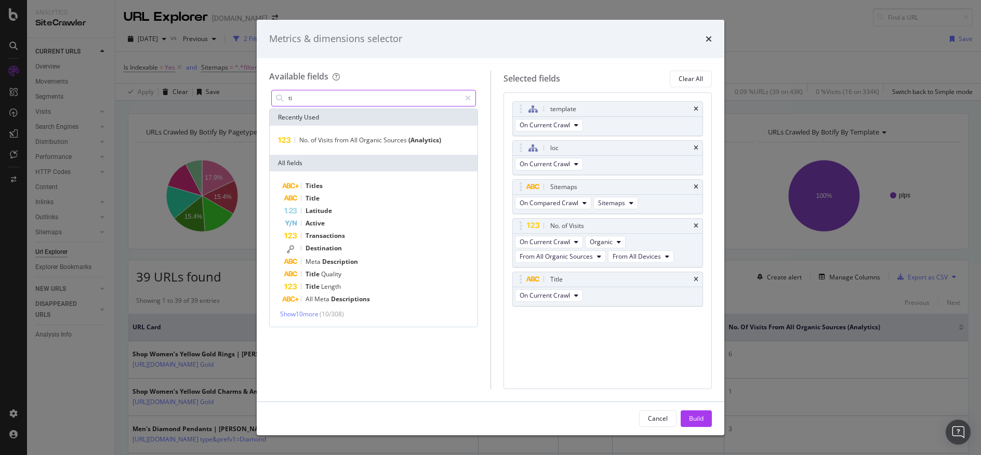
click at [356, 96] on input "ti" at bounding box center [373, 98] width 173 height 16
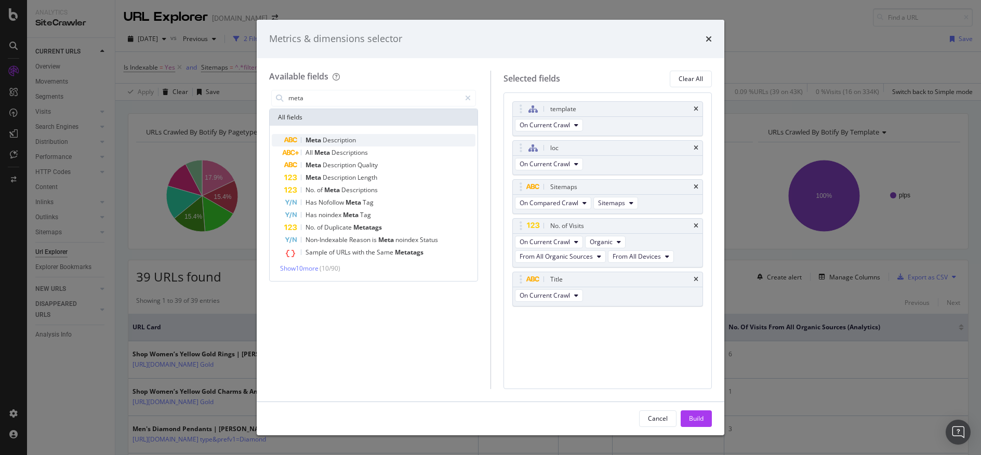
click at [367, 136] on div "Meta Description" at bounding box center [379, 140] width 191 height 12
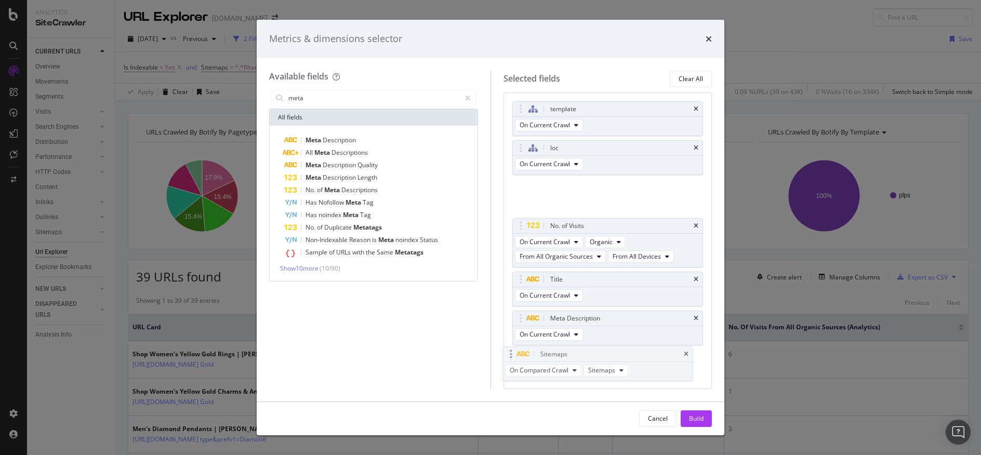
drag, startPoint x: 599, startPoint y: 187, endPoint x: 589, endPoint y: 354, distance: 167.6
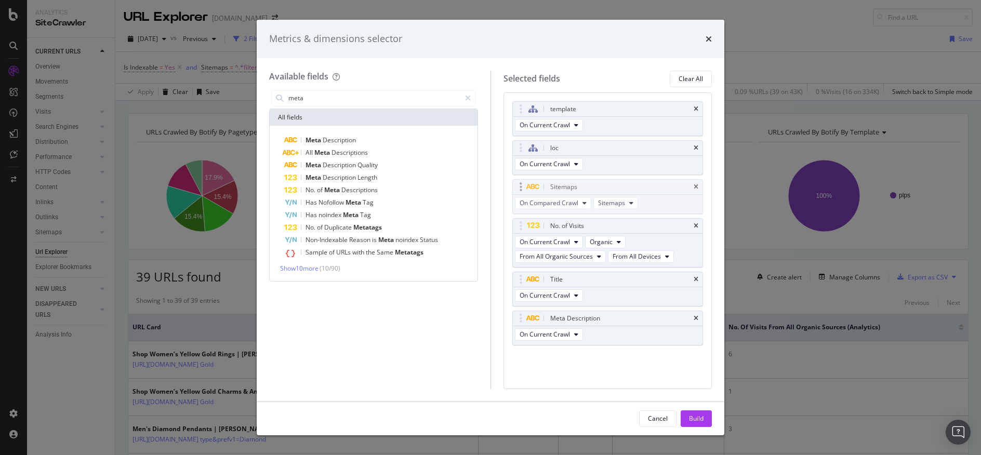
click at [589, 354] on body "Analytics SiteCrawler CURRENT URLS Overview Movements Segments Visits Analysis …" at bounding box center [490, 227] width 981 height 455
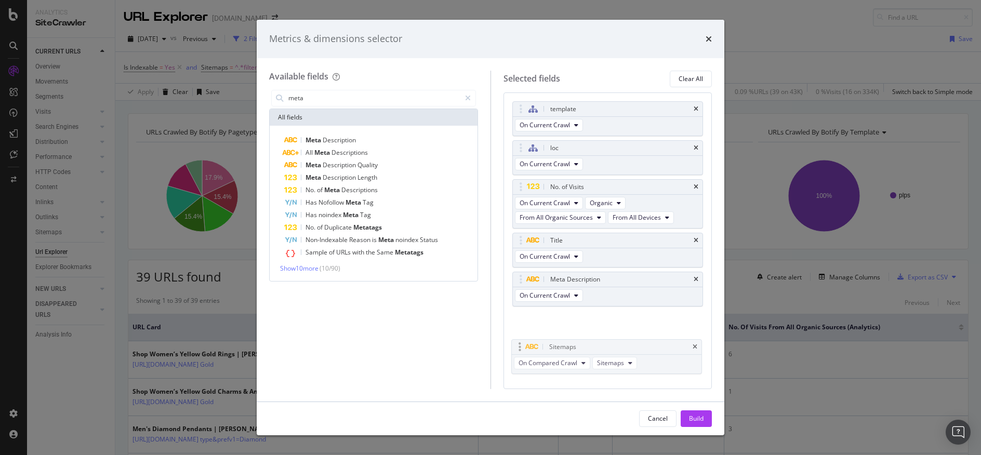
drag, startPoint x: 577, startPoint y: 183, endPoint x: 583, endPoint y: 359, distance: 176.2
click at [581, 361] on body "Analytics SiteCrawler CURRENT URLS Overview Movements Segments Visits Analysis …" at bounding box center [490, 227] width 981 height 455
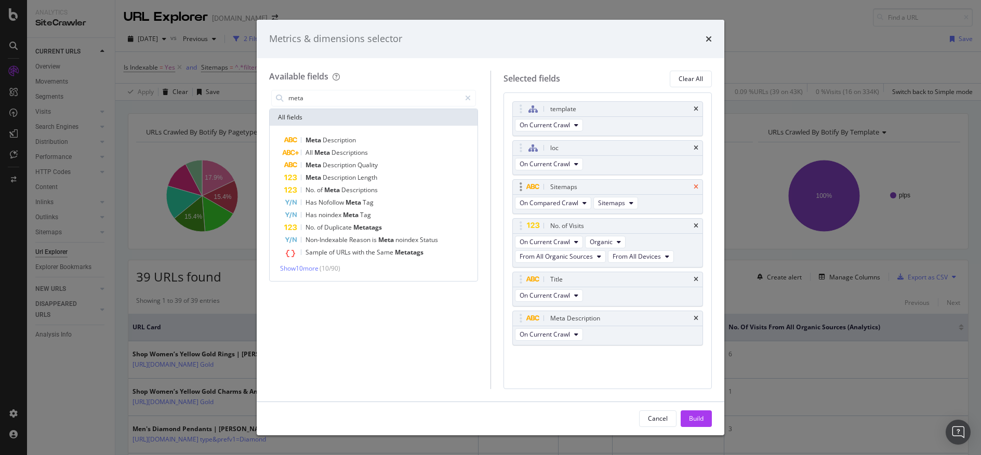
click at [697, 184] on icon "times" at bounding box center [696, 187] width 5 height 6
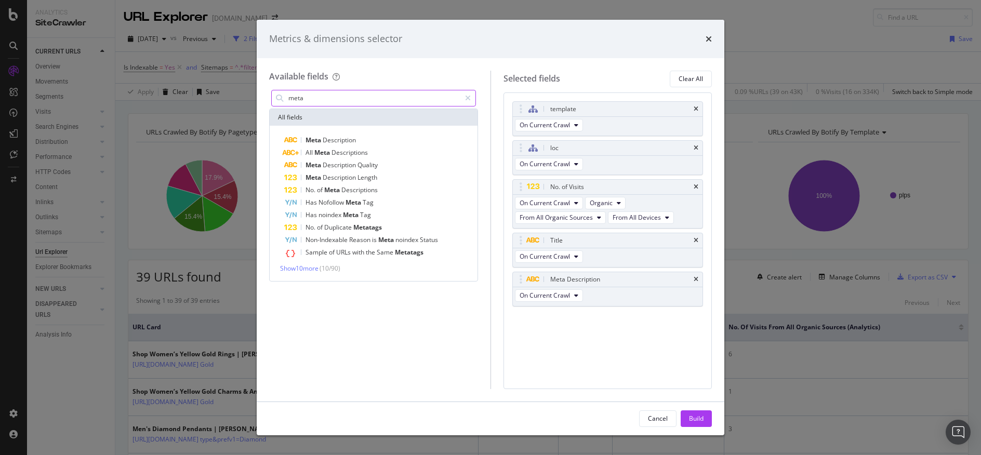
click at [362, 95] on input "meta" at bounding box center [373, 98] width 173 height 16
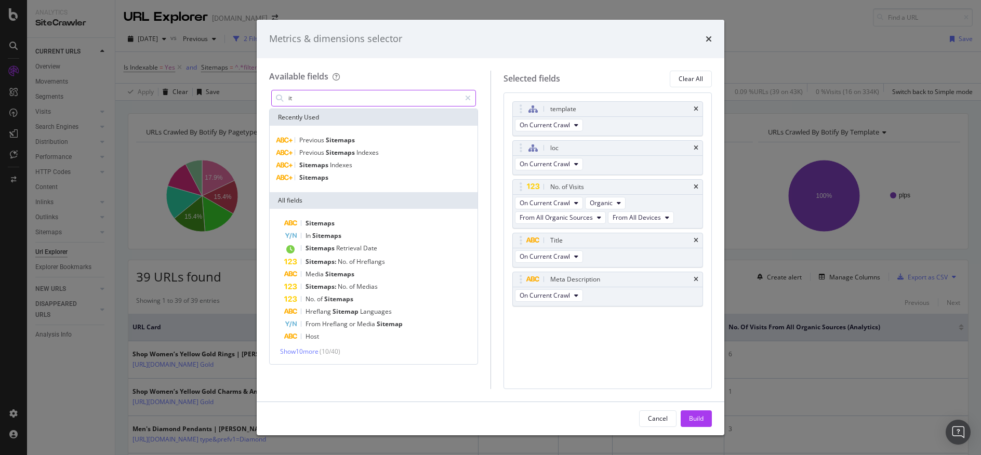
type input "i"
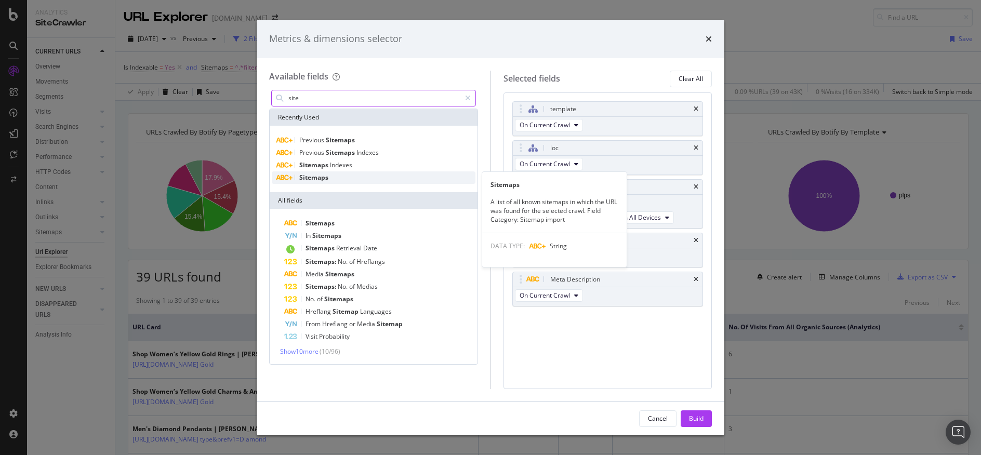
type input "site"
click at [361, 179] on div "Sitemaps" at bounding box center [374, 177] width 204 height 12
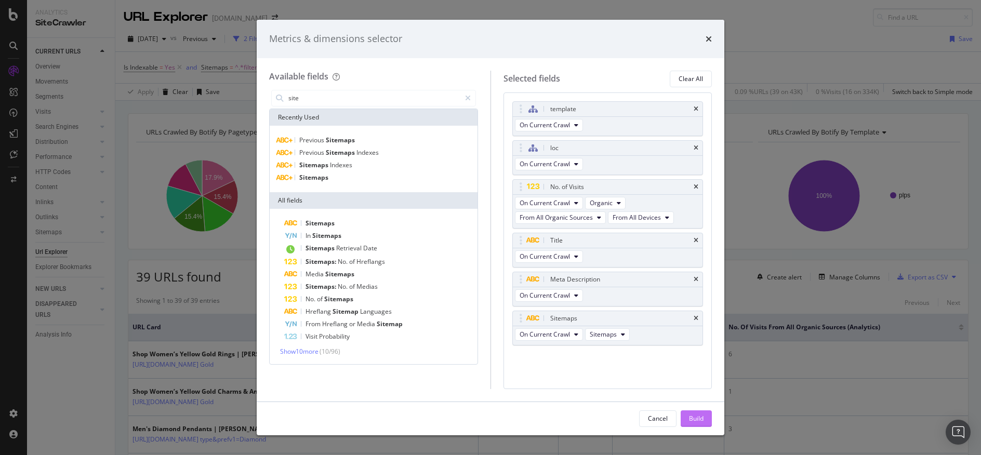
click at [689, 423] on div "Build" at bounding box center [696, 418] width 15 height 9
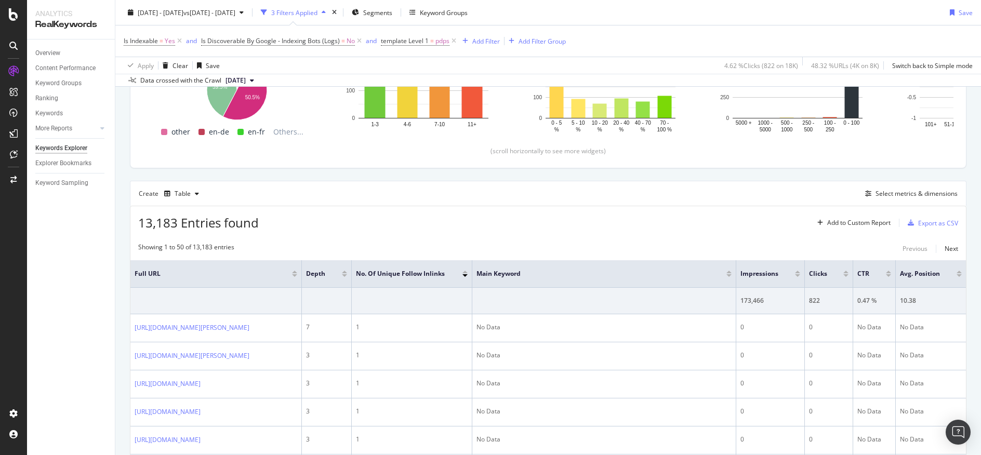
scroll to position [34, 0]
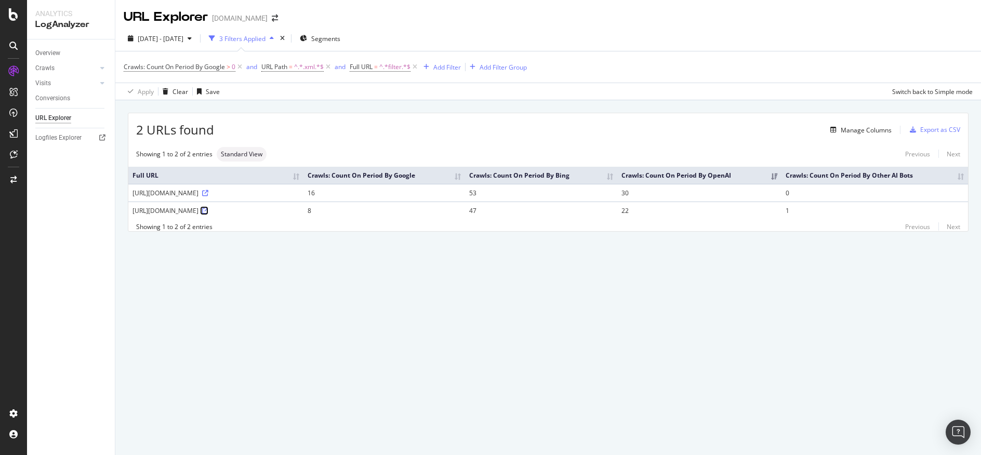
click at [208, 213] on icon at bounding box center [205, 211] width 6 height 6
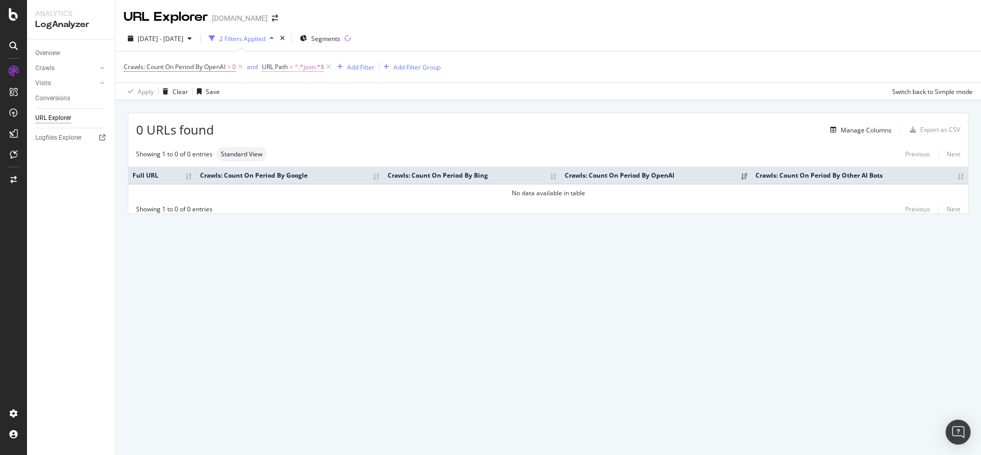
click at [274, 66] on span "URL Path" at bounding box center [275, 66] width 26 height 9
click at [333, 109] on input "json" at bounding box center [322, 110] width 98 height 17
click at [303, 92] on icon at bounding box center [301, 91] width 7 height 6
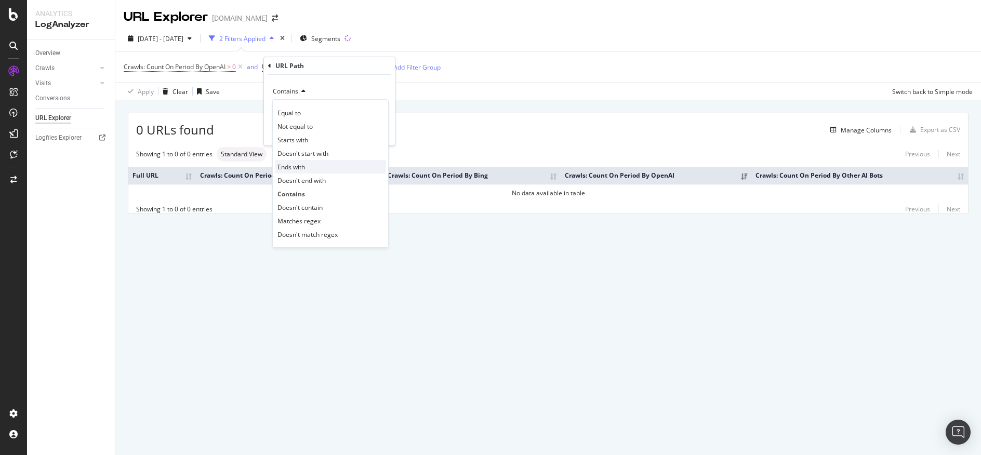
click at [324, 165] on div "Ends with" at bounding box center [330, 167] width 111 height 14
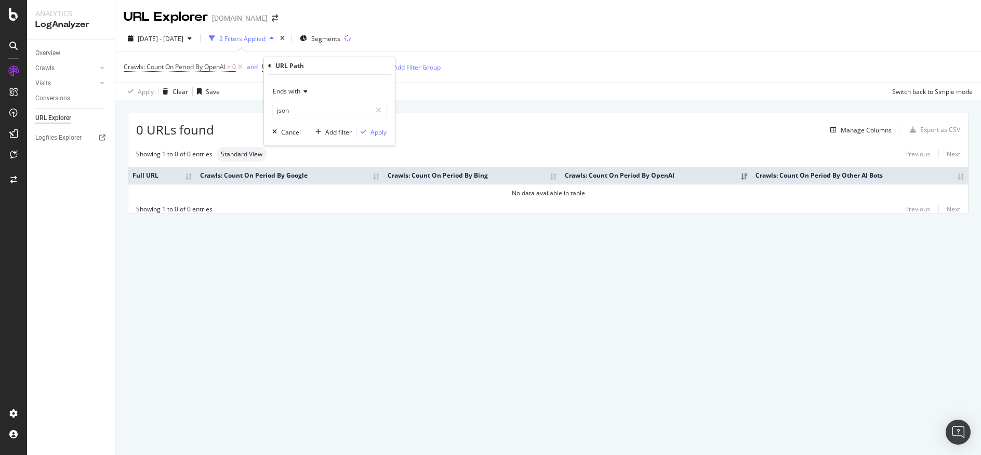
click at [381, 140] on div "Ends with json Cancel Add filter Apply" at bounding box center [329, 110] width 131 height 71
drag, startPoint x: 378, startPoint y: 135, endPoint x: 486, endPoint y: 92, distance: 115.9
click at [378, 136] on div "Apply" at bounding box center [378, 132] width 16 height 9
